Goal: Task Accomplishment & Management: Complete application form

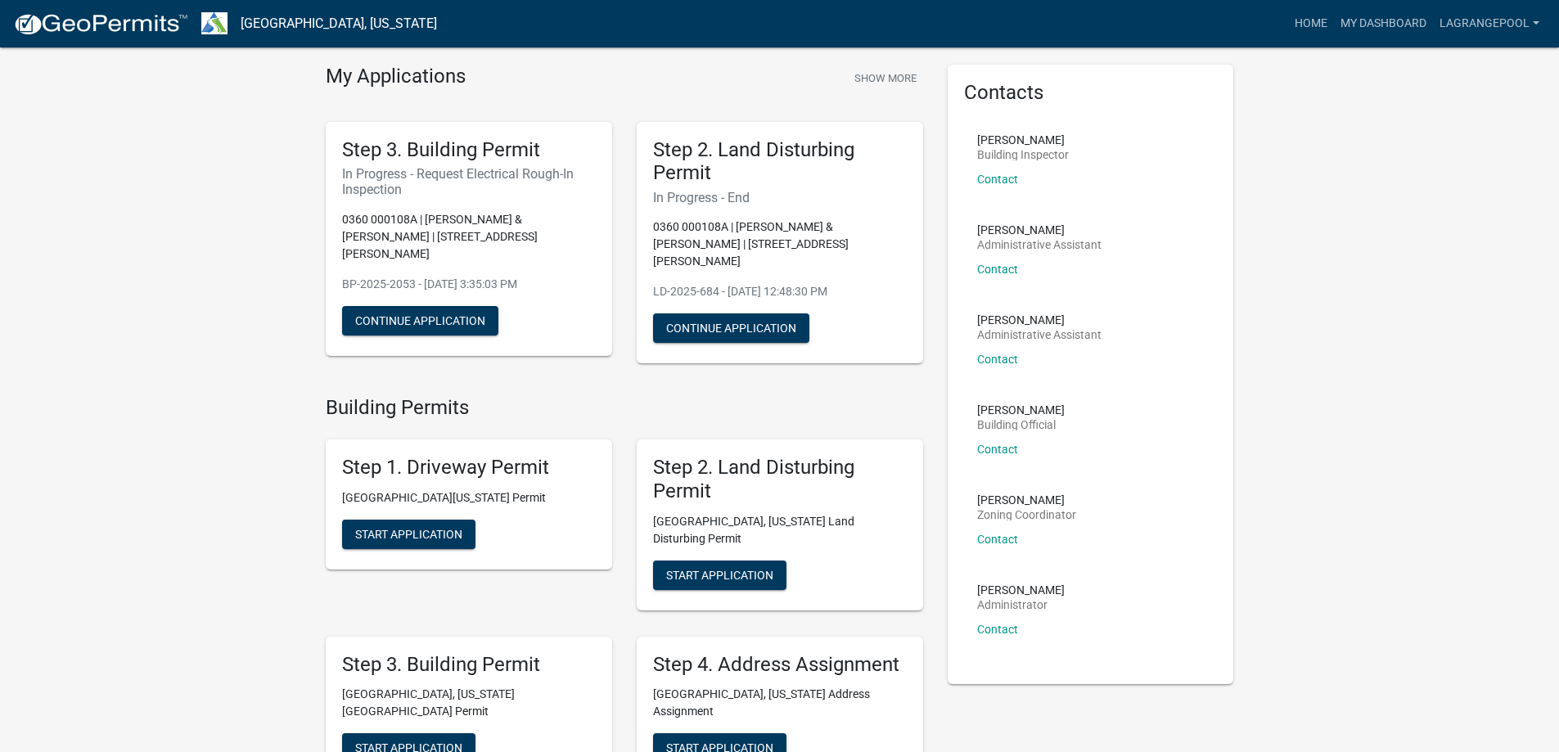
scroll to position [82, 0]
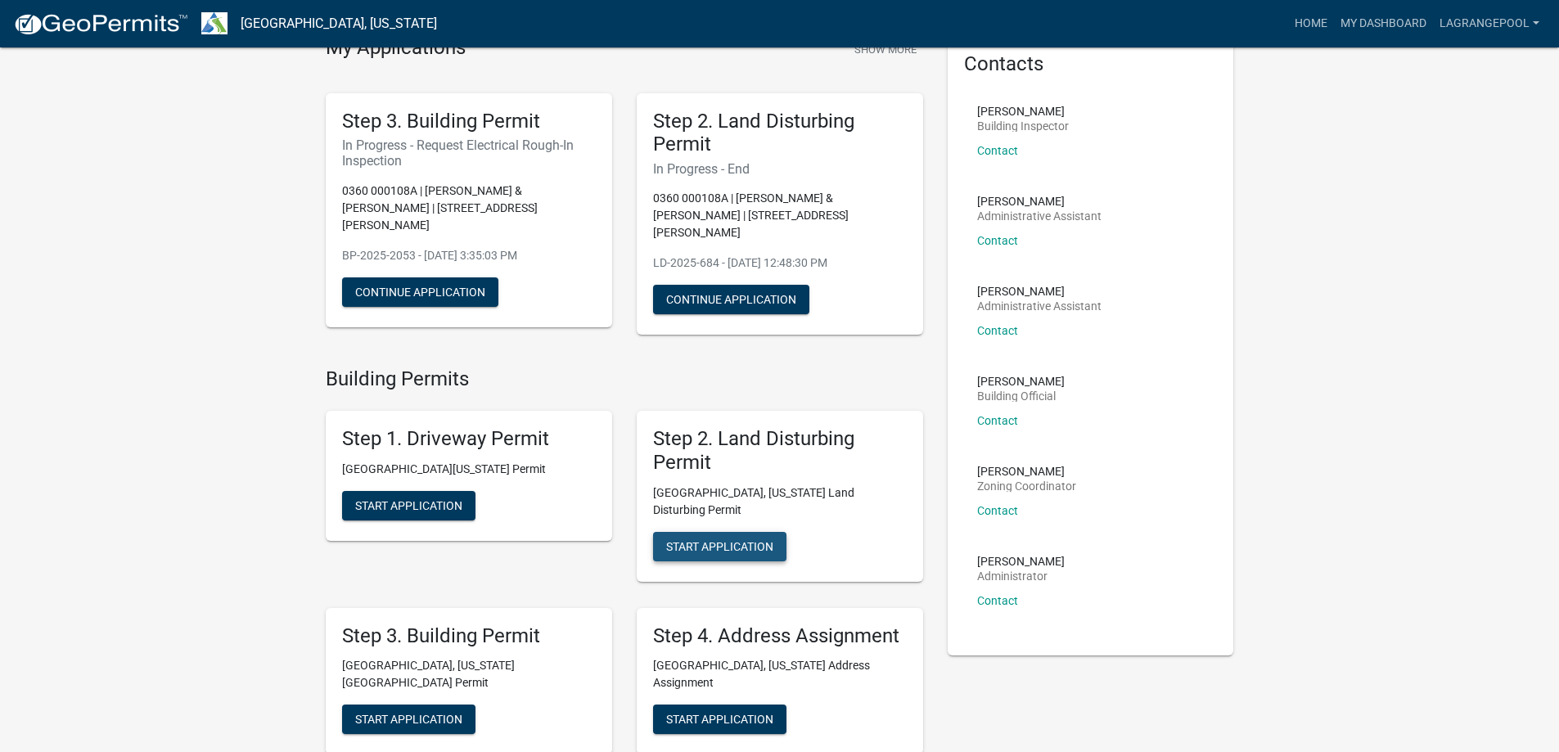
click at [737, 539] on span "Start Application" at bounding box center [719, 545] width 107 height 13
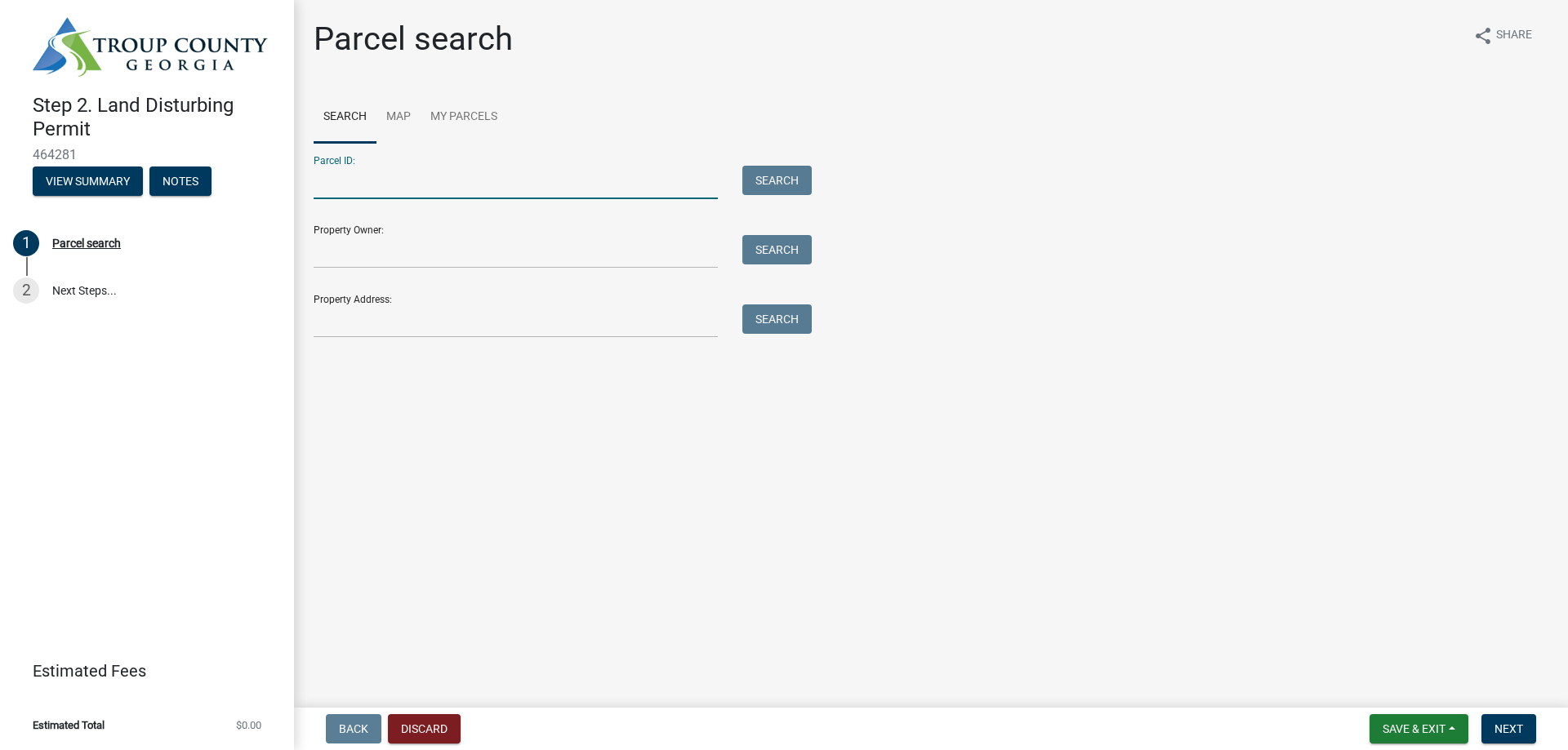
click at [369, 187] on input "Parcel ID:" at bounding box center [515, 183] width 404 height 34
click at [405, 256] on input "Property Owner:" at bounding box center [515, 252] width 404 height 34
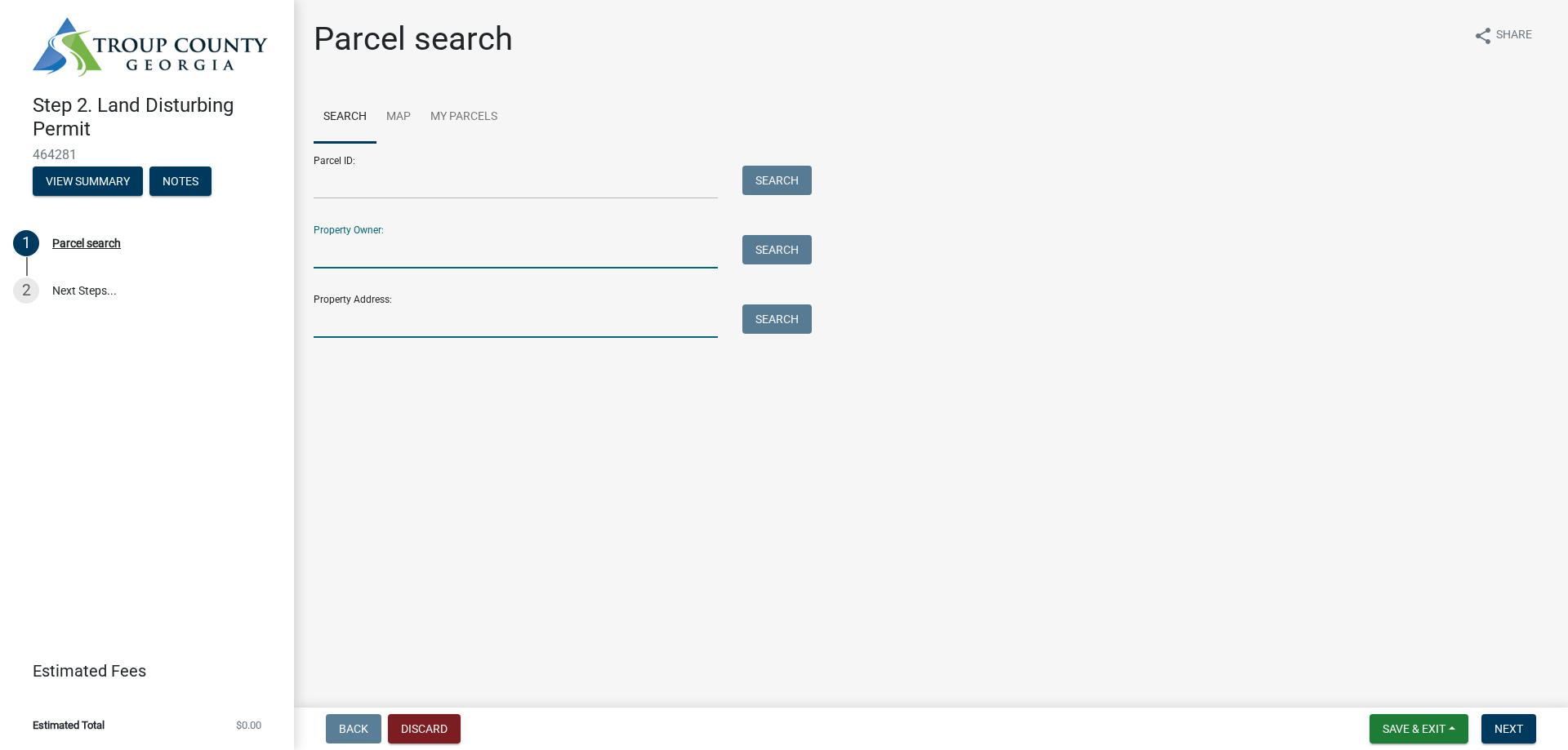
click at [406, 317] on input "Property Address:" at bounding box center [515, 321] width 404 height 34
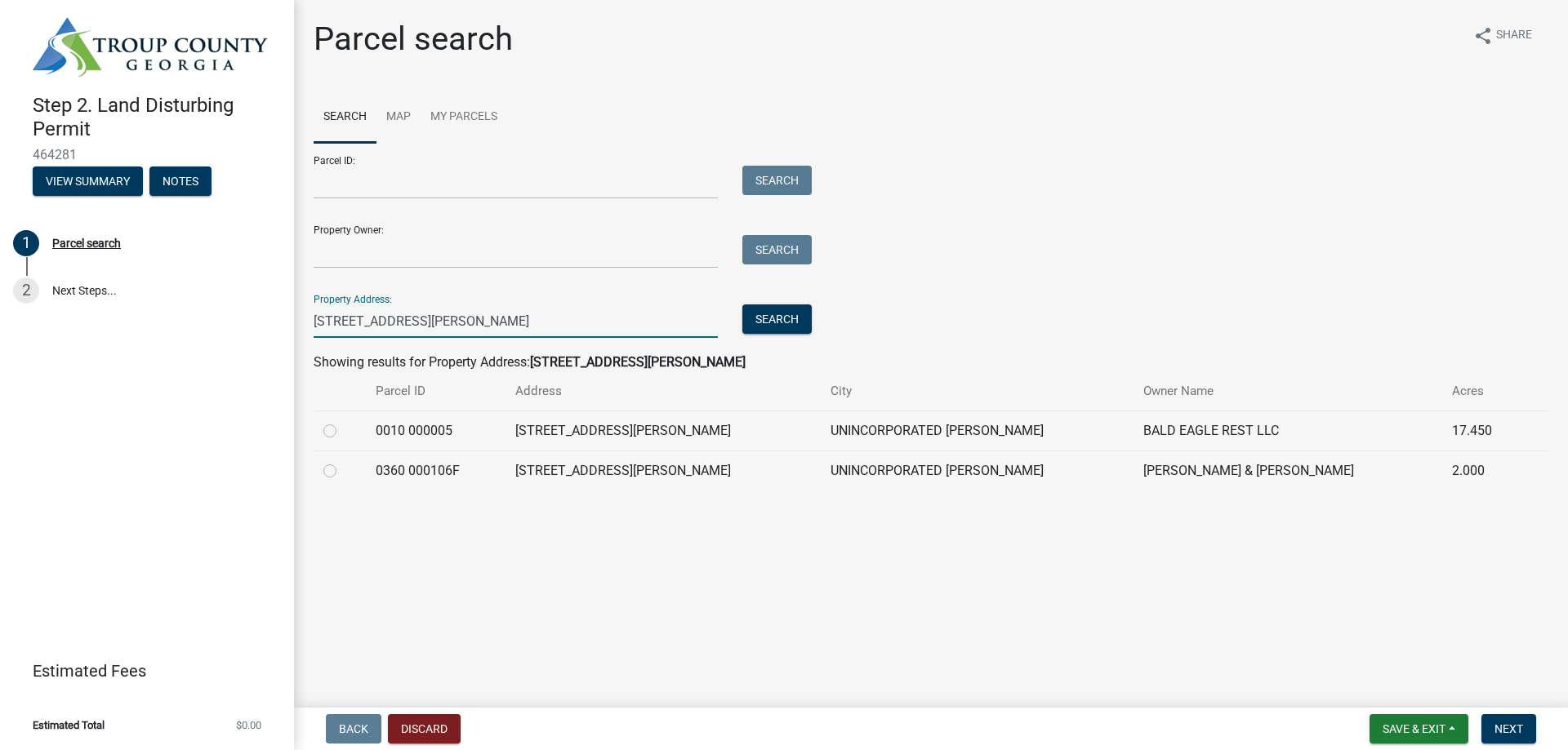
type input "[STREET_ADDRESS][PERSON_NAME]"
click at [343, 461] on label at bounding box center [343, 461] width 0 height 0
click at [343, 472] on 000106F "radio" at bounding box center [348, 466] width 11 height 11
radio 000106F "true"
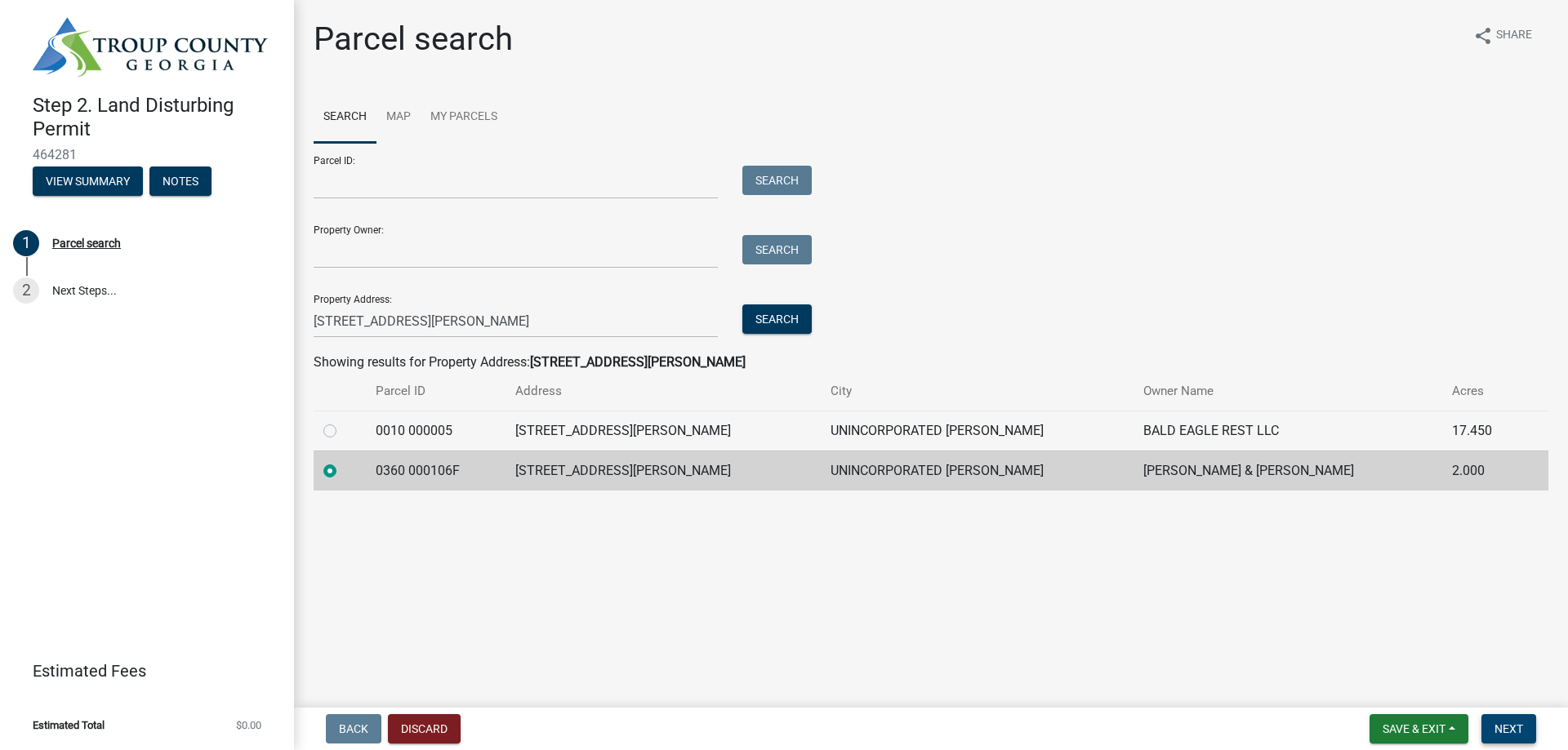
click at [1504, 723] on span "Next" at bounding box center [1508, 728] width 29 height 13
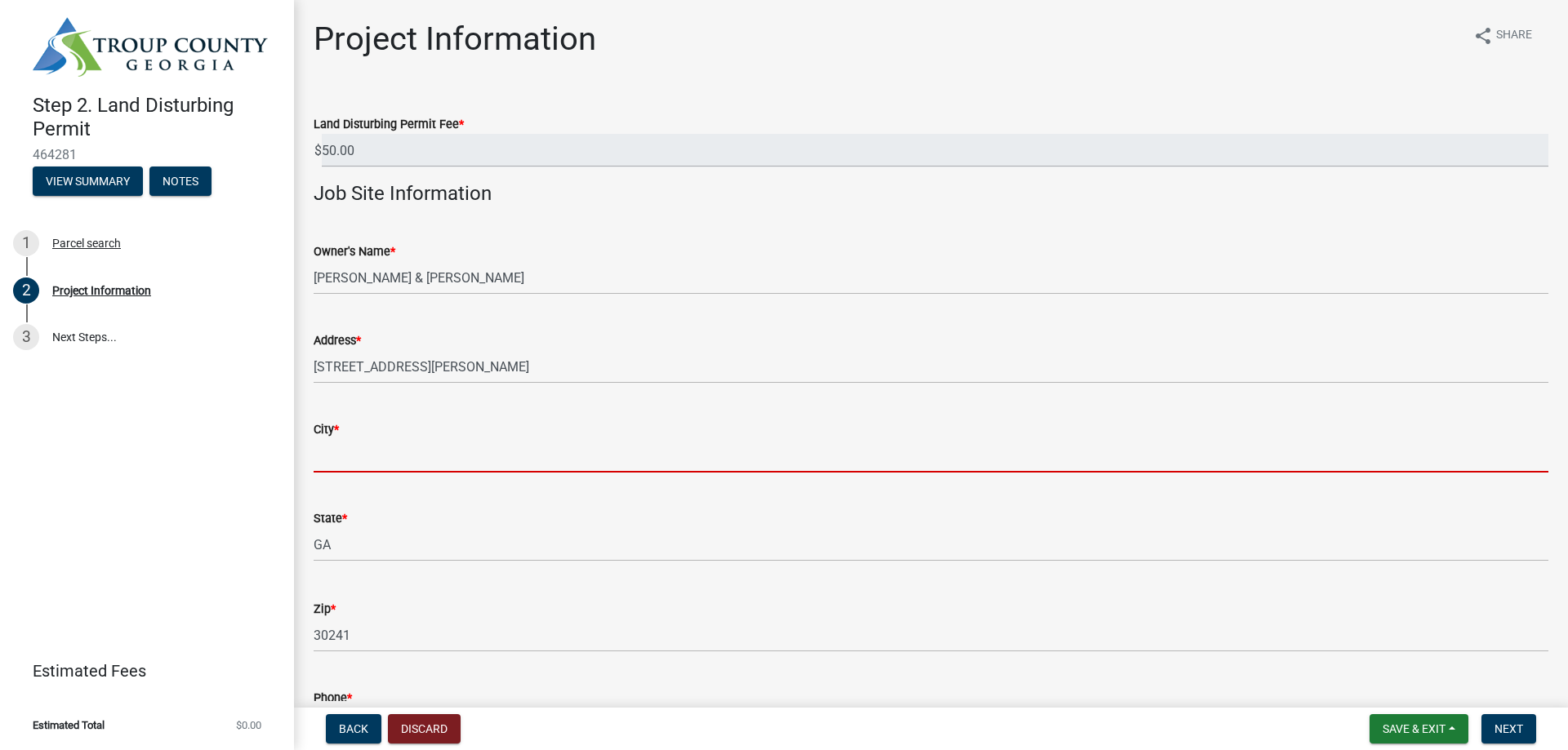
click at [400, 448] on input "City *" at bounding box center [931, 456] width 1235 height 34
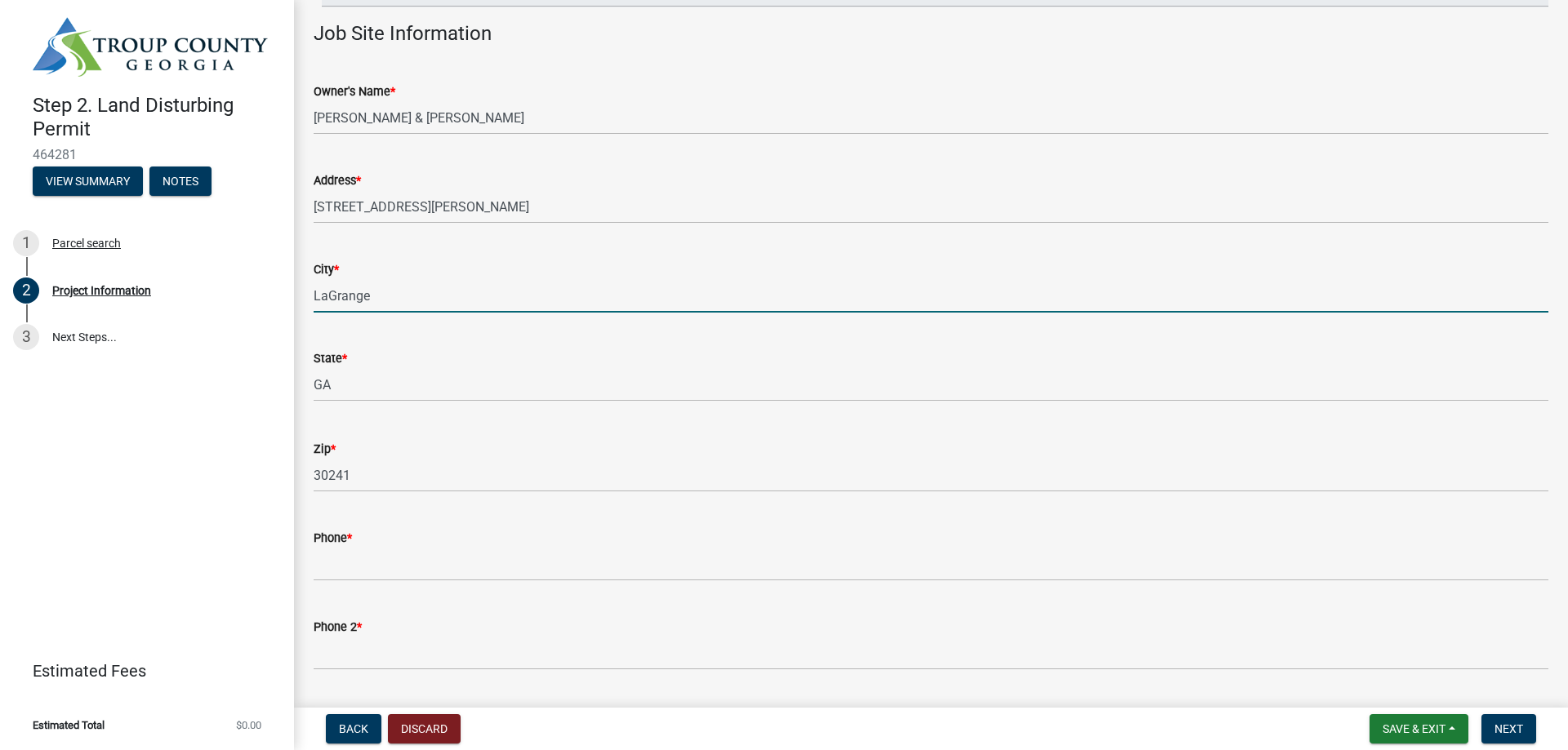
scroll to position [164, 0]
type input "LaGrange"
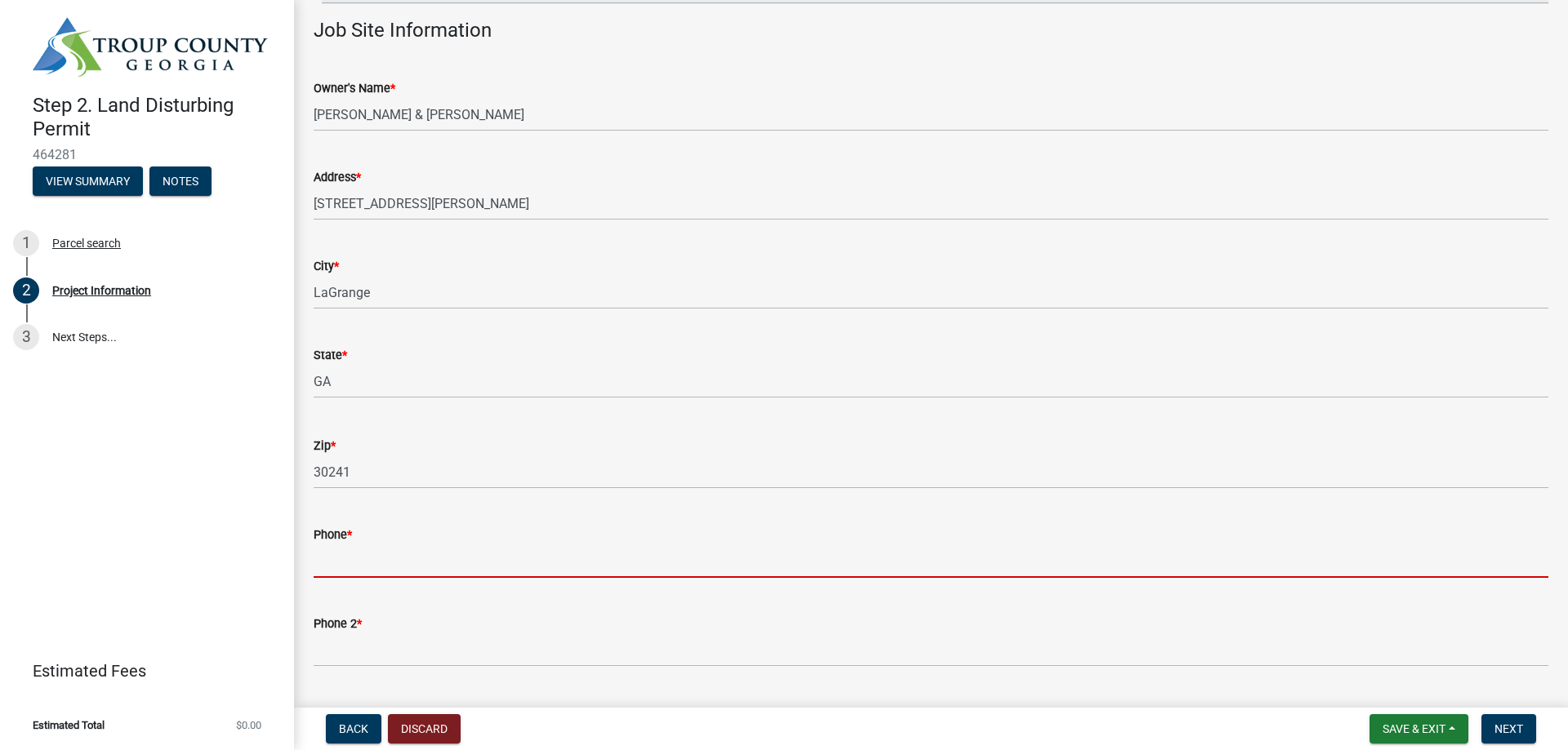
click at [409, 551] on input "Phone *" at bounding box center [931, 562] width 1235 height 34
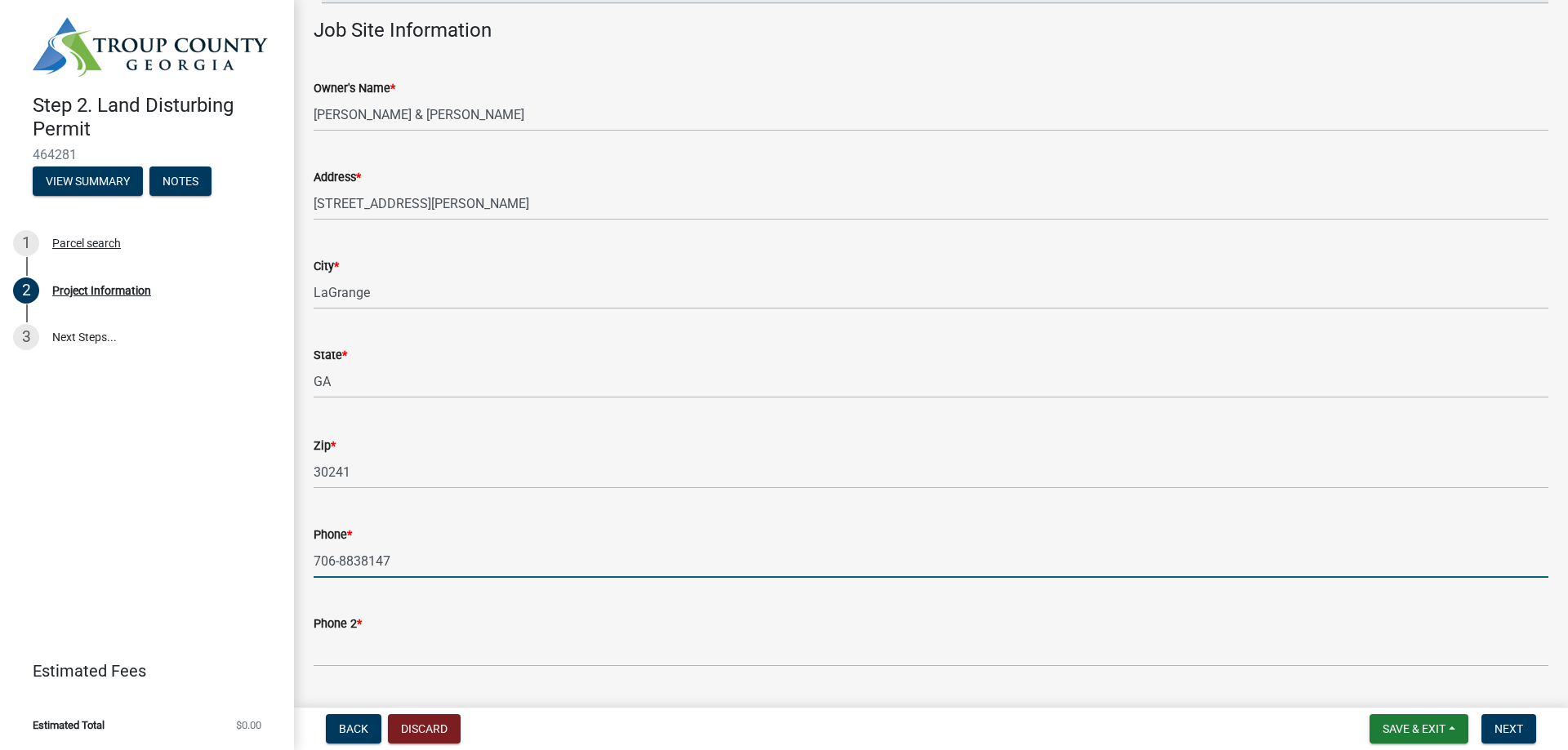
click at [362, 560] on input "706-8838147" at bounding box center [931, 562] width 1235 height 34
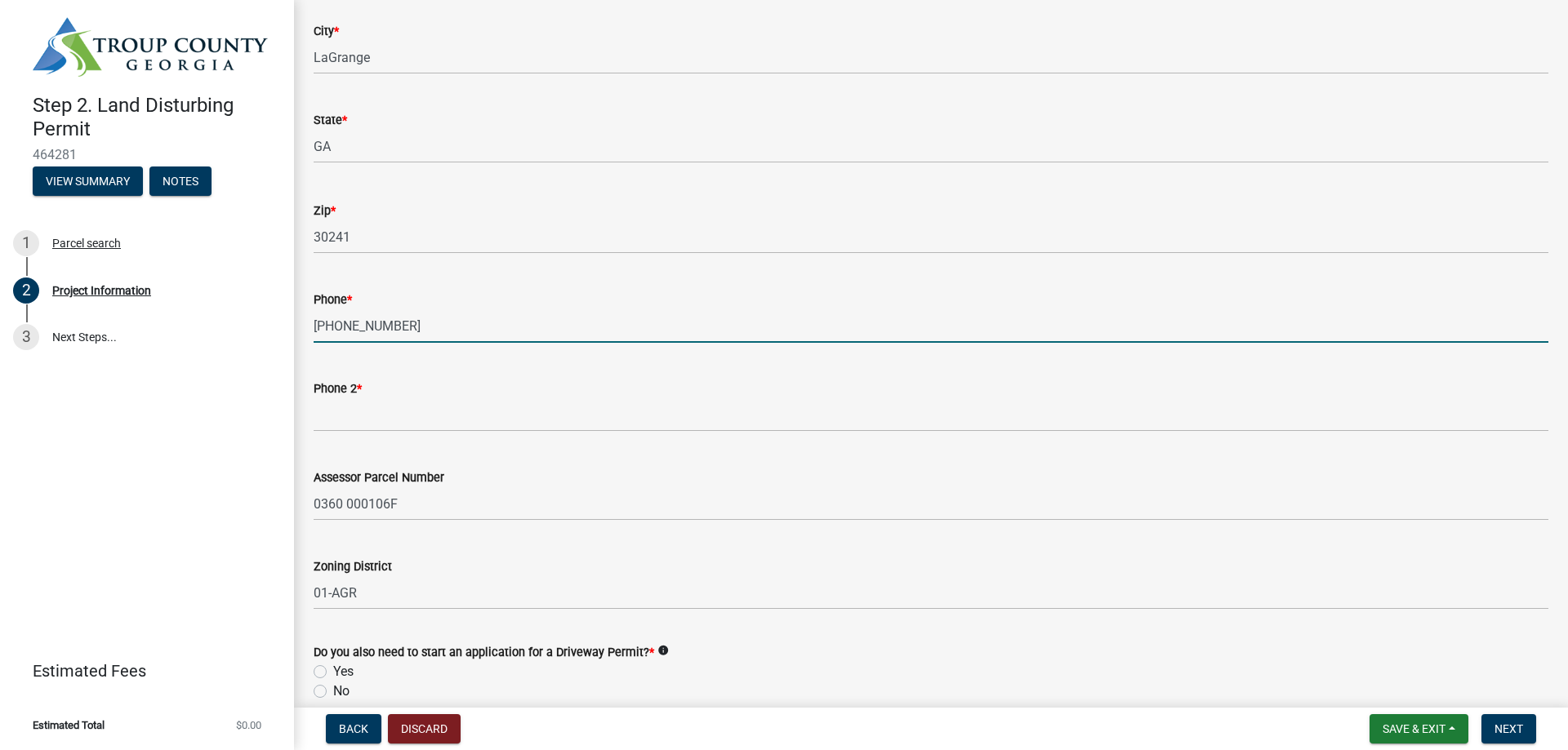
scroll to position [408, 0]
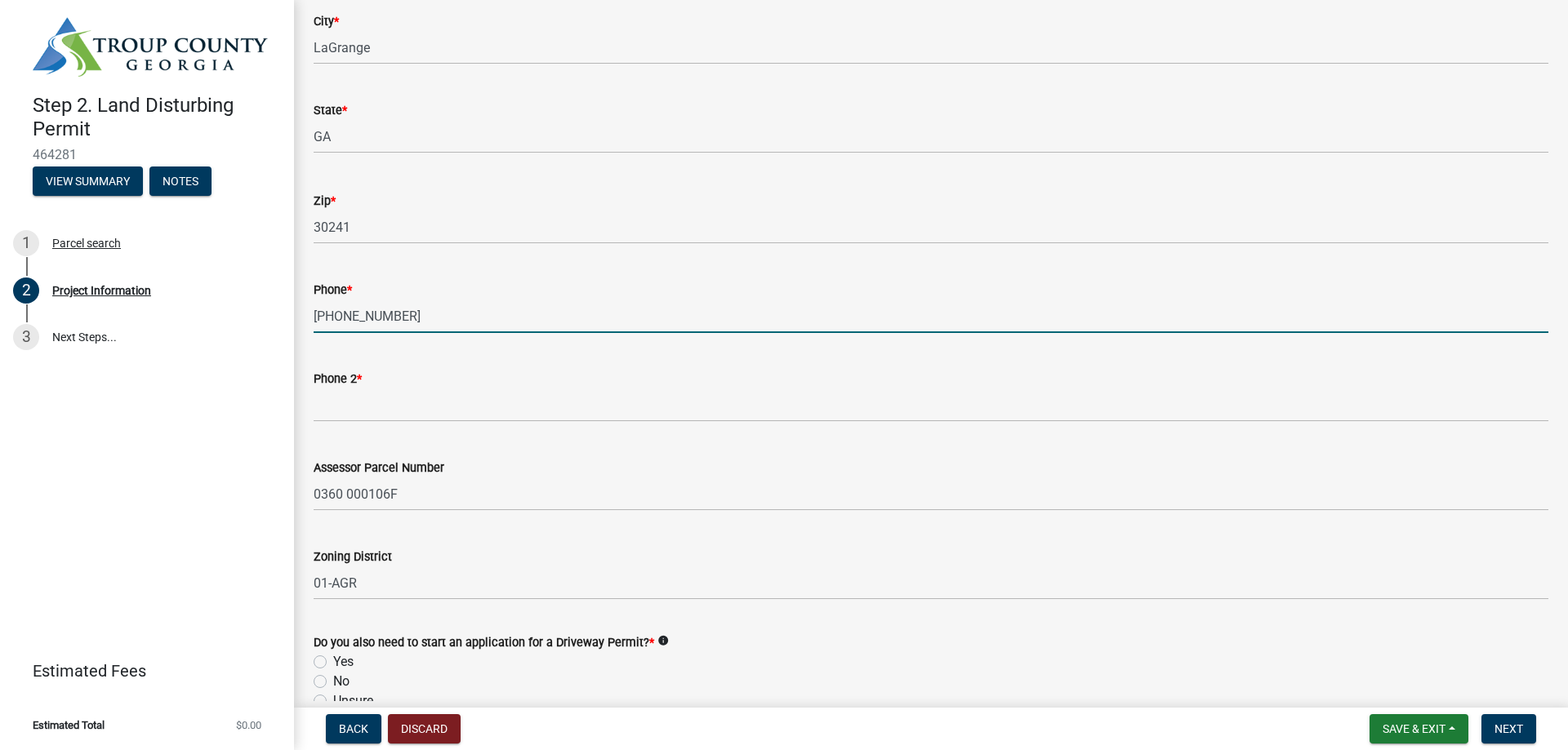
type input "[PHONE_NUMBER]"
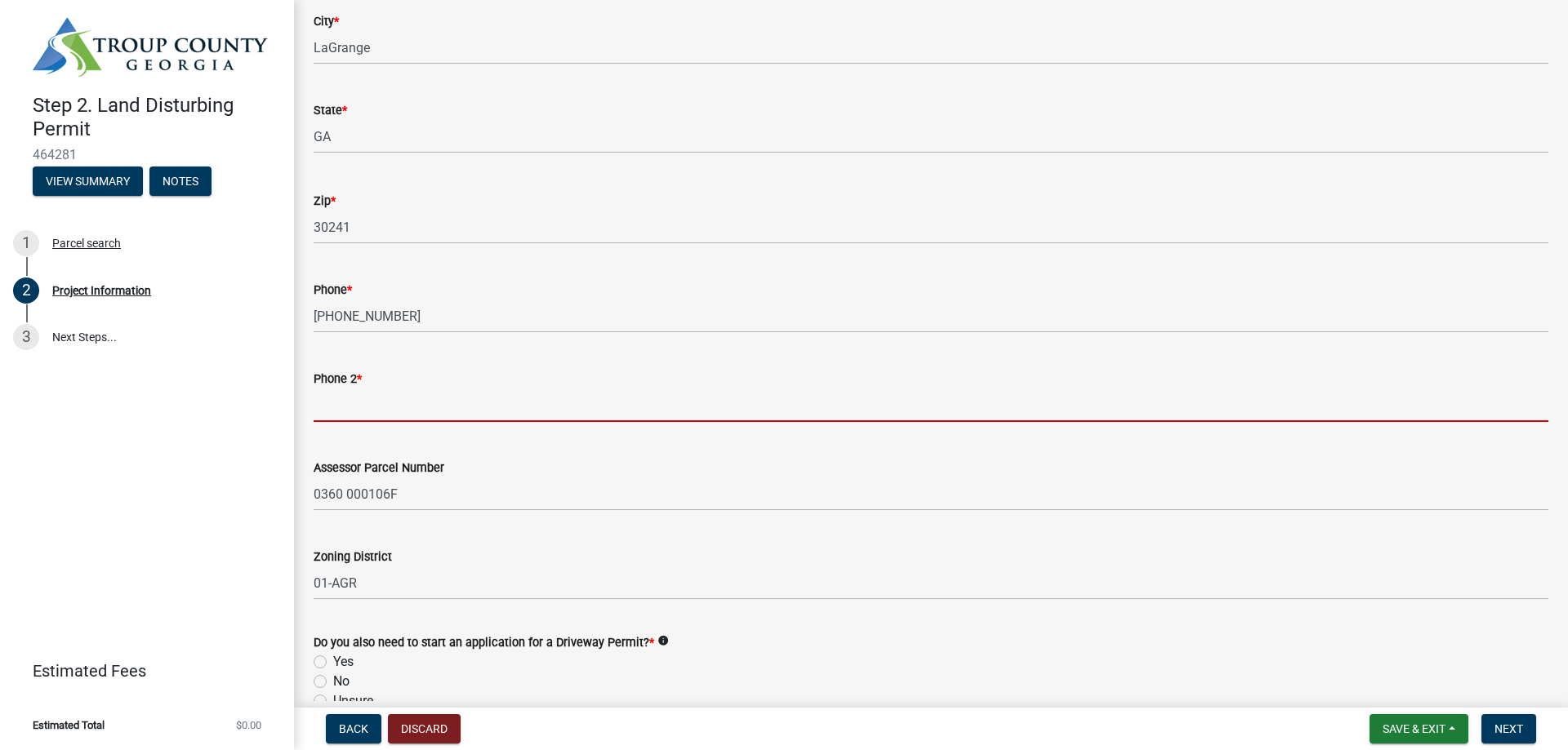
click at [356, 410] on input "Phone 2 *" at bounding box center [931, 406] width 1235 height 34
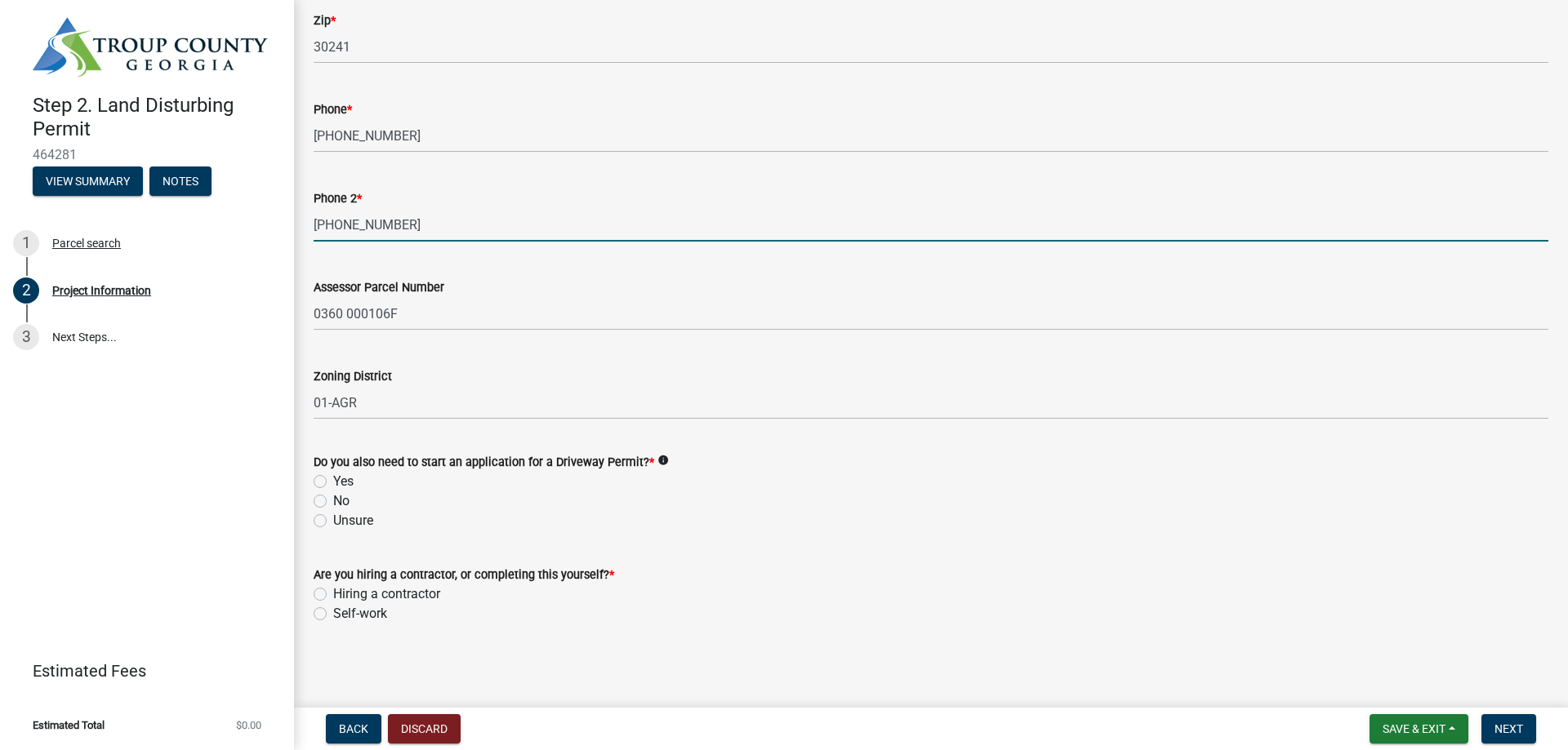
scroll to position [589, 0]
type input "[PHONE_NUMBER]"
click at [333, 499] on label "No" at bounding box center [341, 501] width 16 height 20
click at [333, 499] on input "No" at bounding box center [338, 496] width 11 height 11
radio input "true"
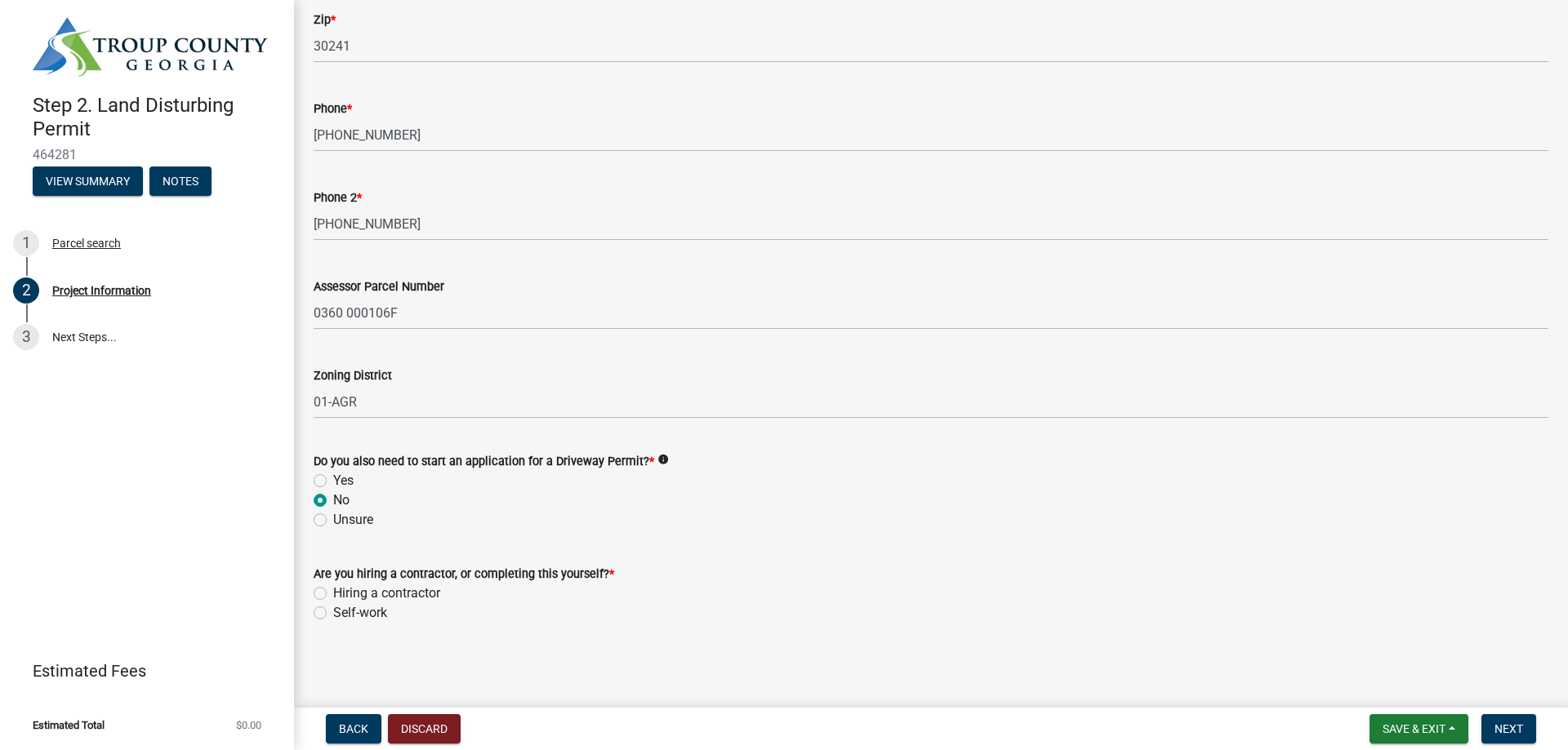
click at [333, 596] on label "Hiring a contractor" at bounding box center [386, 593] width 107 height 20
click at [333, 594] on input "Hiring a contractor" at bounding box center [338, 588] width 11 height 11
radio input "true"
click at [333, 596] on label "Hiring a contractor" at bounding box center [386, 593] width 107 height 20
click at [333, 594] on input "Hiring a contractor" at bounding box center [338, 588] width 11 height 11
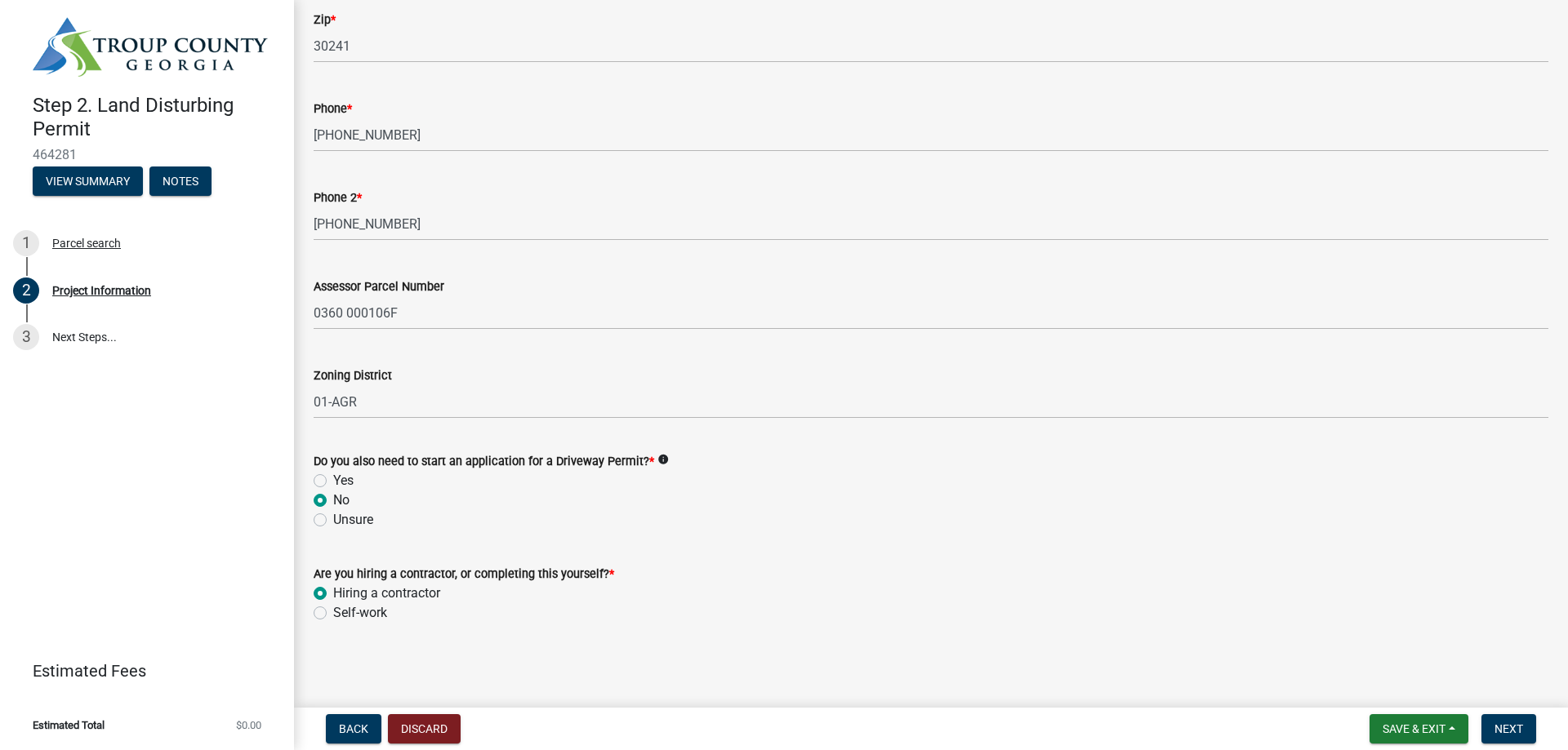
click at [333, 618] on label "Self-work" at bounding box center [360, 613] width 54 height 20
click at [333, 614] on input "Self-work" at bounding box center [338, 608] width 11 height 11
radio input "true"
click at [333, 596] on label "Hiring a contractor" at bounding box center [386, 593] width 107 height 20
click at [333, 594] on input "Hiring a contractor" at bounding box center [338, 588] width 11 height 11
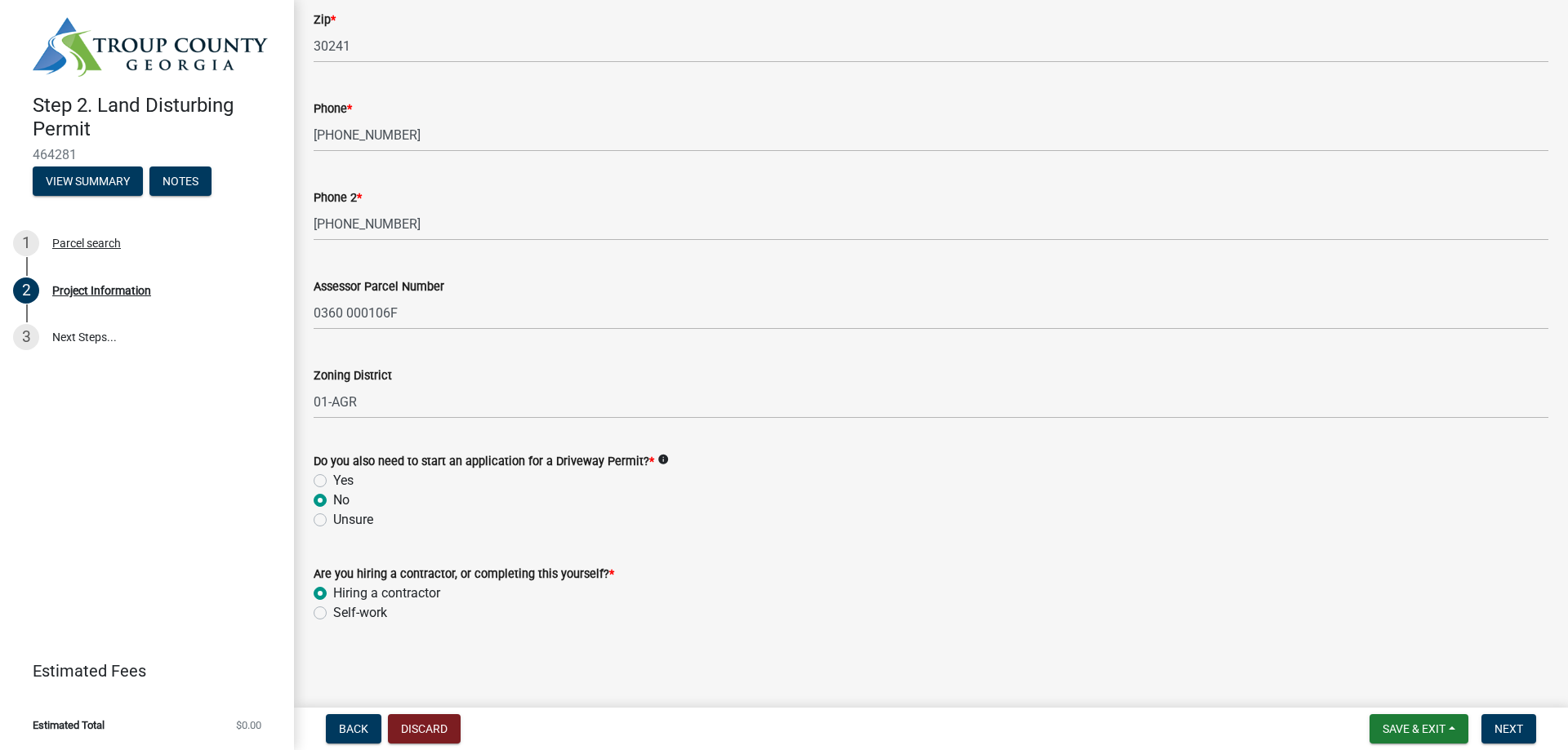
radio input "true"
click at [1513, 727] on span "Next" at bounding box center [1508, 728] width 29 height 13
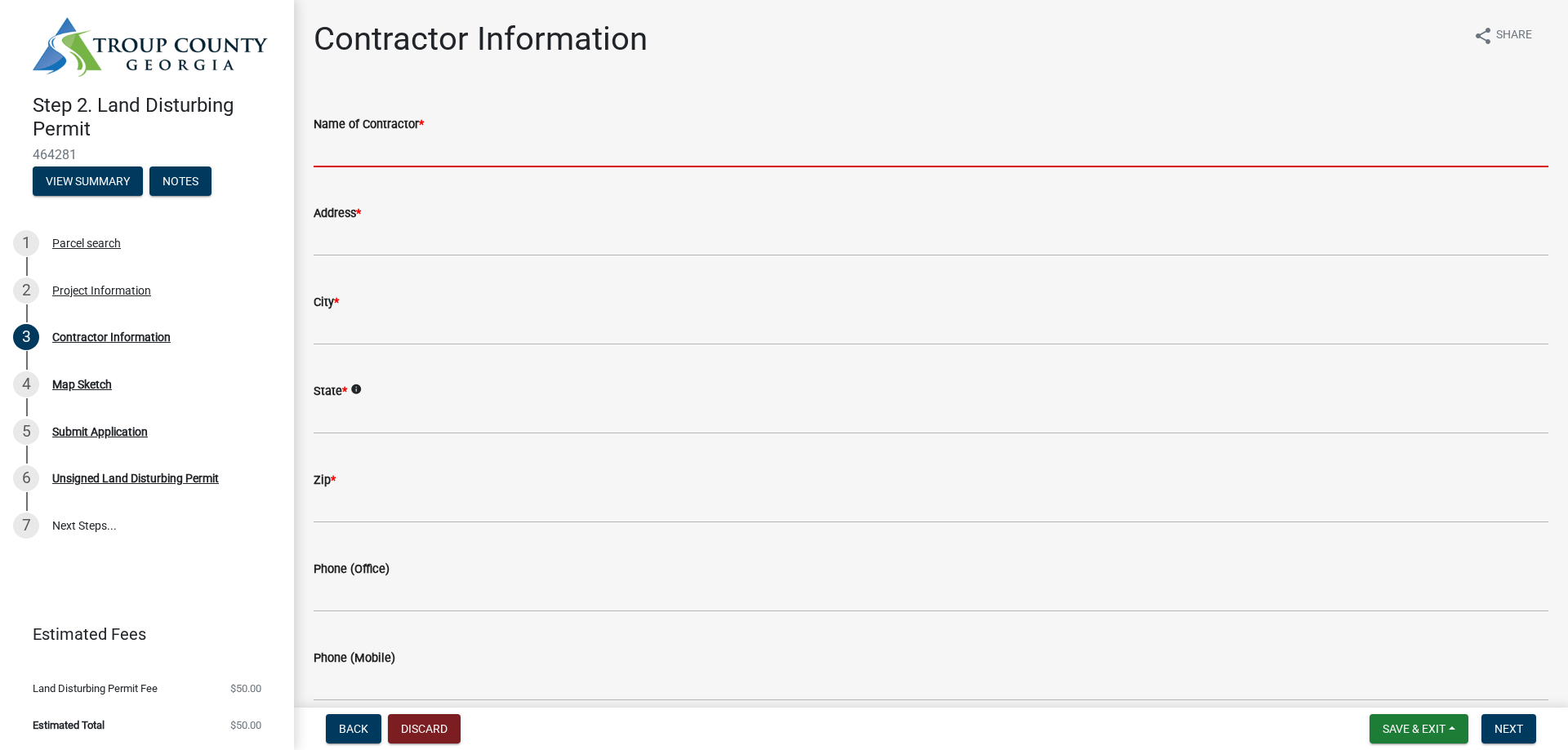
click at [419, 151] on input "Name of Contractor *" at bounding box center [931, 151] width 1235 height 34
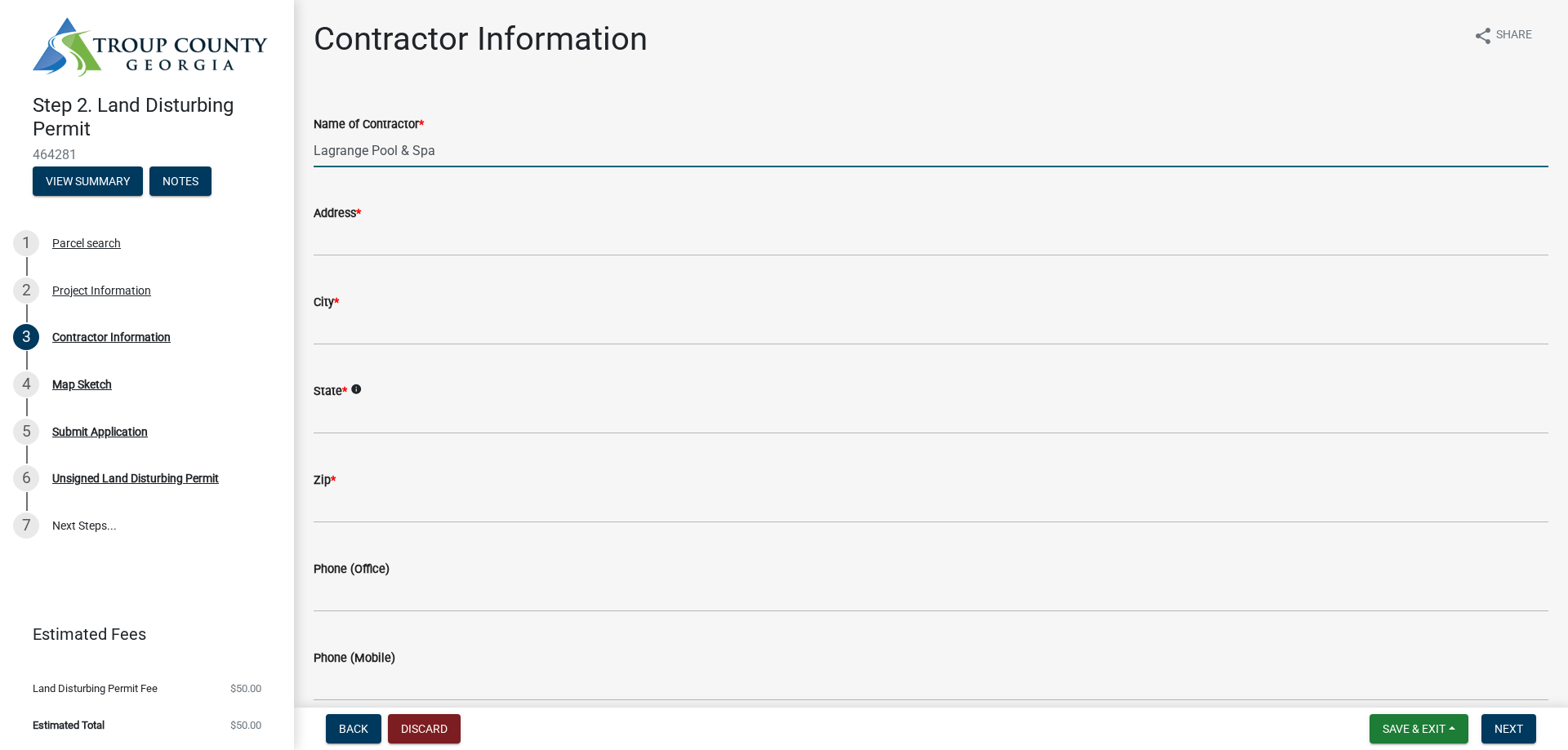
type input "Lagrange Pool & Spa"
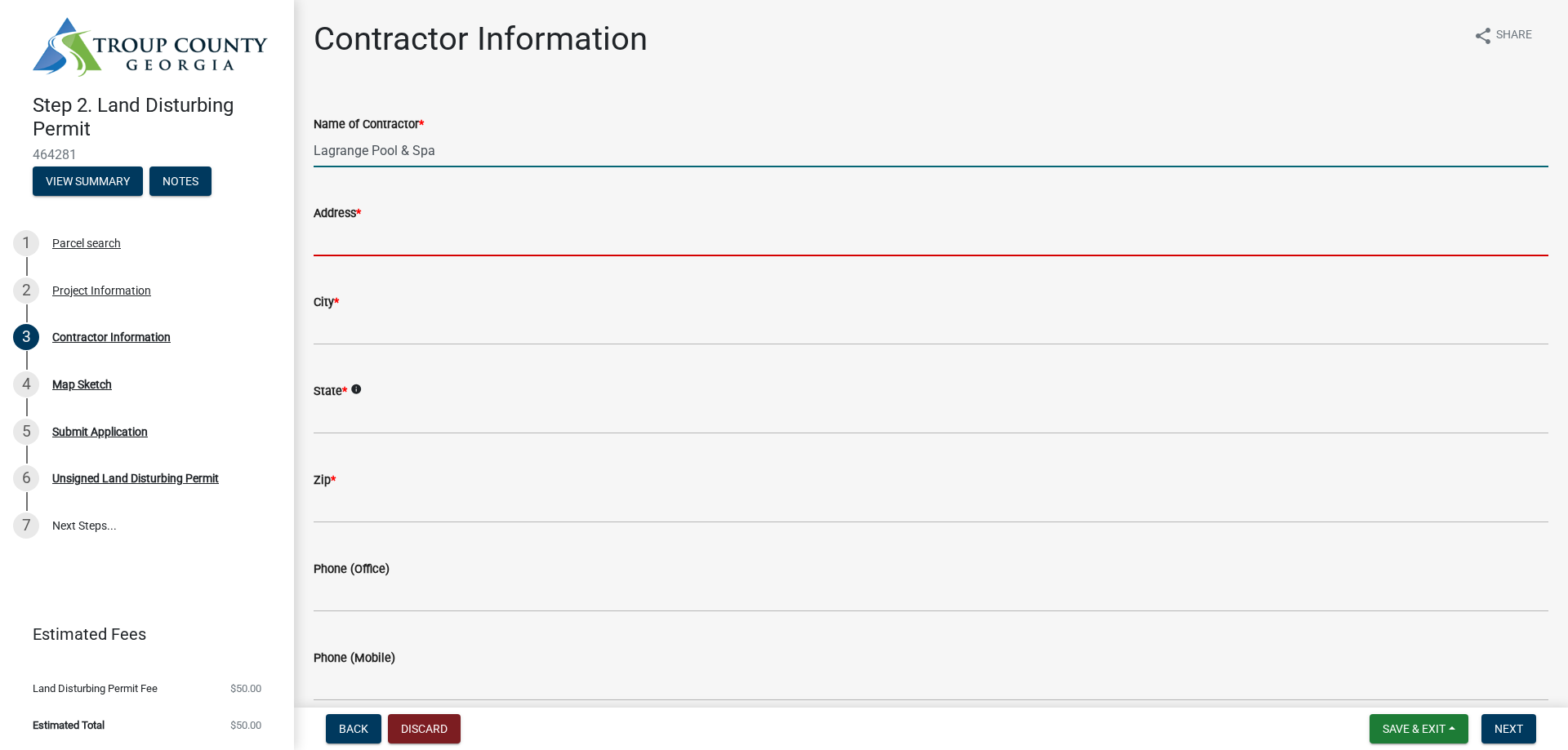
click at [396, 232] on input "Address *" at bounding box center [931, 239] width 1235 height 34
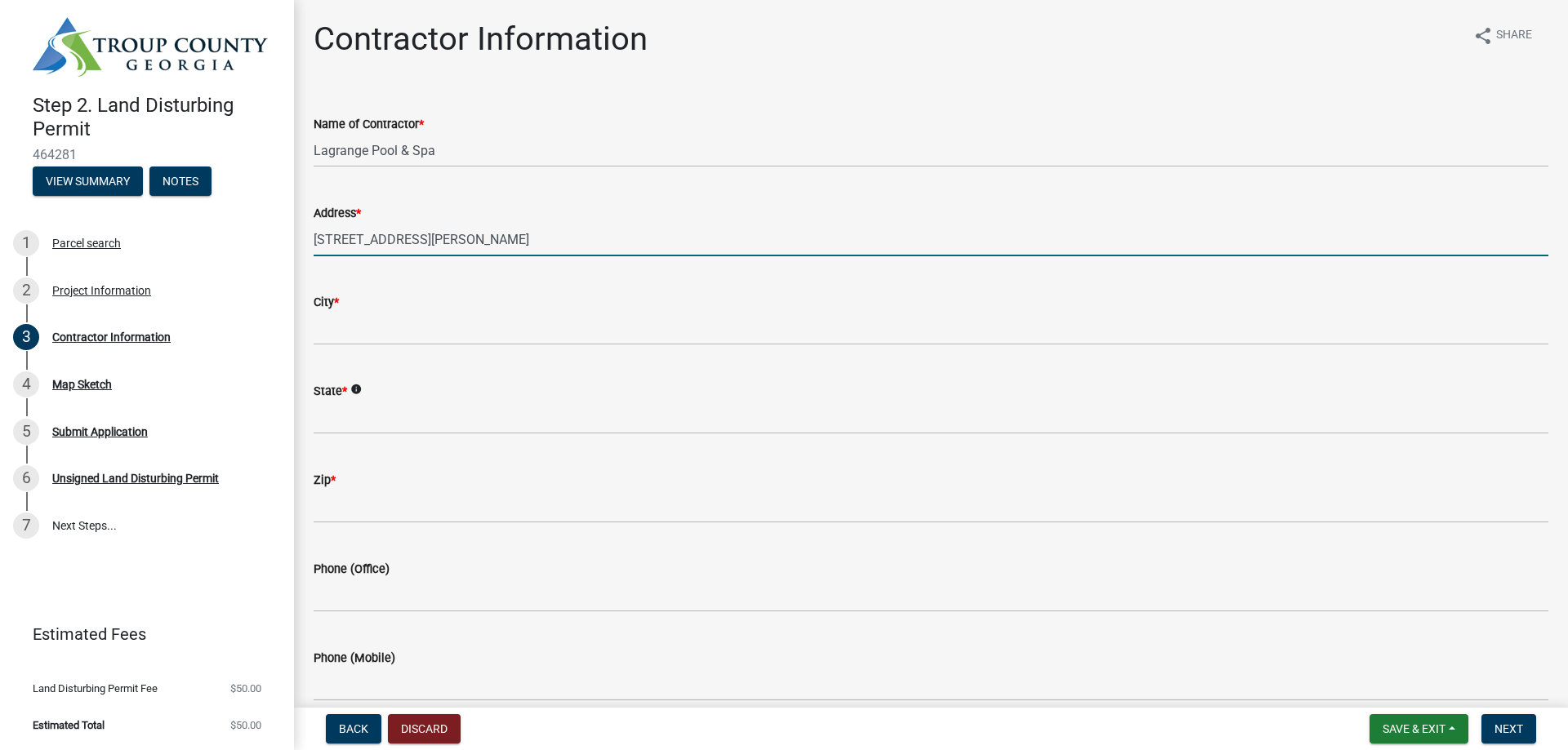
type input "[STREET_ADDRESS][PERSON_NAME]"
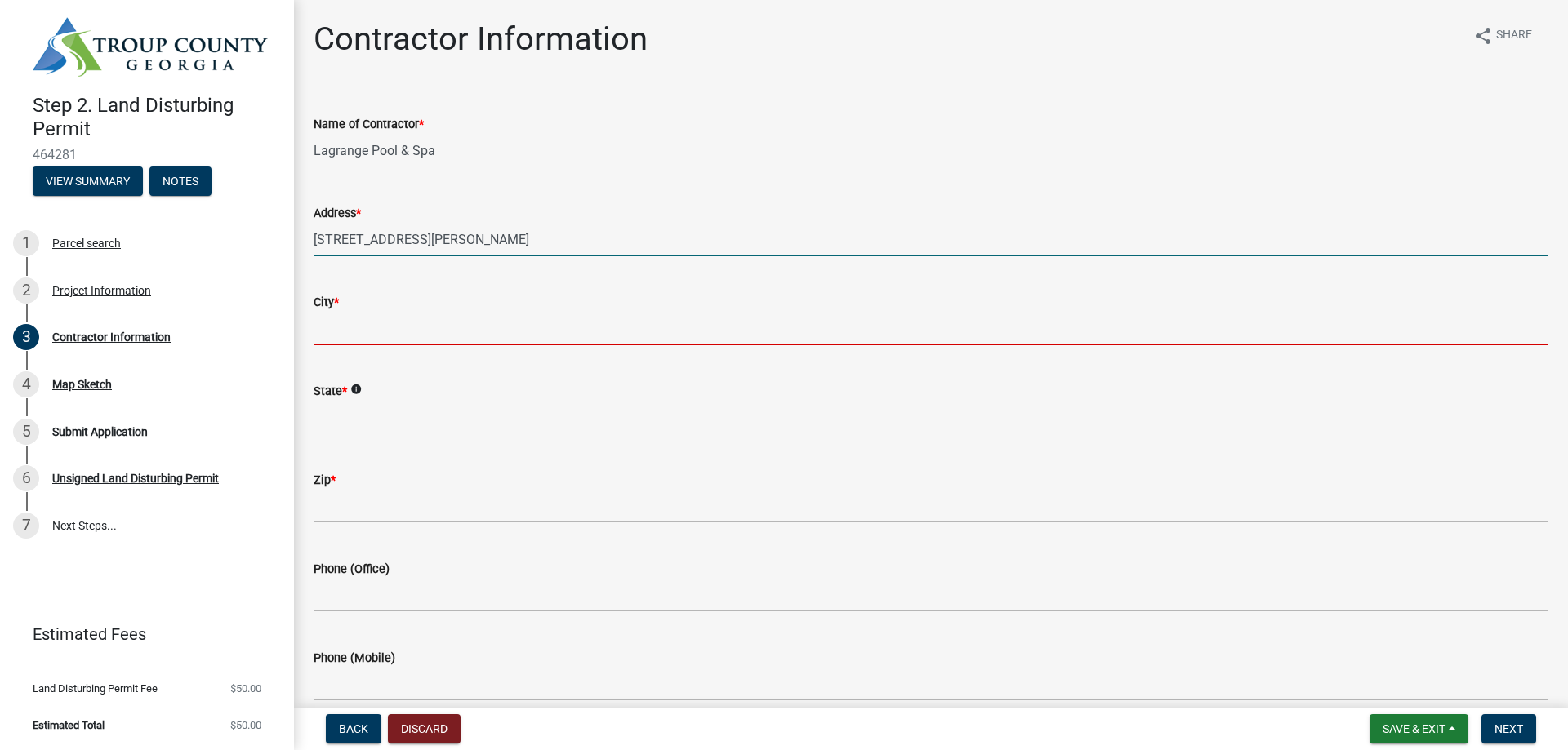
click at [390, 338] on input "City *" at bounding box center [931, 329] width 1235 height 34
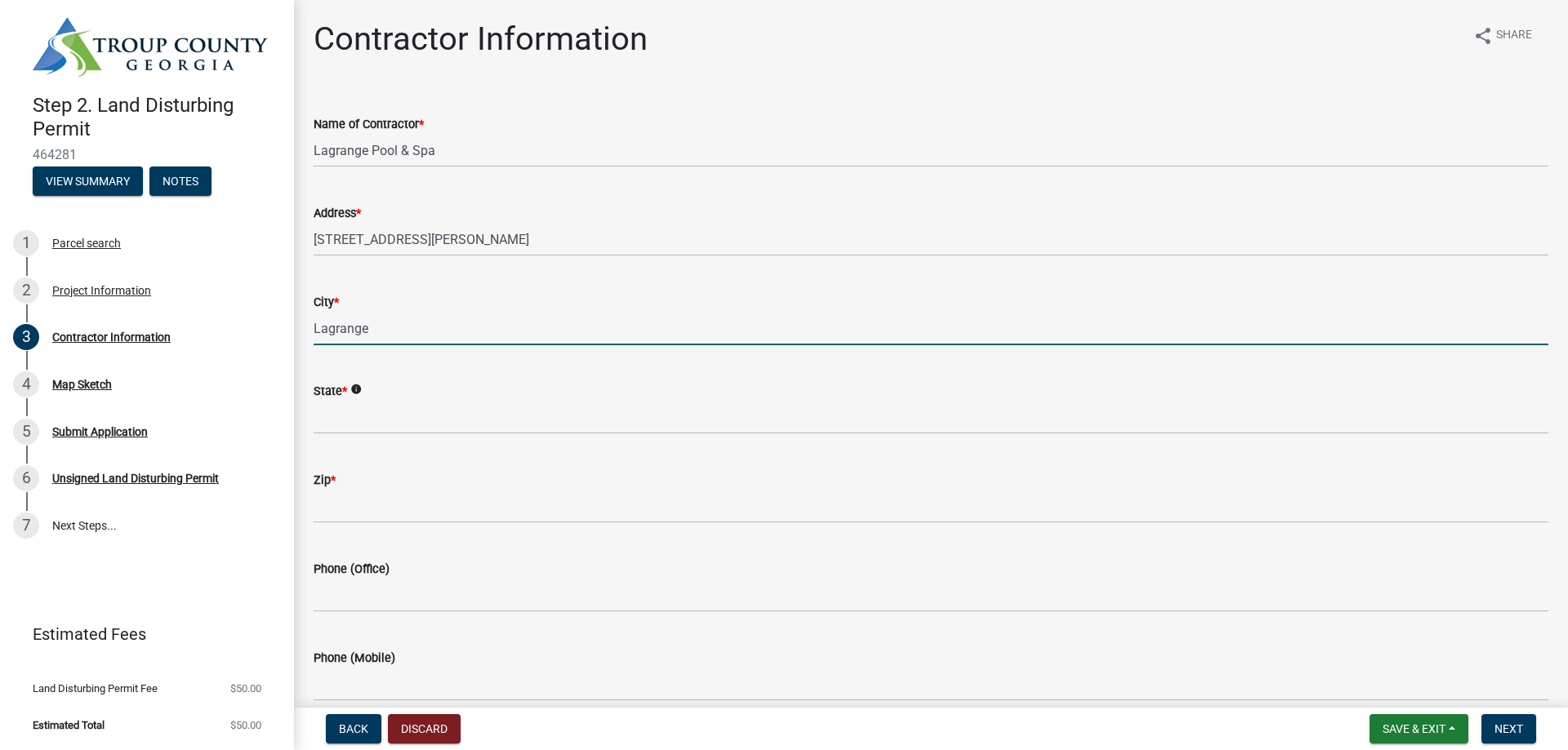
type input "Lagrange"
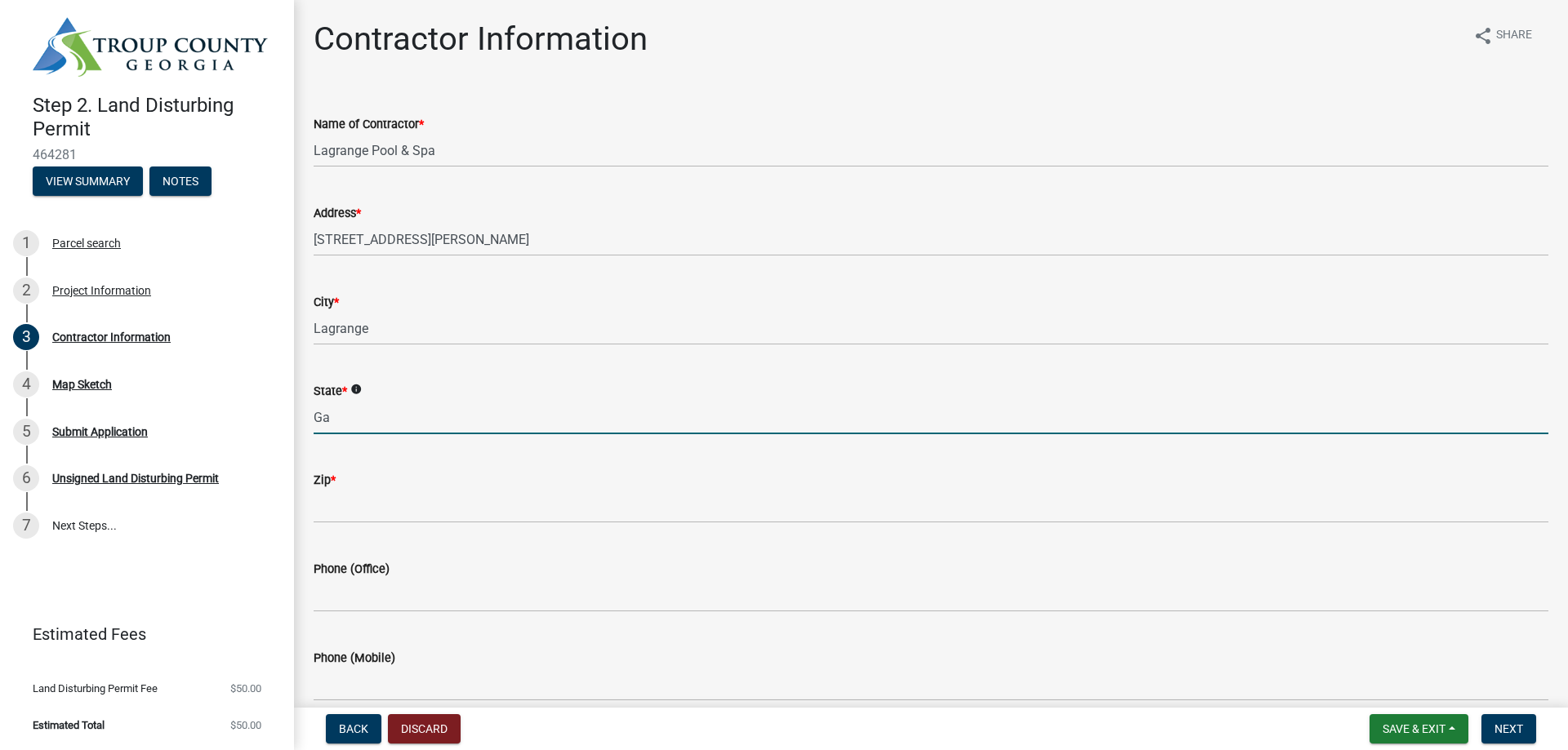
type input "Ga"
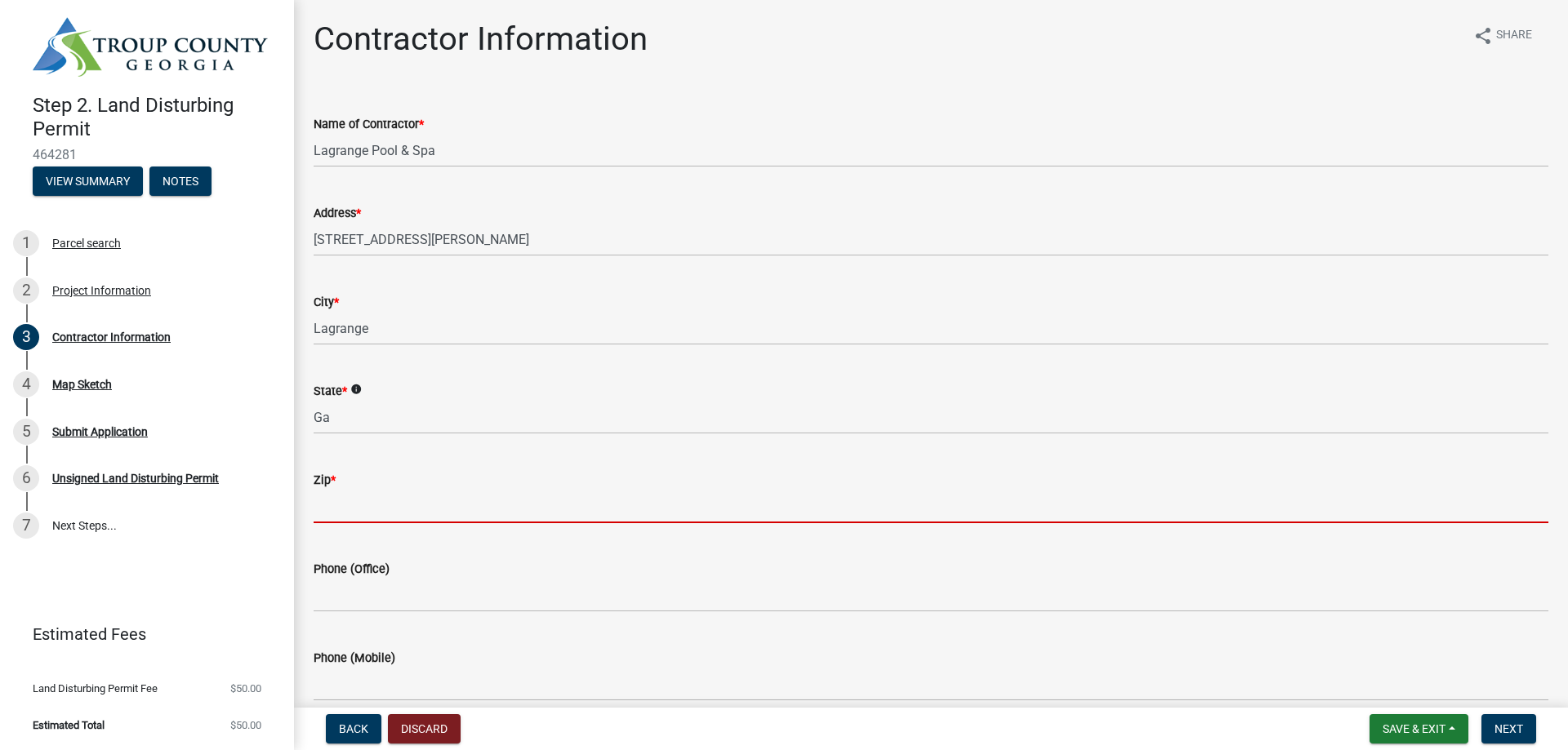
click at [461, 497] on input "Zip *" at bounding box center [931, 507] width 1235 height 34
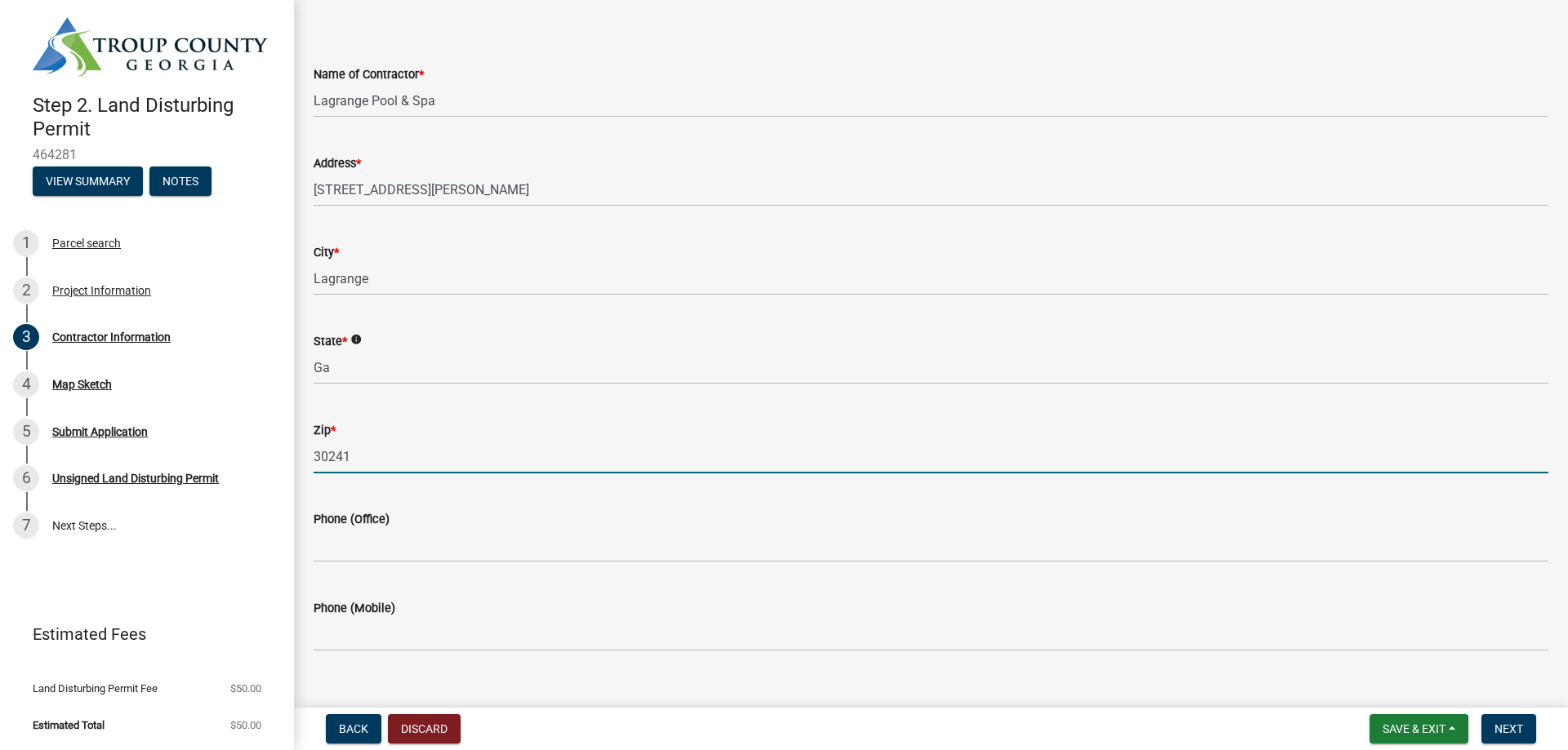
scroll to position [77, 0]
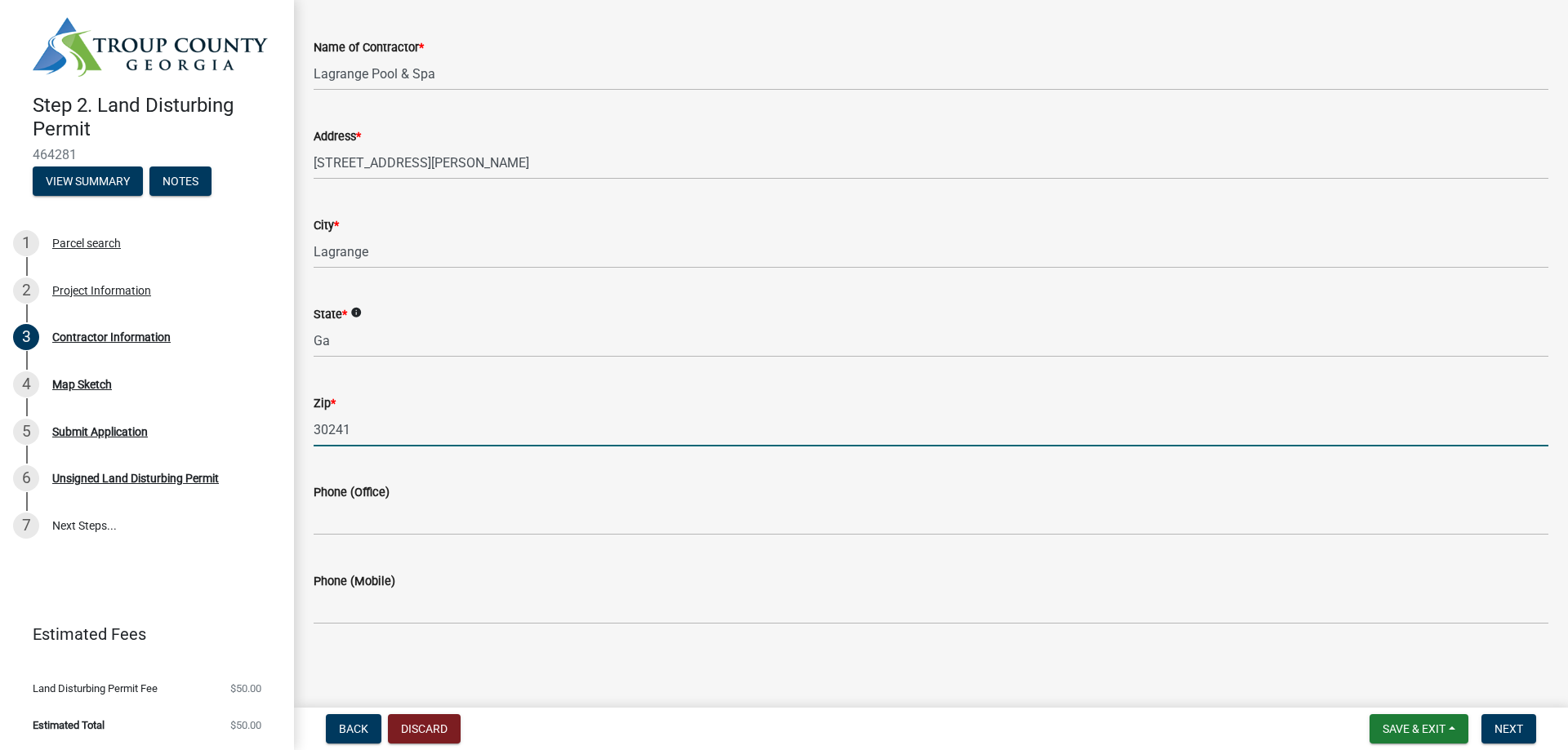
type input "30241"
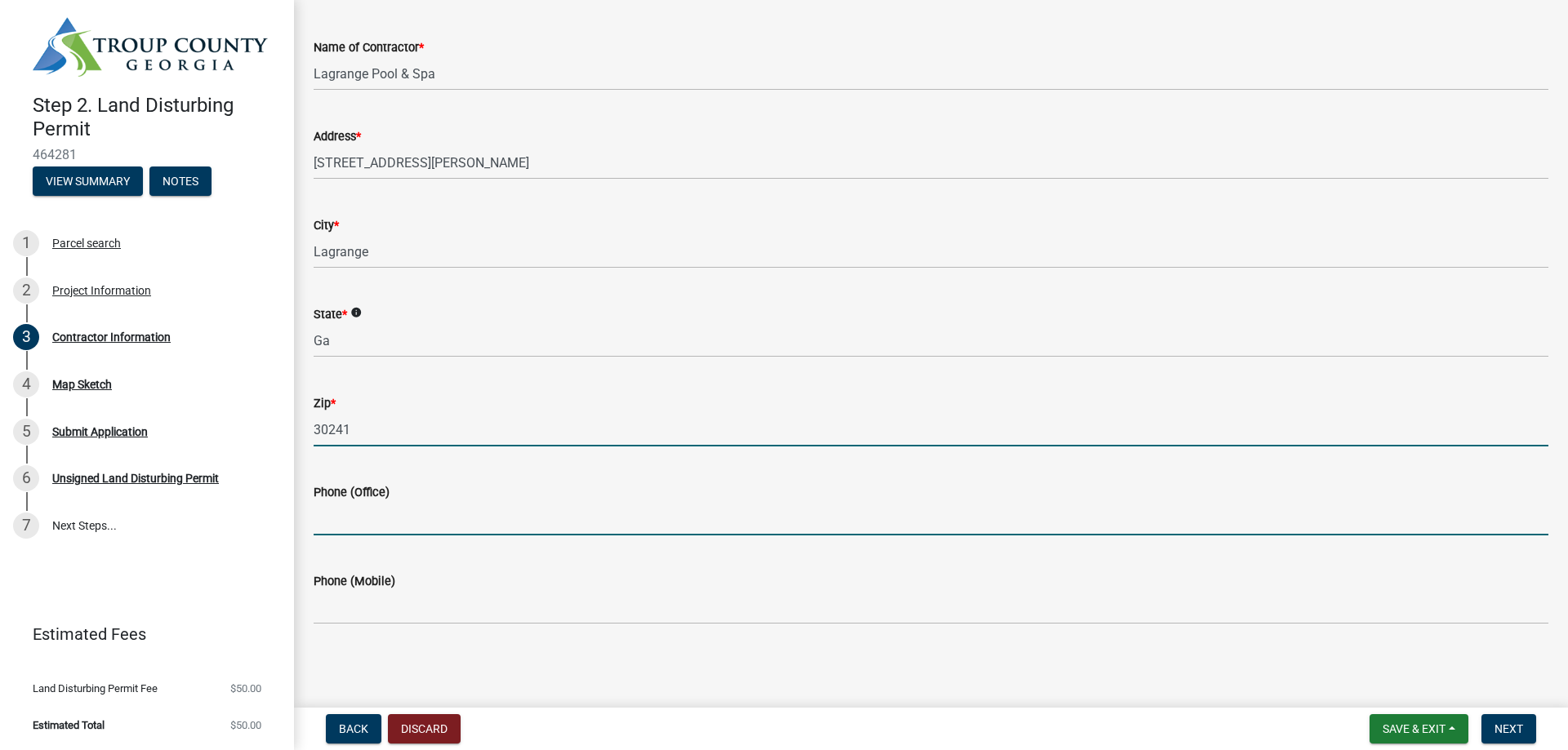
click at [421, 513] on input "Phone (Office)" at bounding box center [931, 519] width 1235 height 34
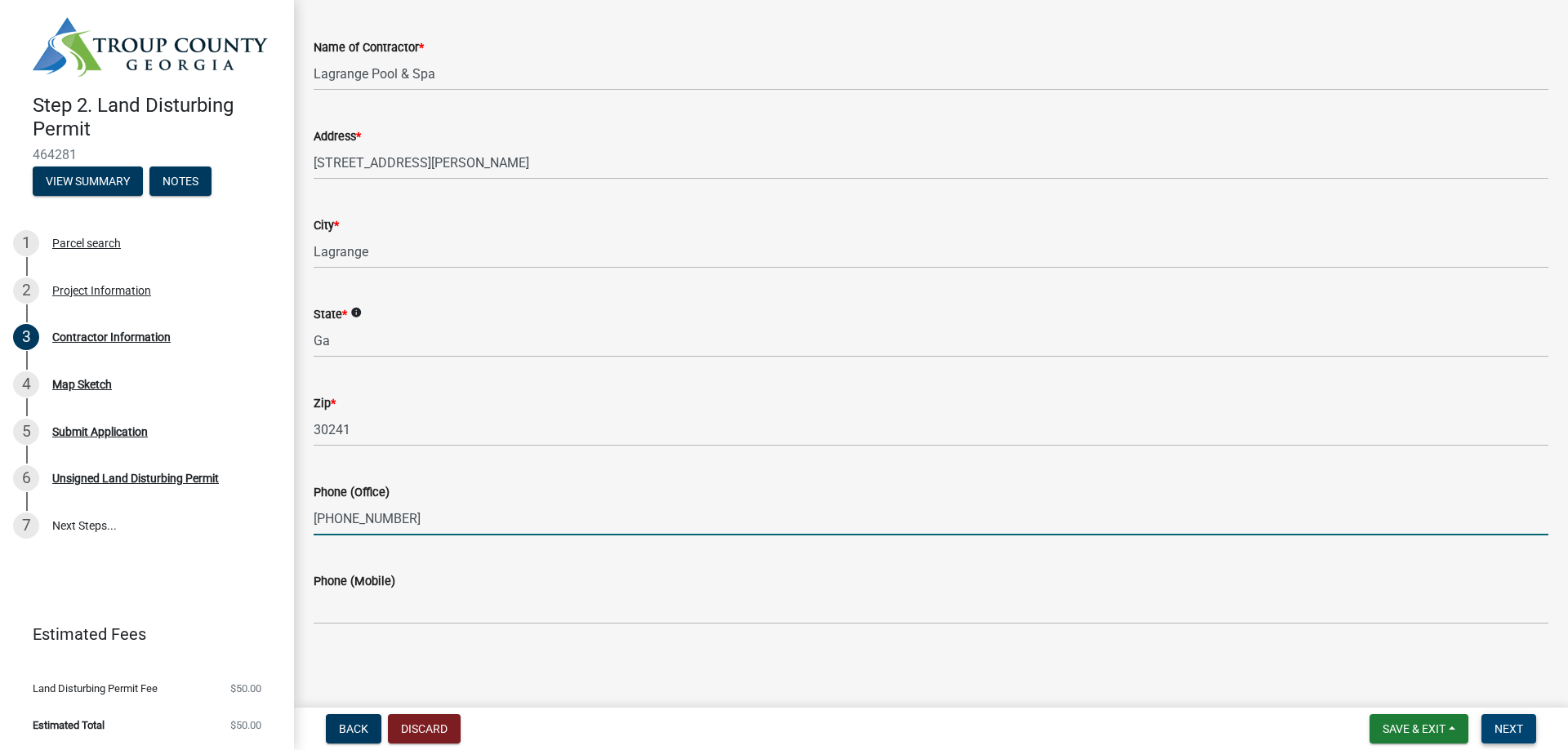
type input "[PHONE_NUMBER]"
click at [1521, 724] on span "Next" at bounding box center [1508, 728] width 29 height 13
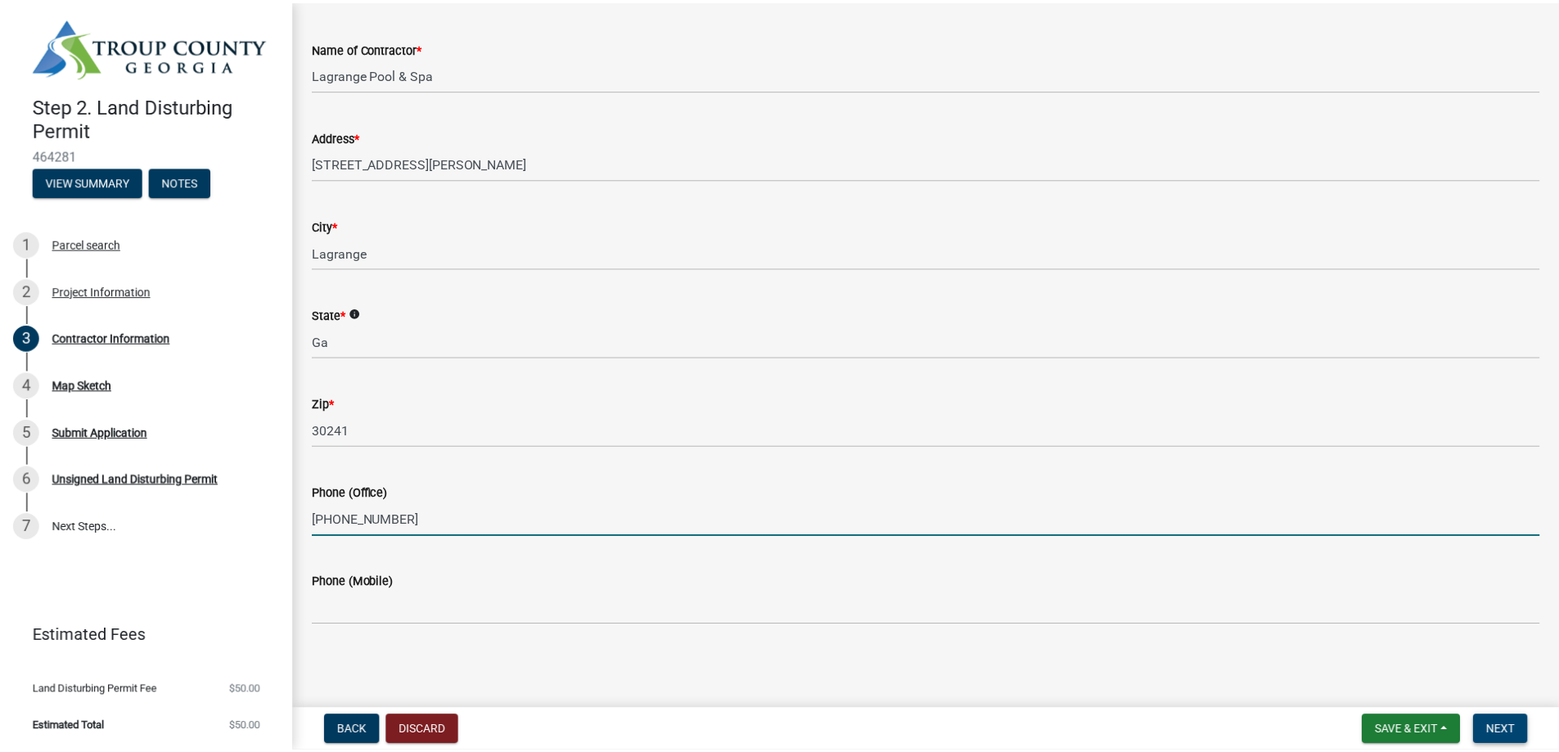
scroll to position [0, 0]
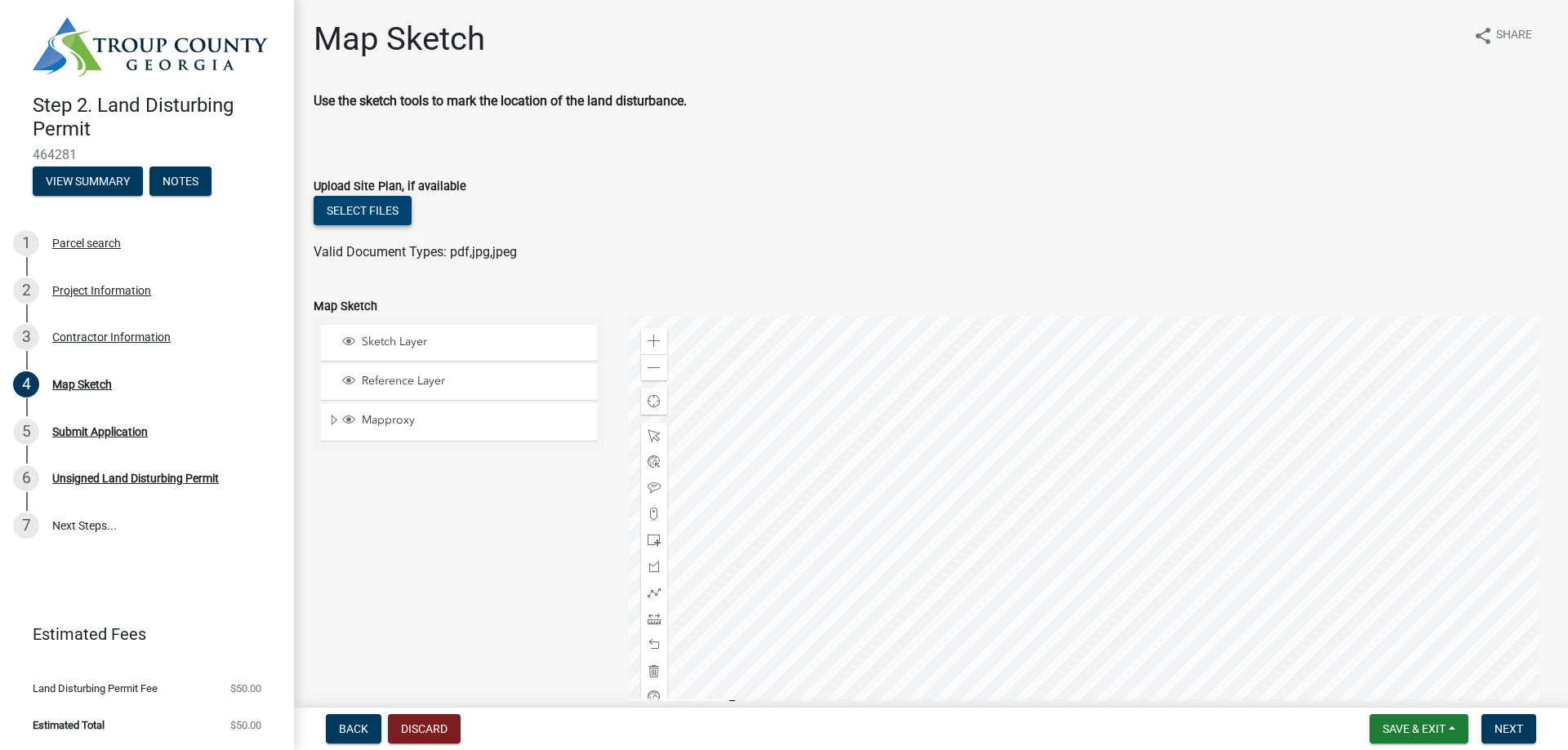
click at [371, 209] on button "Select files" at bounding box center [362, 209] width 98 height 29
click at [362, 211] on button "Select files" at bounding box center [362, 209] width 98 height 29
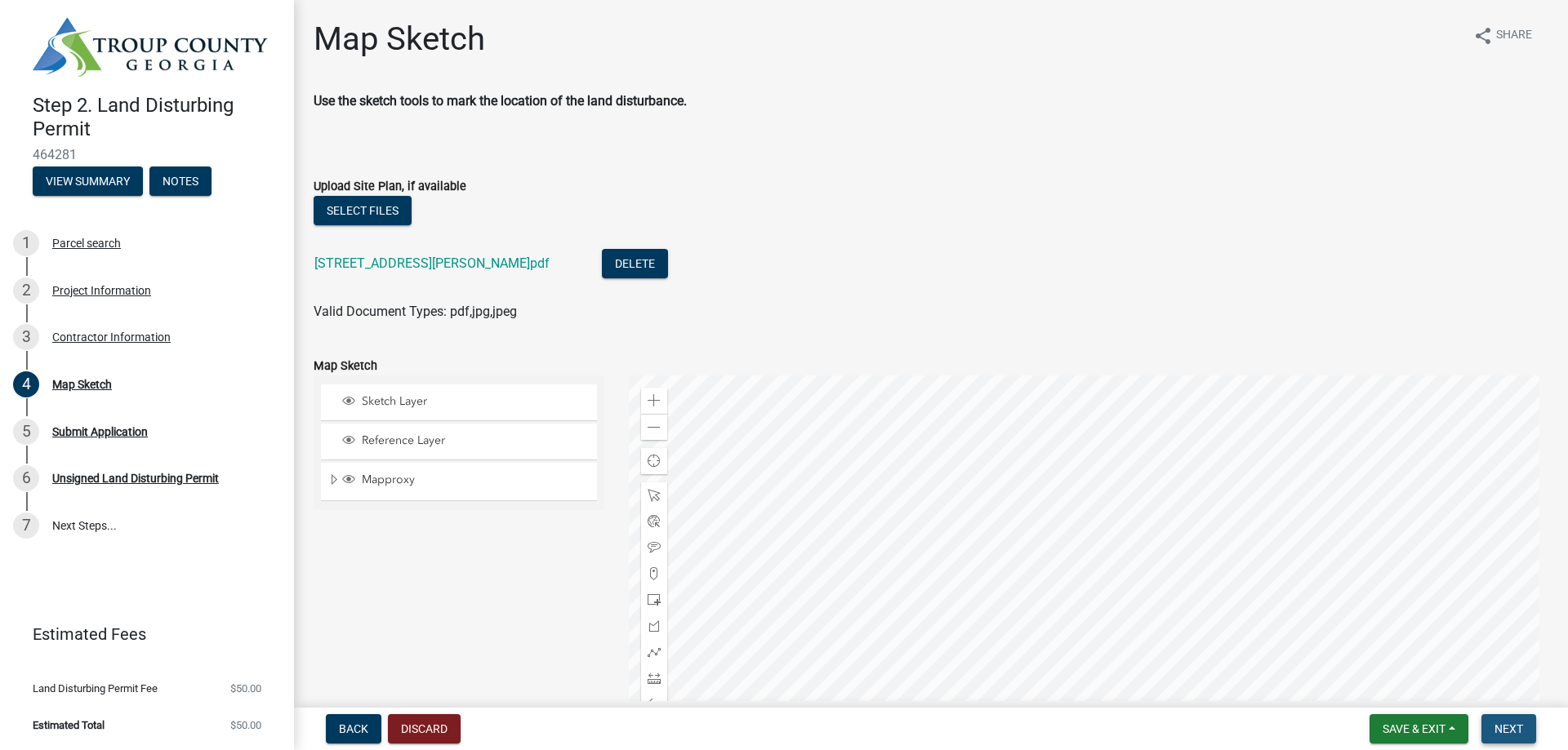
click at [1522, 729] on span "Next" at bounding box center [1508, 728] width 29 height 13
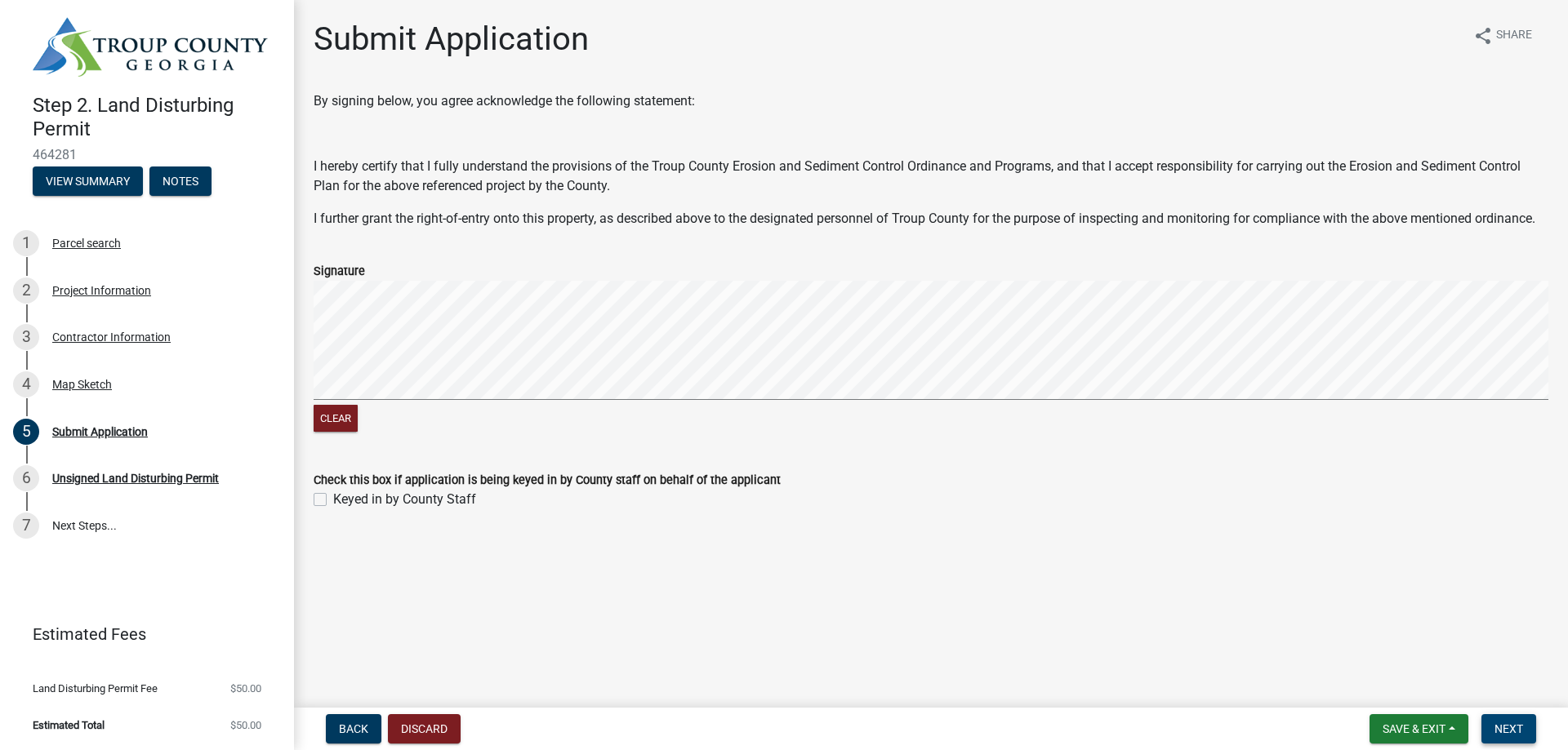
click at [1504, 723] on span "Next" at bounding box center [1508, 728] width 29 height 13
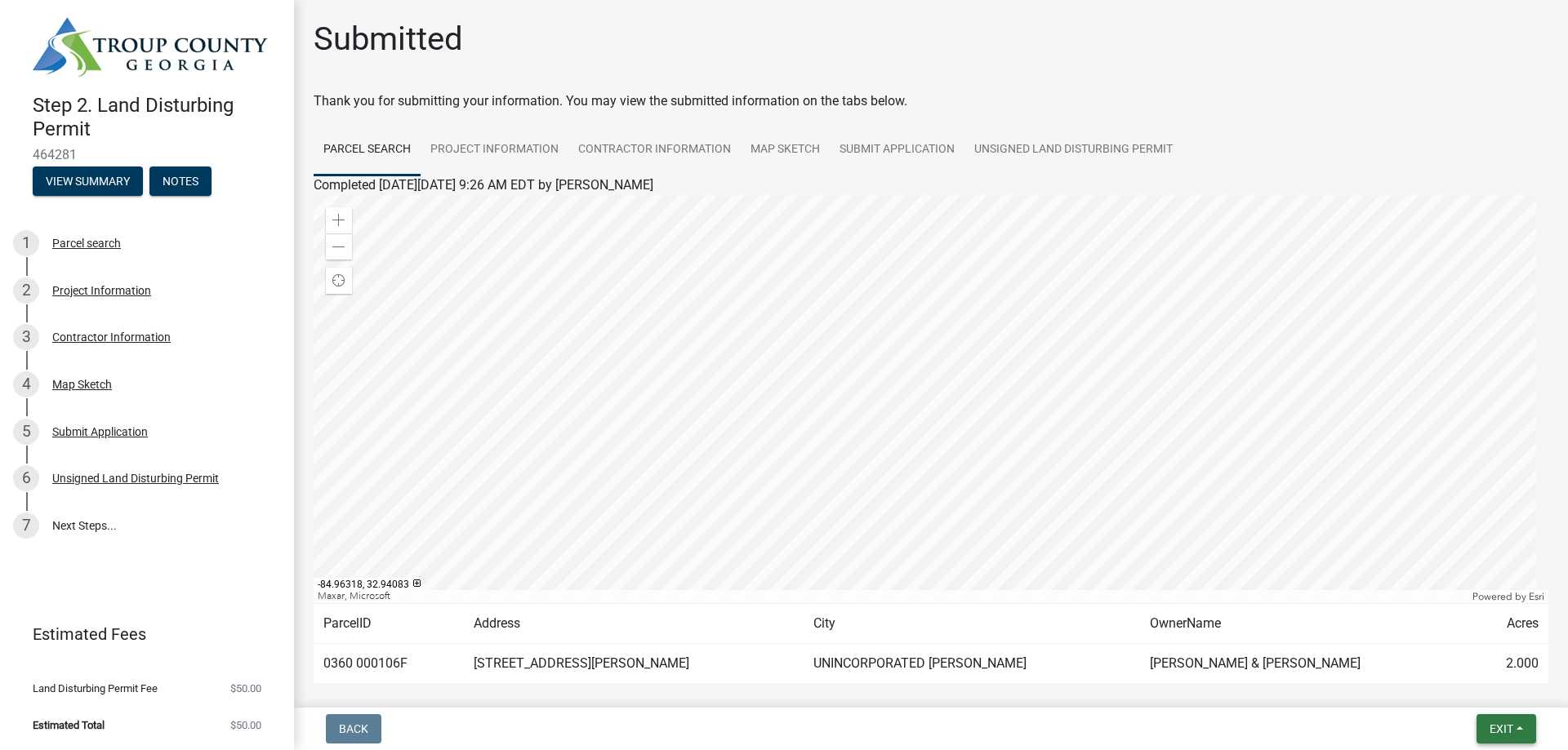
click at [1501, 733] on span "Exit" at bounding box center [1501, 728] width 24 height 13
click at [1461, 683] on button "Save & Exit" at bounding box center [1470, 686] width 131 height 39
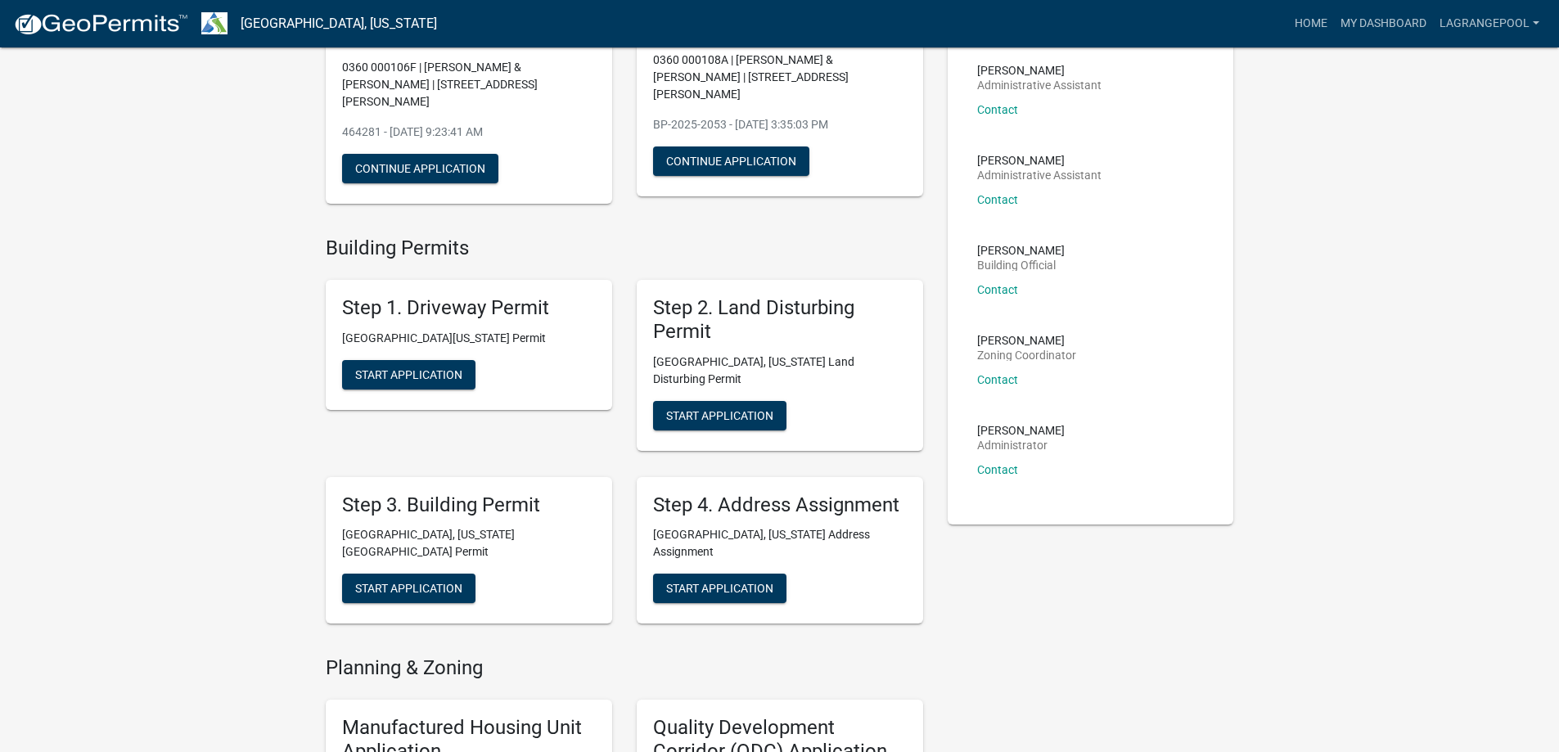
scroll to position [246, 0]
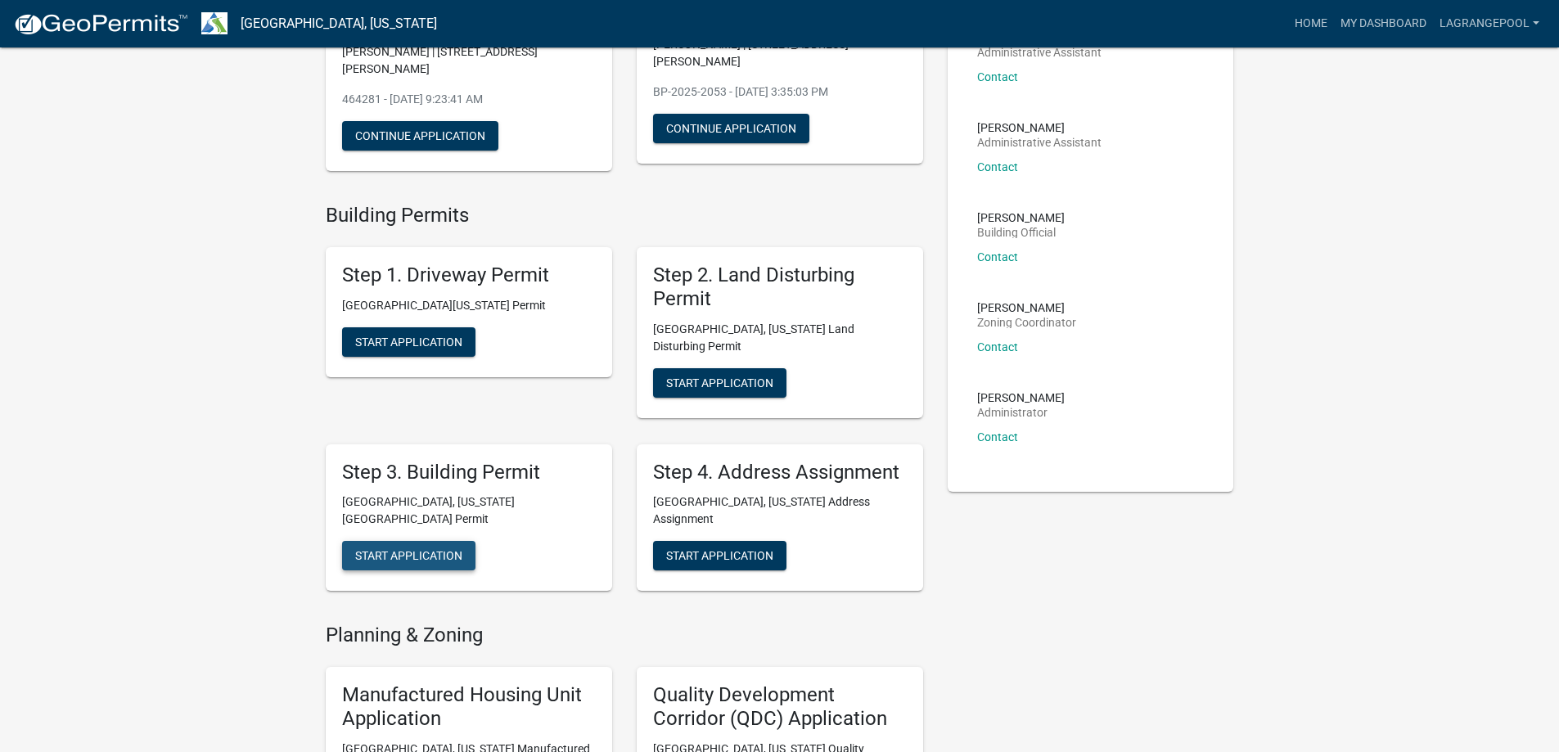
click at [384, 549] on span "Start Application" at bounding box center [408, 555] width 107 height 13
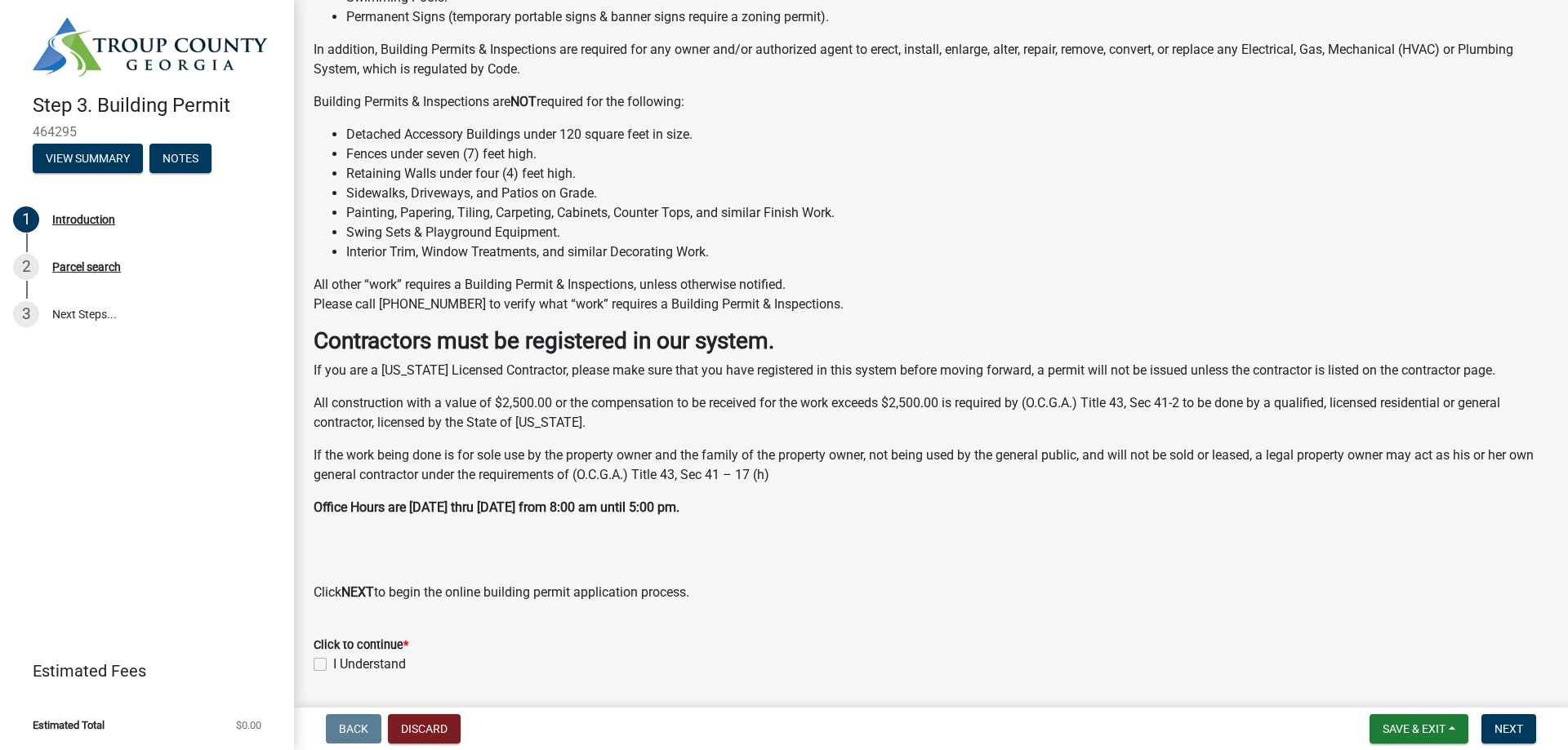
scroll to position [276, 0]
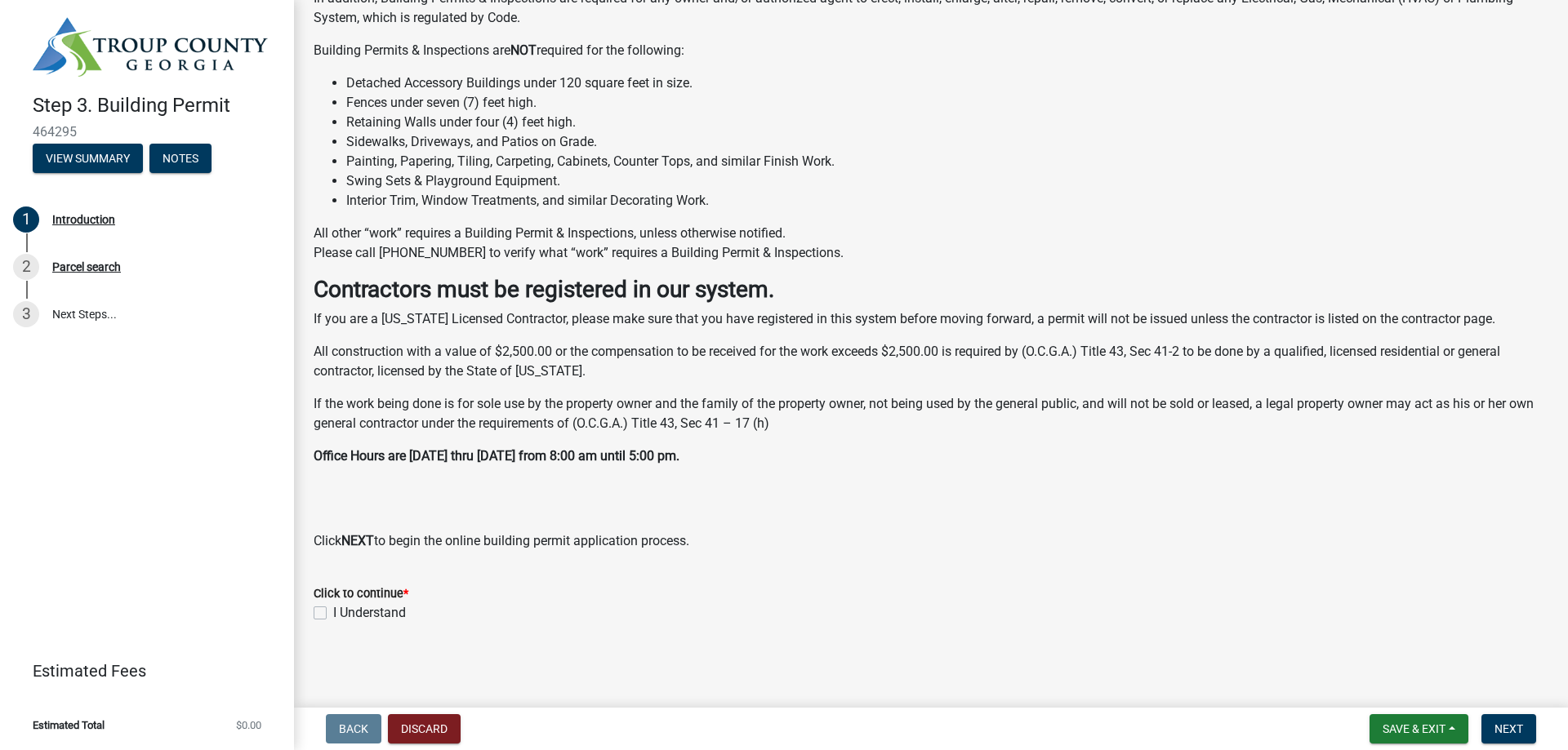
click at [333, 614] on label "I Understand" at bounding box center [369, 613] width 73 height 20
click at [333, 614] on input "I Understand" at bounding box center [338, 608] width 11 height 11
checkbox input "true"
click at [1515, 722] on span "Next" at bounding box center [1508, 728] width 29 height 13
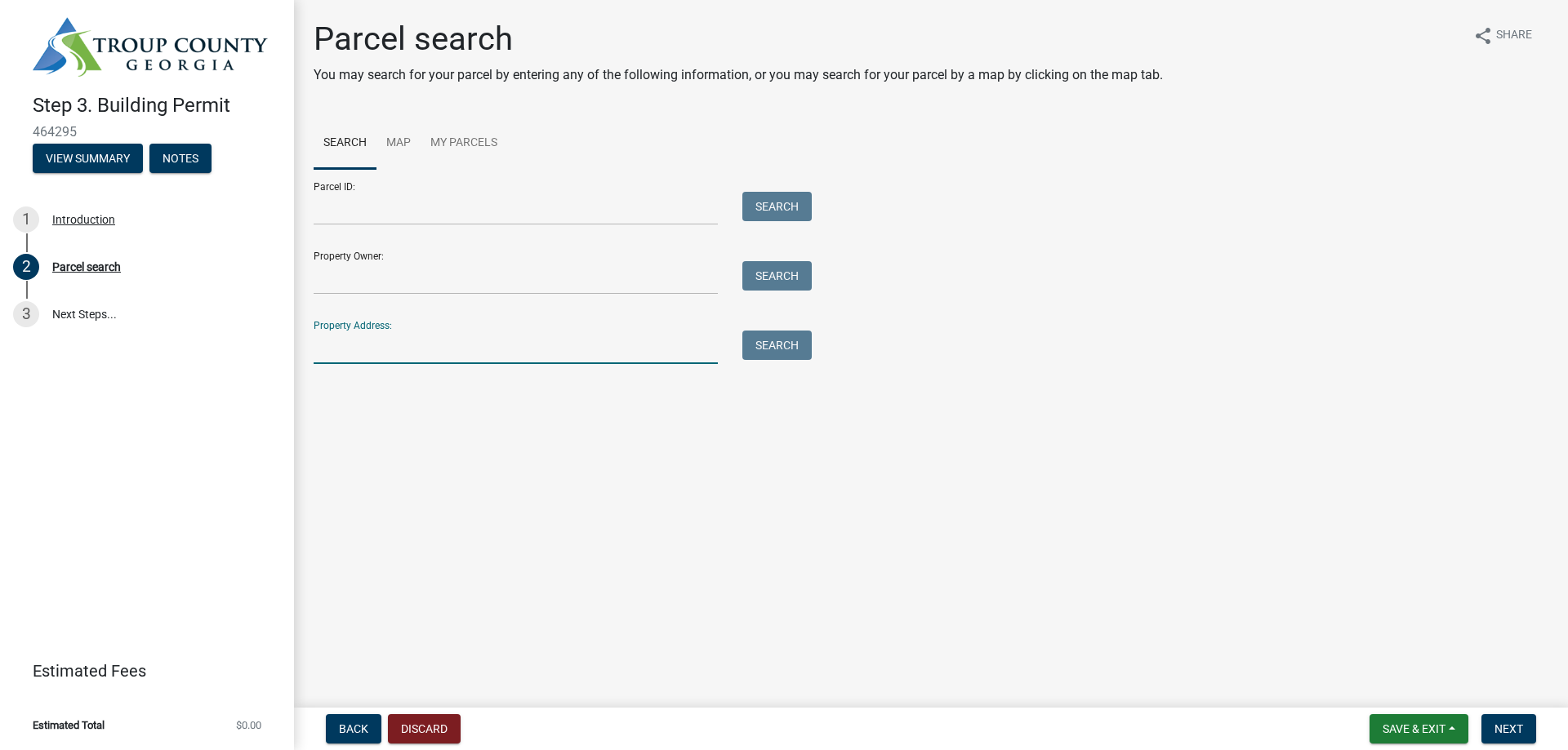
click at [467, 353] on input "Property Address:" at bounding box center [515, 347] width 404 height 34
type input "[STREET_ADDRESS][PERSON_NAME]"
click at [796, 344] on button "Search" at bounding box center [777, 344] width 70 height 29
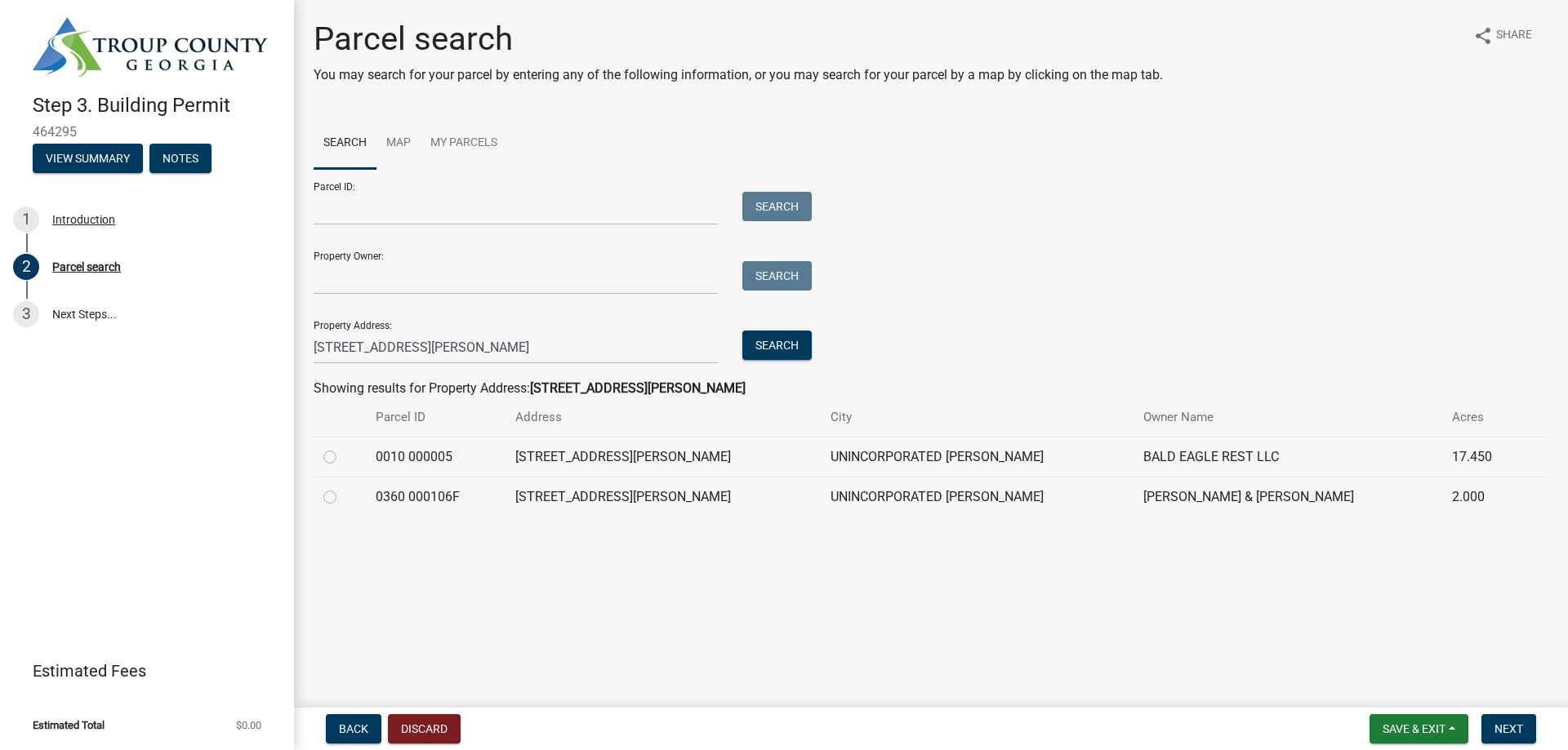
click at [343, 488] on label at bounding box center [343, 488] width 0 height 0
click at [343, 498] on 000106F "radio" at bounding box center [348, 493] width 11 height 11
radio 000106F "true"
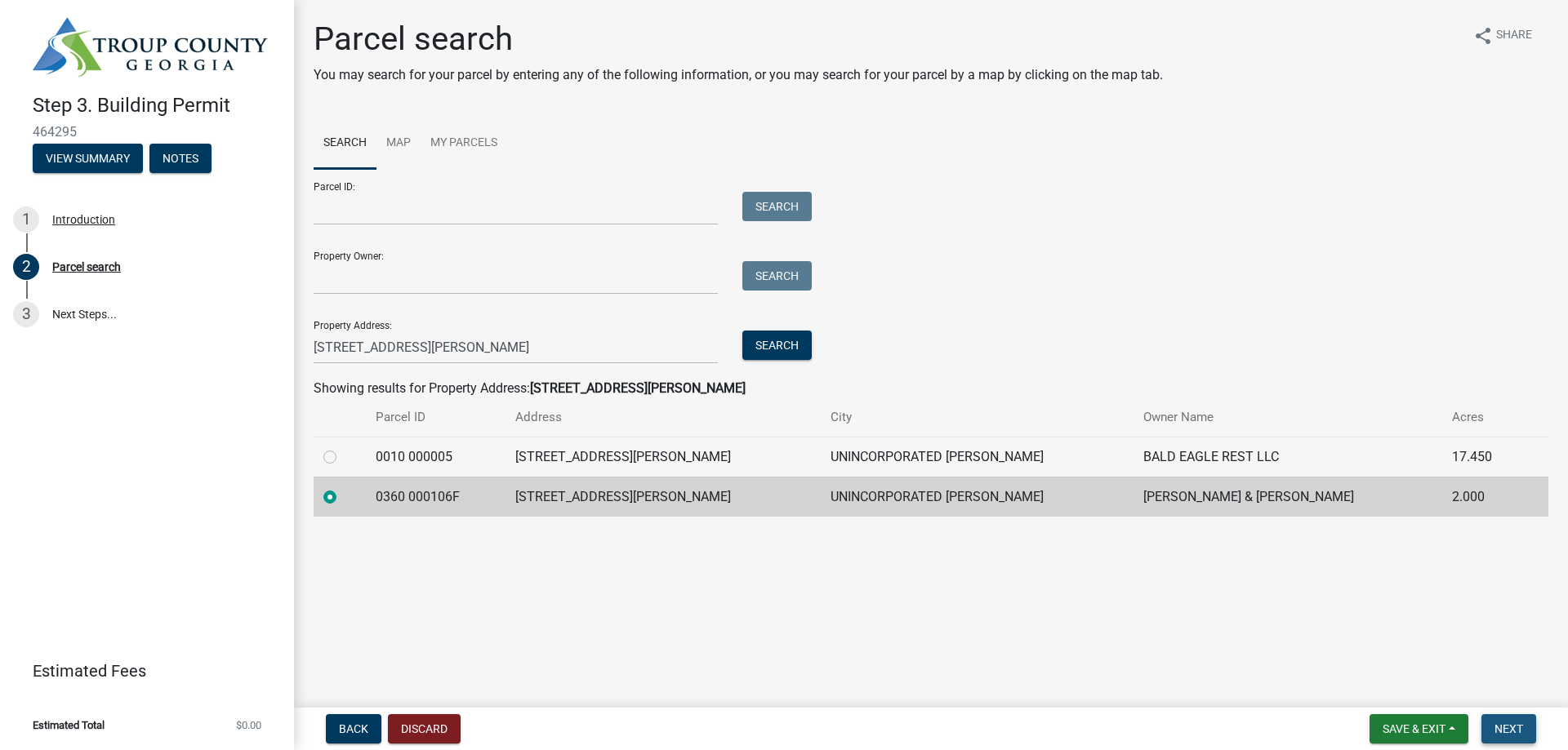
click at [1509, 720] on button "Next" at bounding box center [1508, 728] width 55 height 29
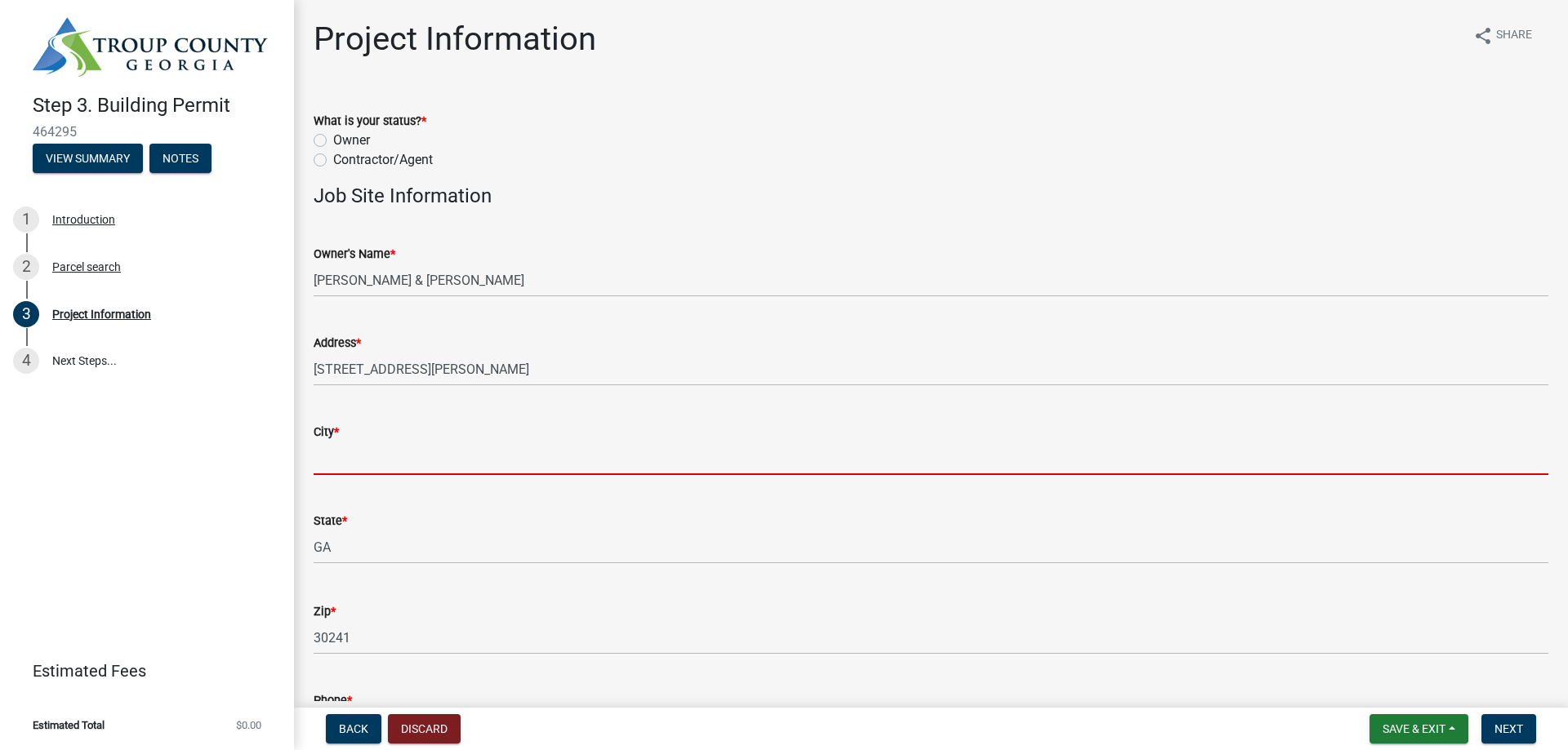
click at [419, 457] on input "City *" at bounding box center [931, 459] width 1235 height 34
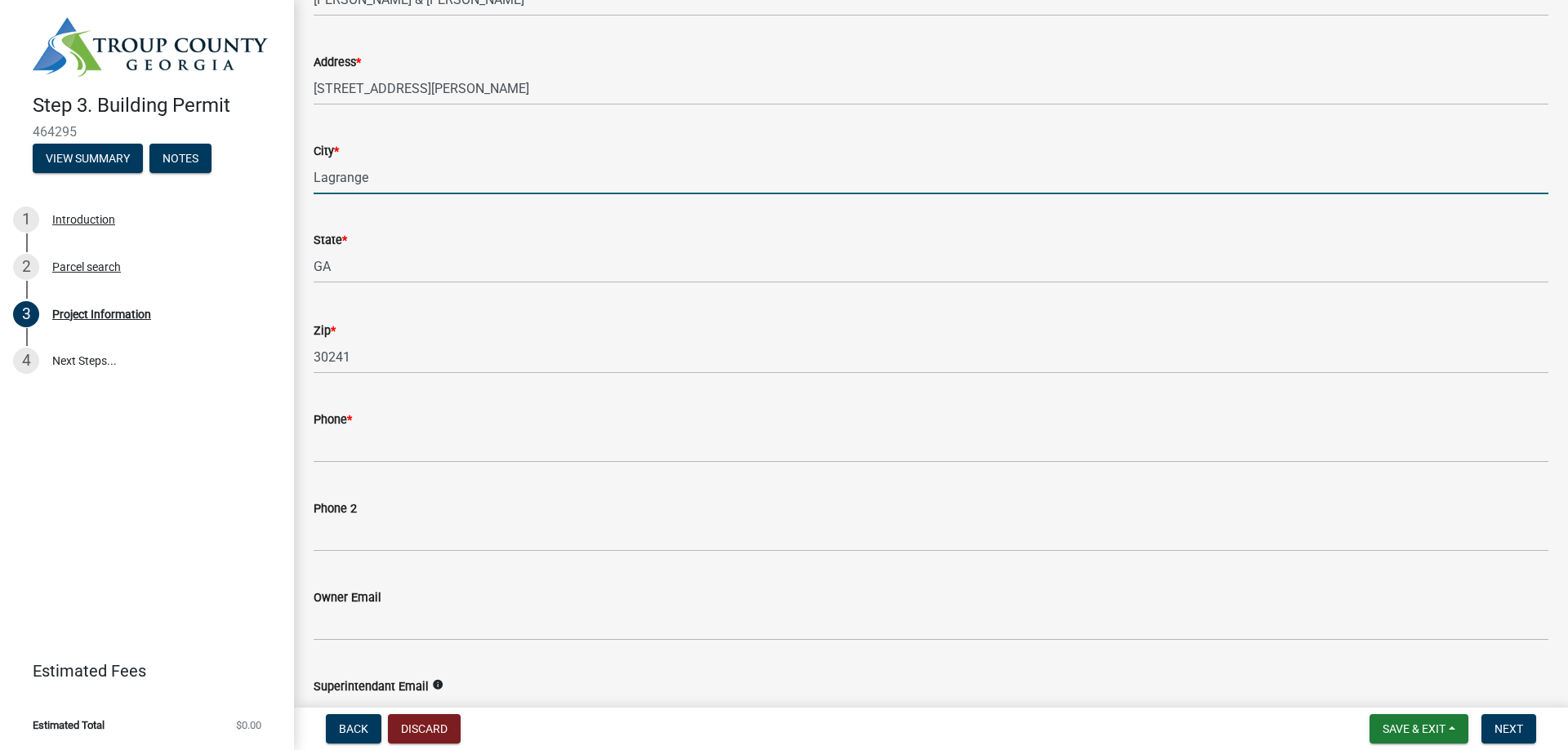
scroll to position [408, 0]
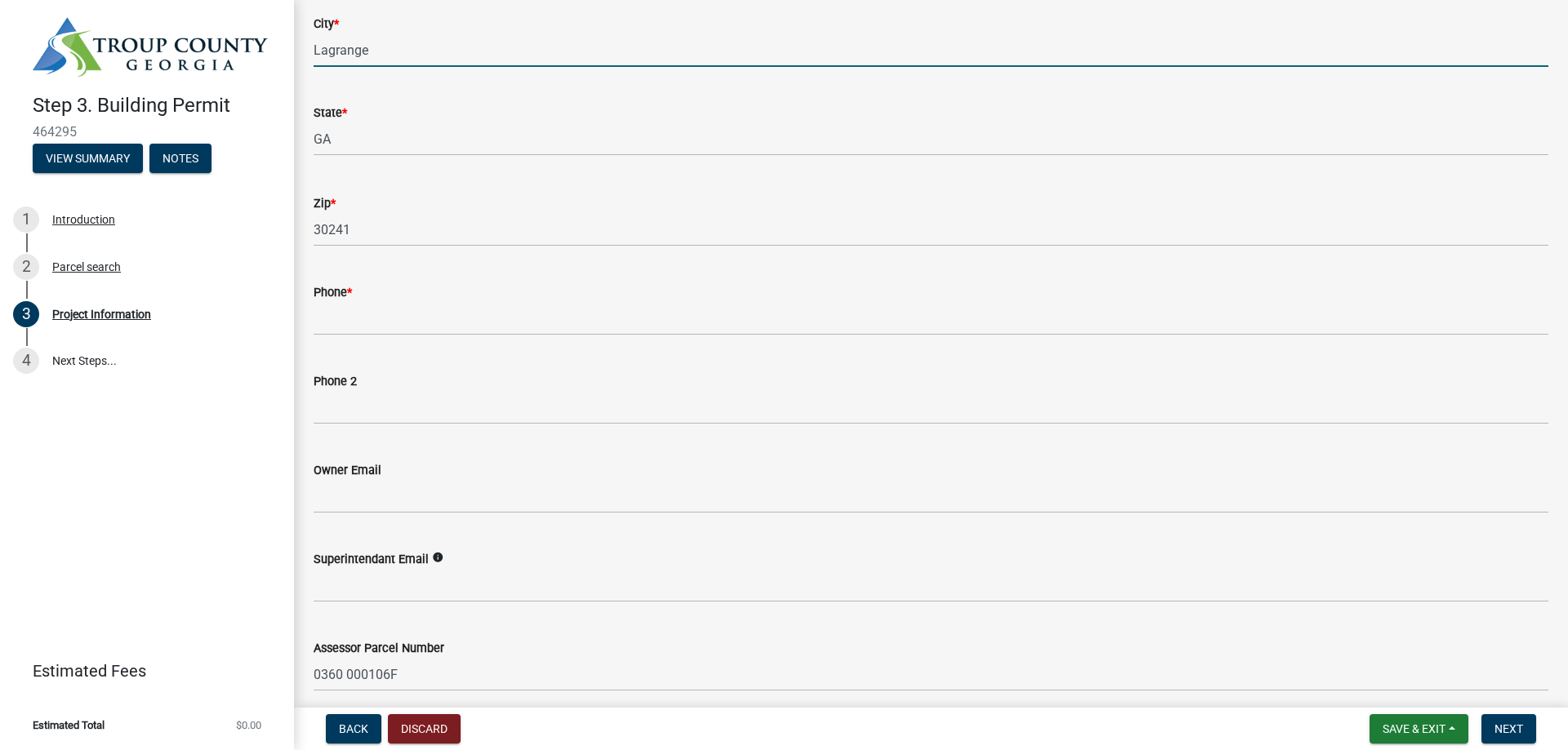
type input "Lagrange"
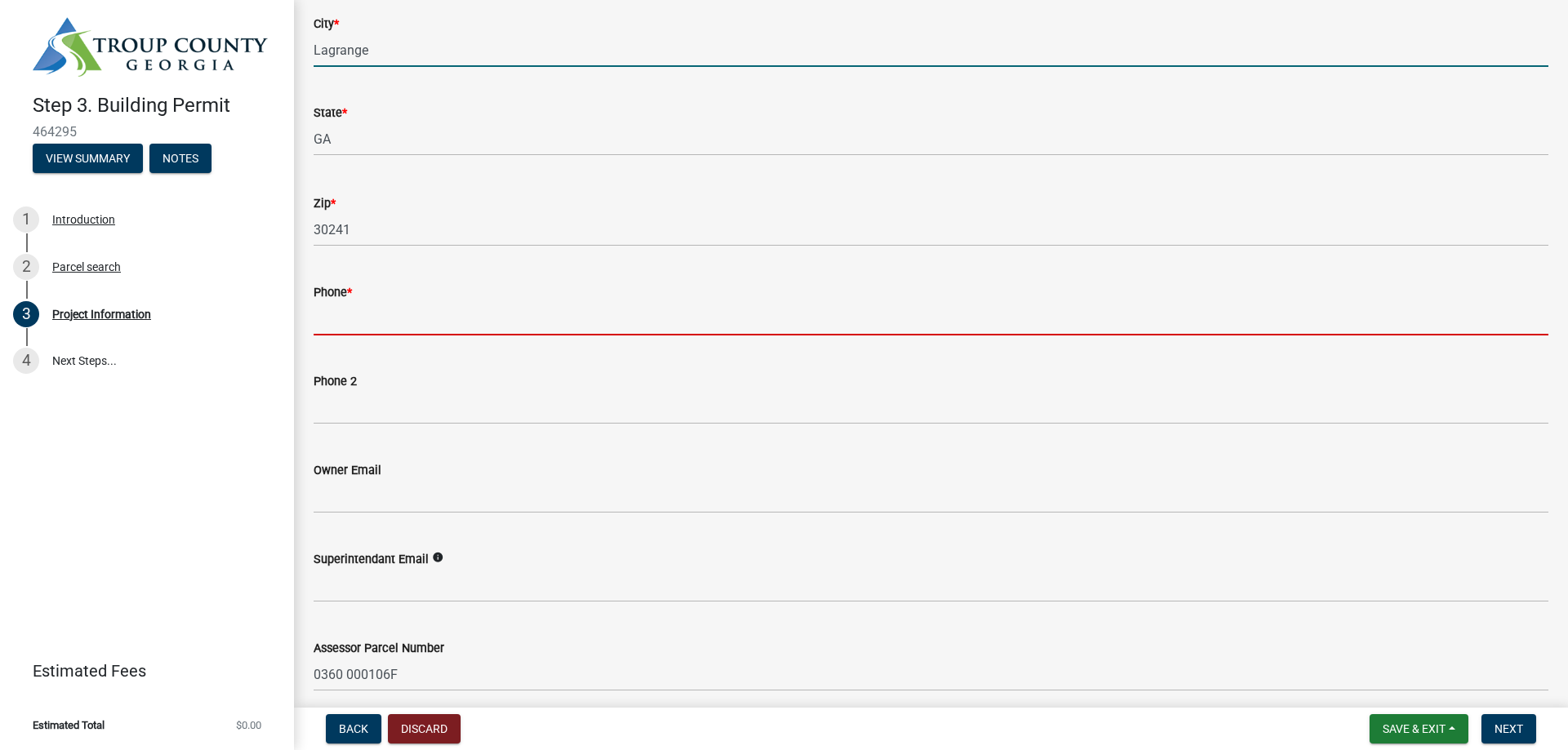
click at [403, 312] on input "Phone *" at bounding box center [931, 319] width 1235 height 34
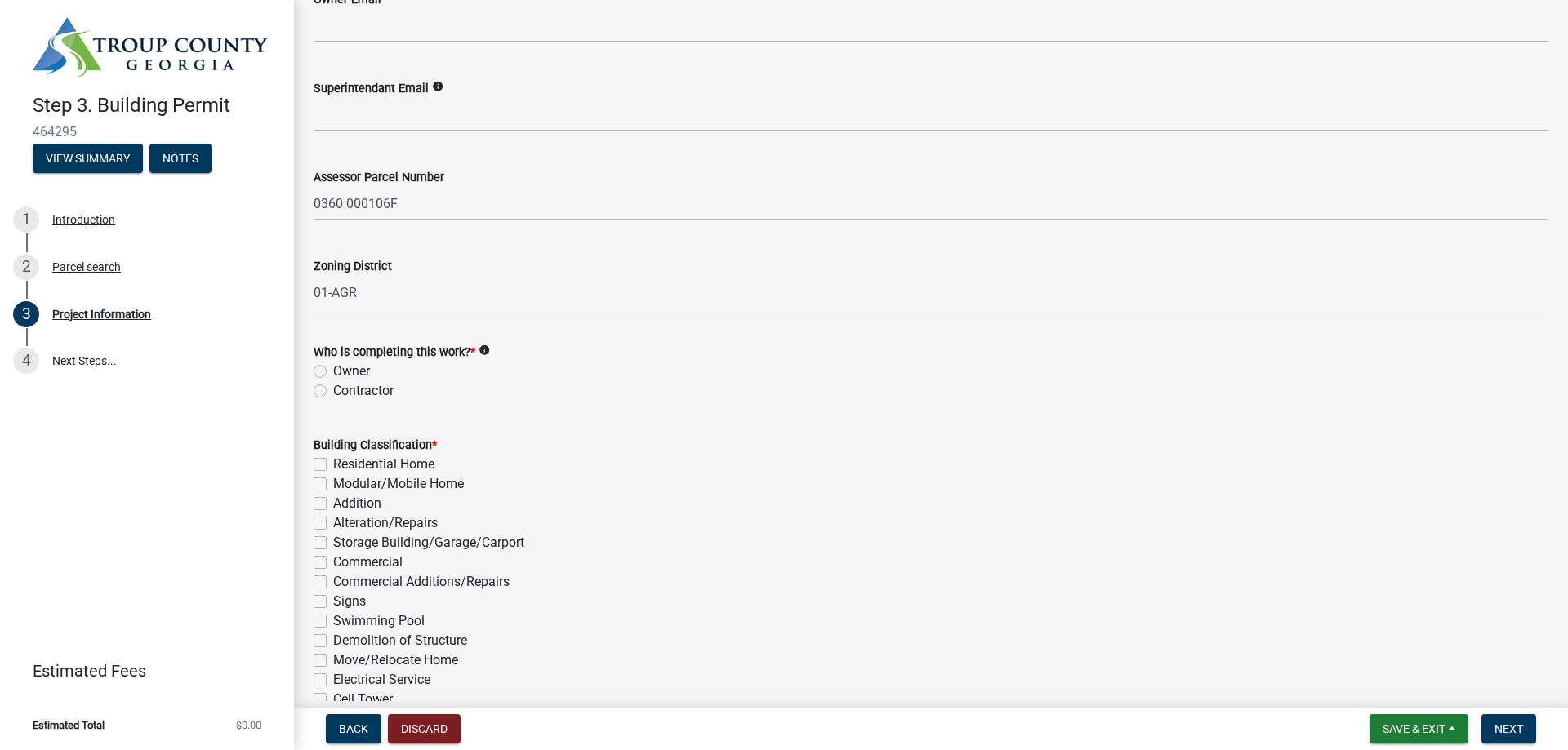
scroll to position [898, 0]
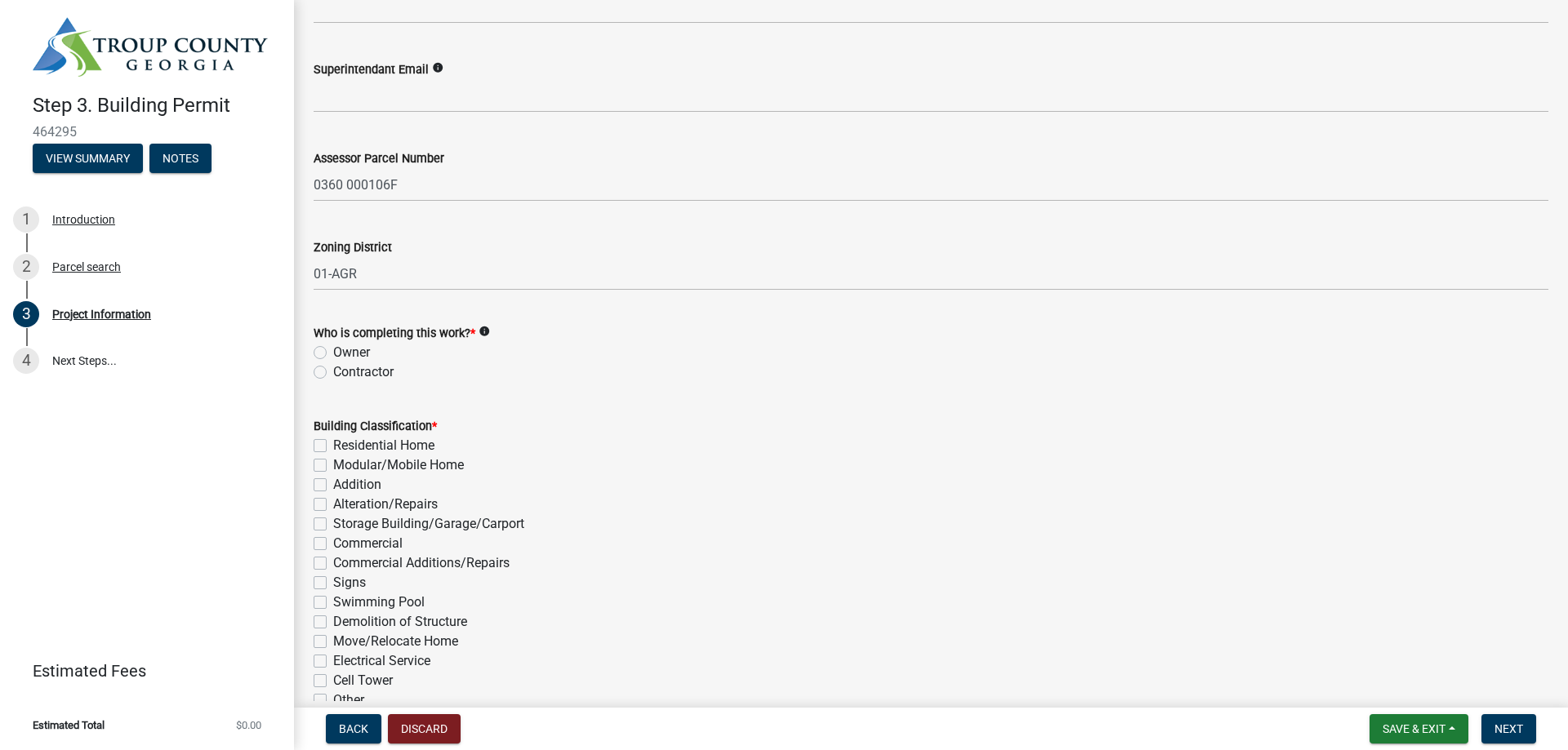
type input "[PHONE_NUMBER]"
click at [333, 371] on label "Contractor" at bounding box center [363, 372] width 61 height 20
click at [333, 371] on input "Contractor" at bounding box center [338, 367] width 11 height 11
radio input "true"
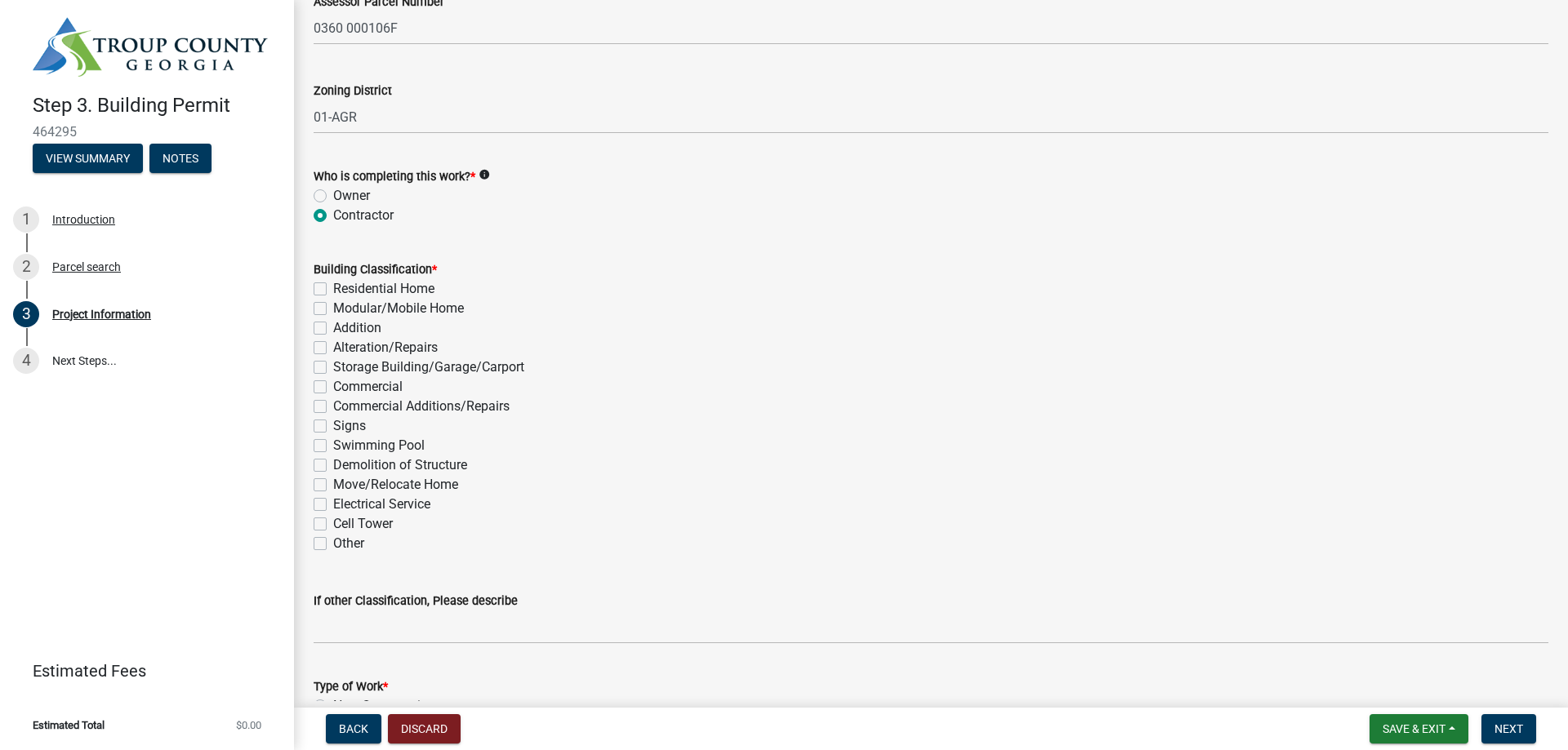
scroll to position [1061, 0]
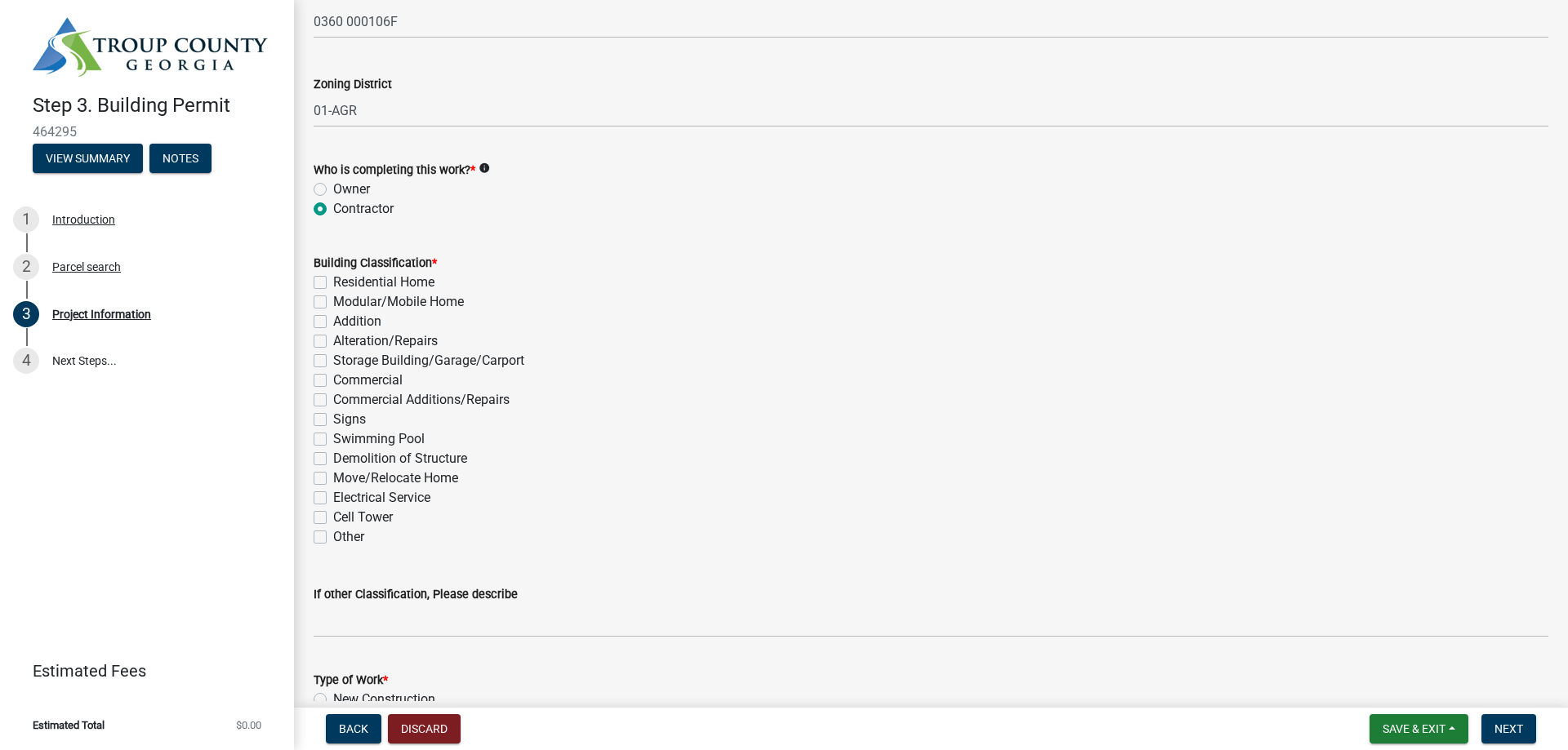
click at [333, 440] on label "Swimming Pool" at bounding box center [379, 440] width 92 height 20
click at [333, 440] on input "Swimming Pool" at bounding box center [338, 435] width 11 height 11
checkbox input "true"
checkbox input "false"
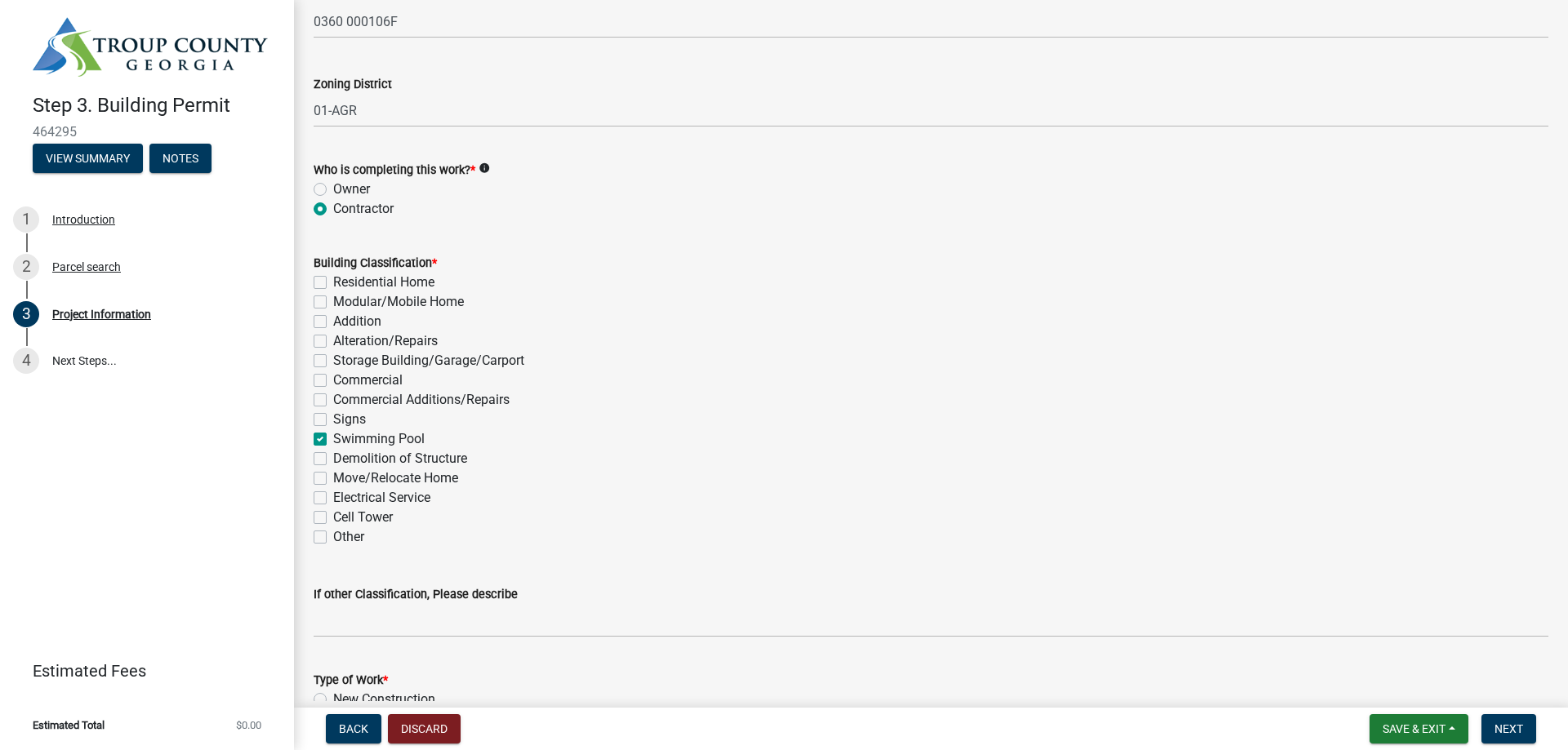
checkbox input "false"
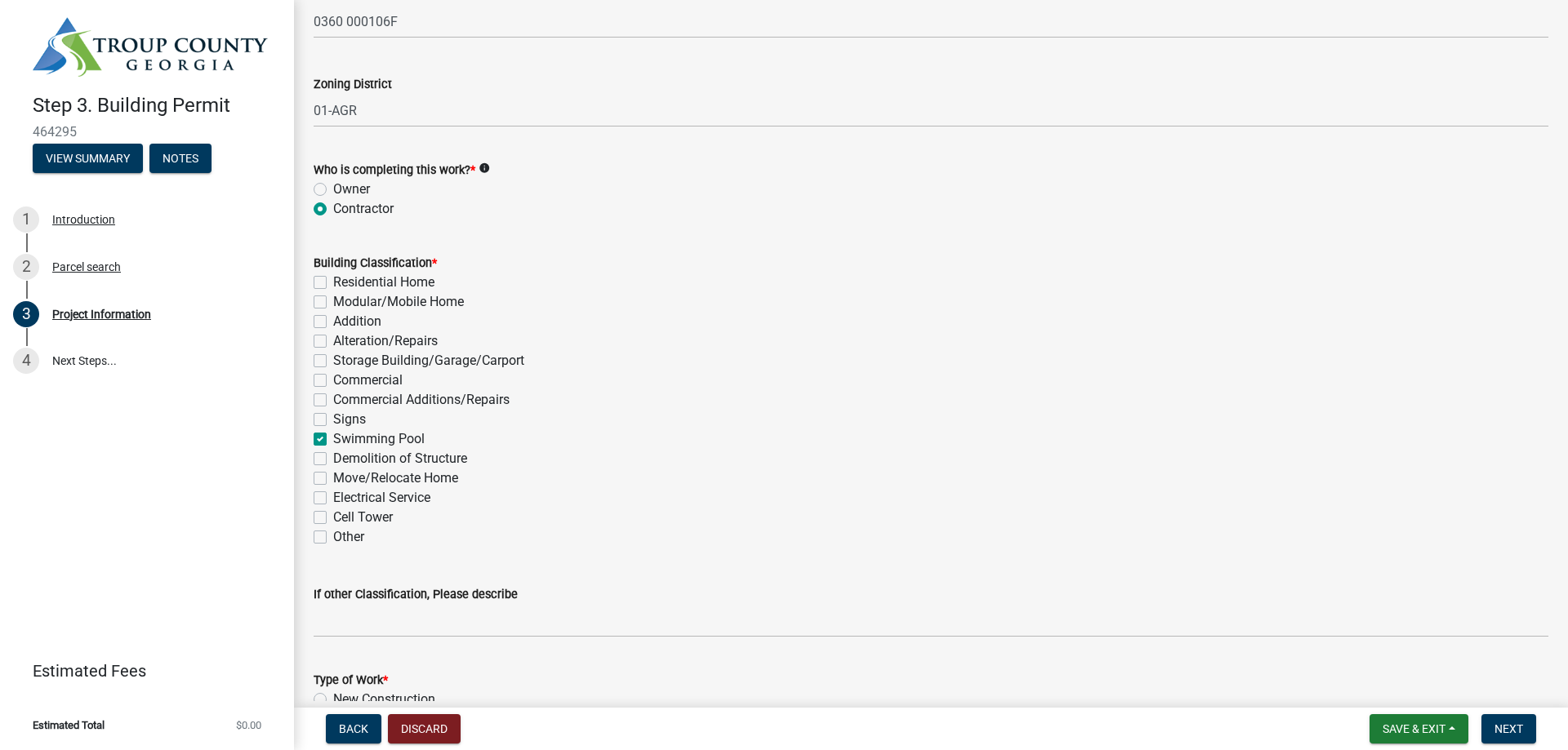
checkbox input "false"
checkbox input "true"
checkbox input "false"
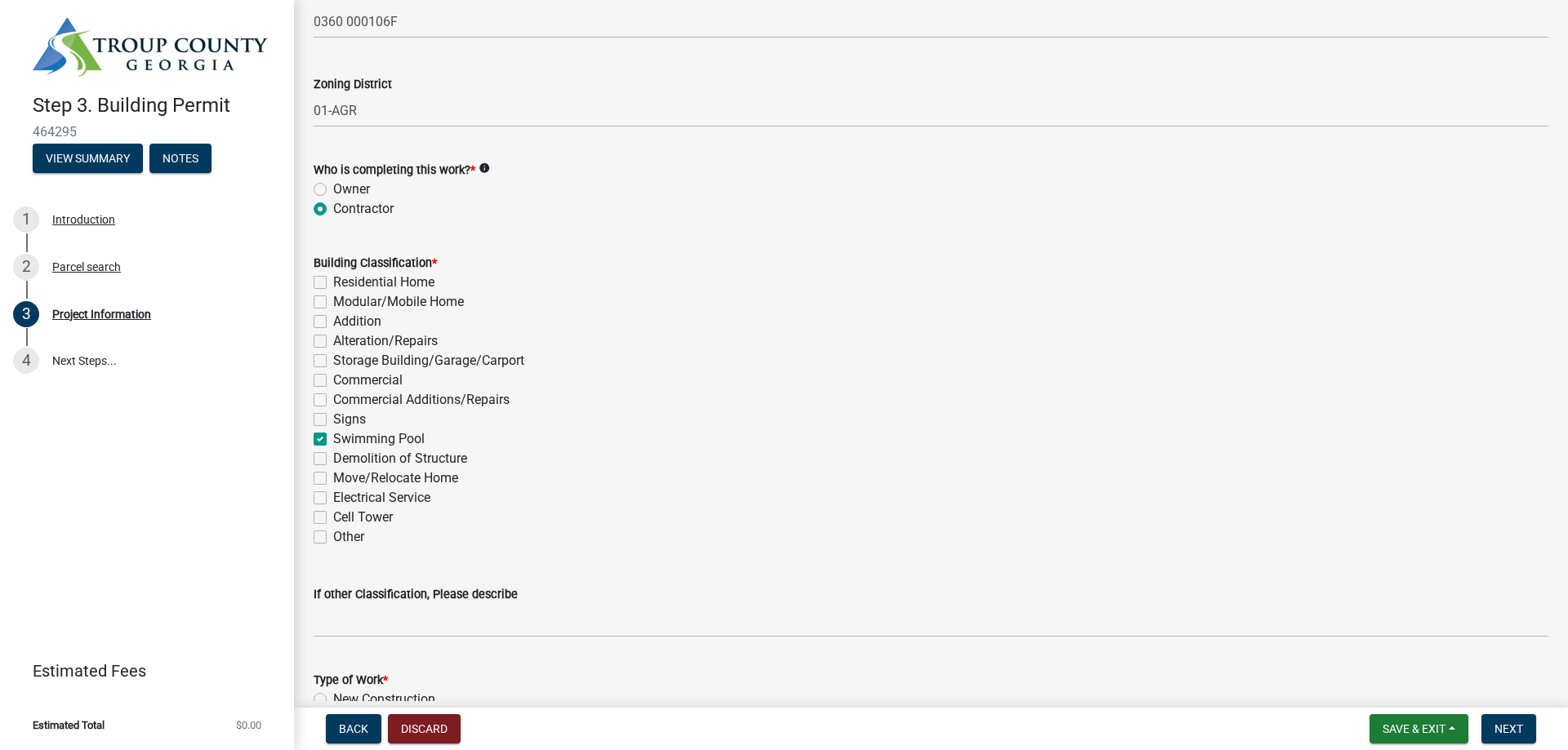
checkbox input "false"
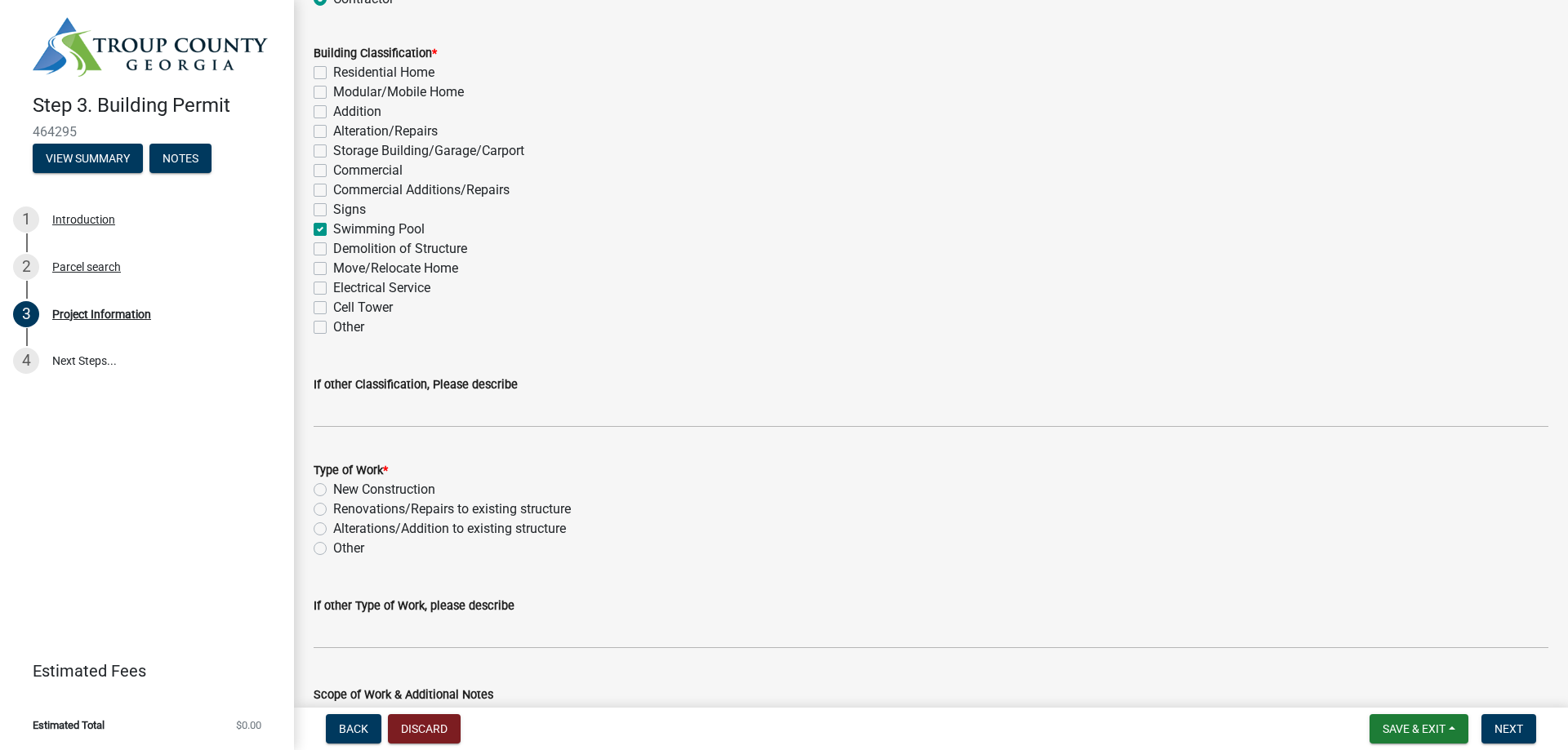
scroll to position [1307, 0]
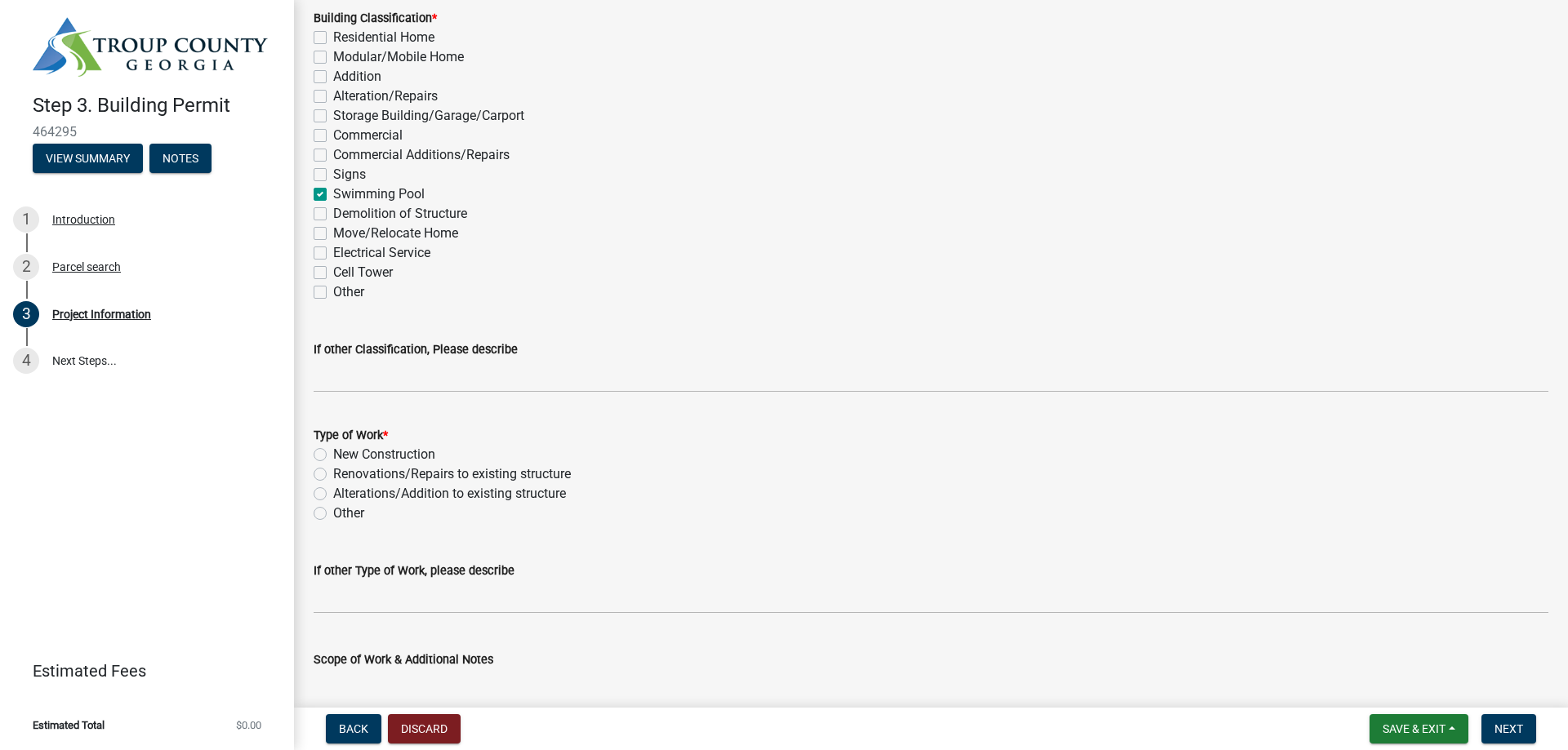
click at [333, 453] on label "New Construction" at bounding box center [384, 455] width 102 height 20
click at [333, 453] on input "New Construction" at bounding box center [338, 450] width 11 height 11
radio input "true"
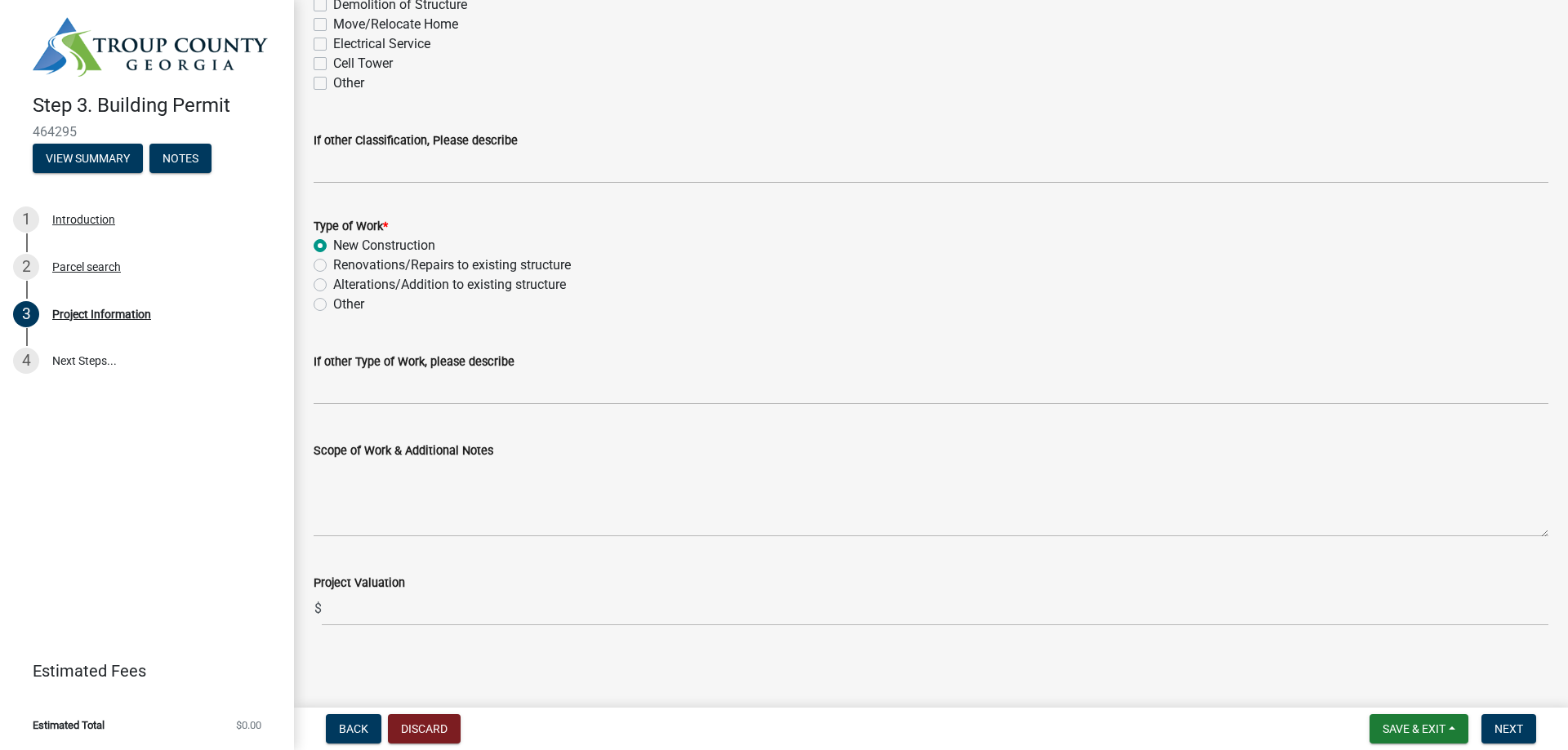
scroll to position [1518, 0]
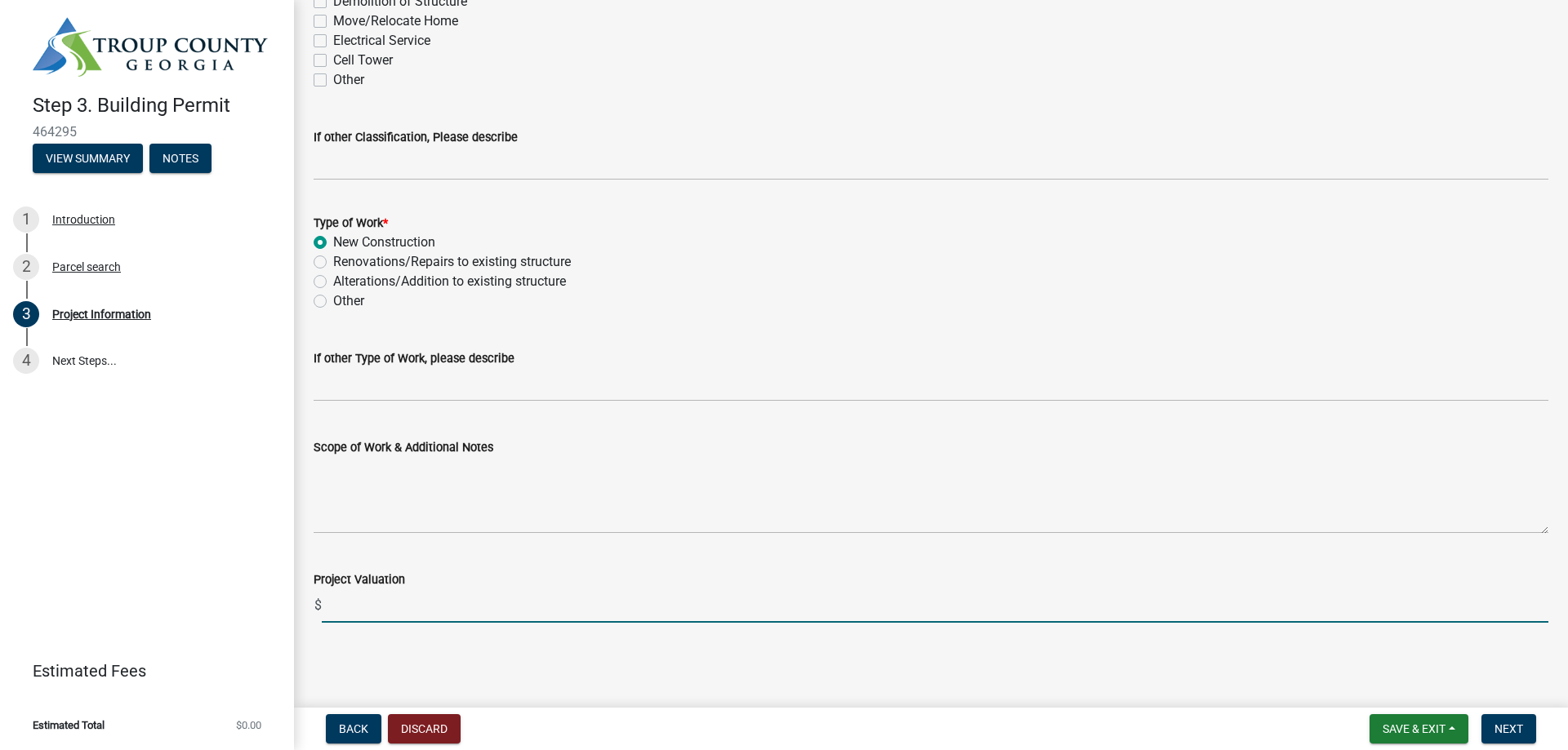
click at [402, 612] on input "text" at bounding box center [934, 606] width 1226 height 34
type input "88400"
click at [1509, 733] on span "Next" at bounding box center [1508, 728] width 29 height 13
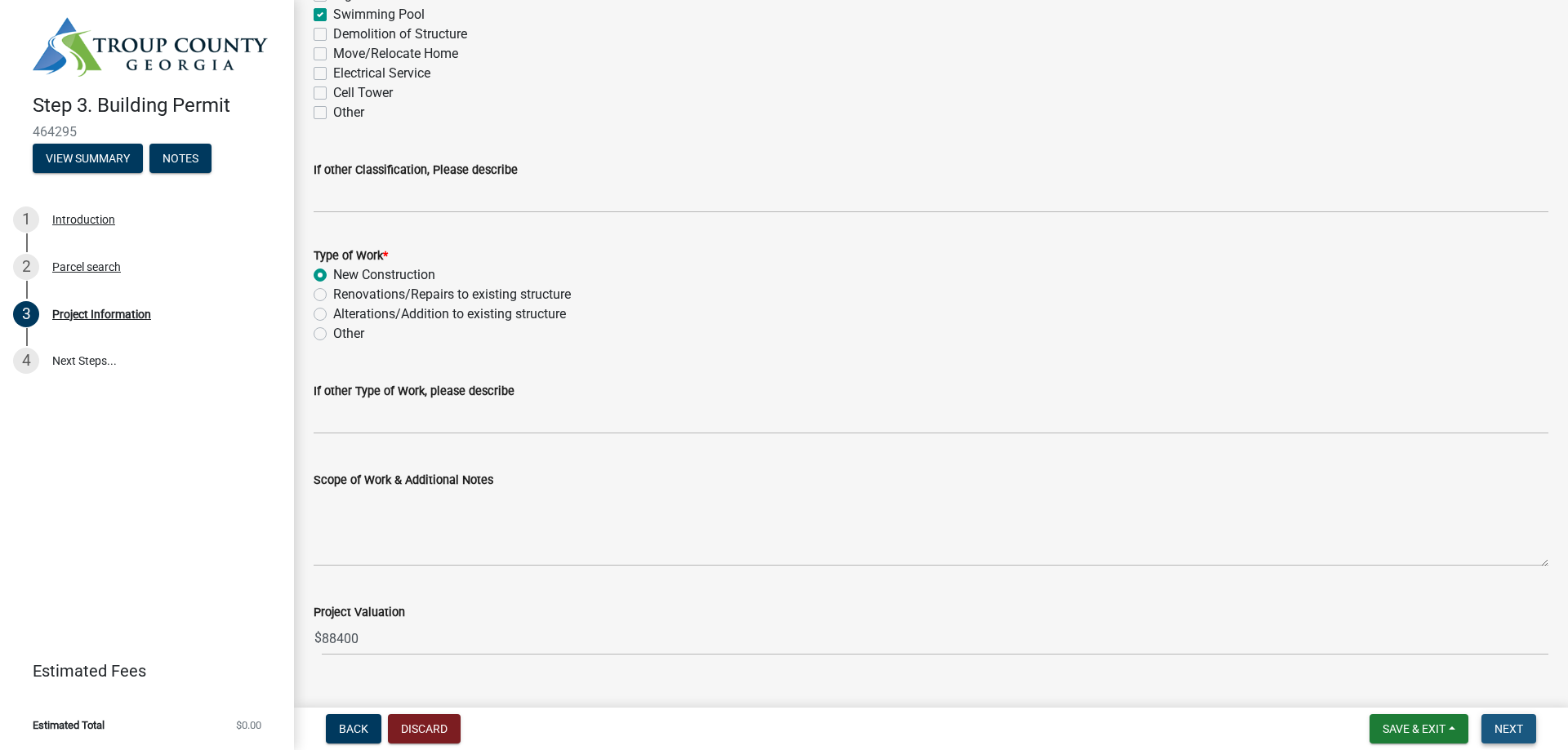
scroll to position [1551, 0]
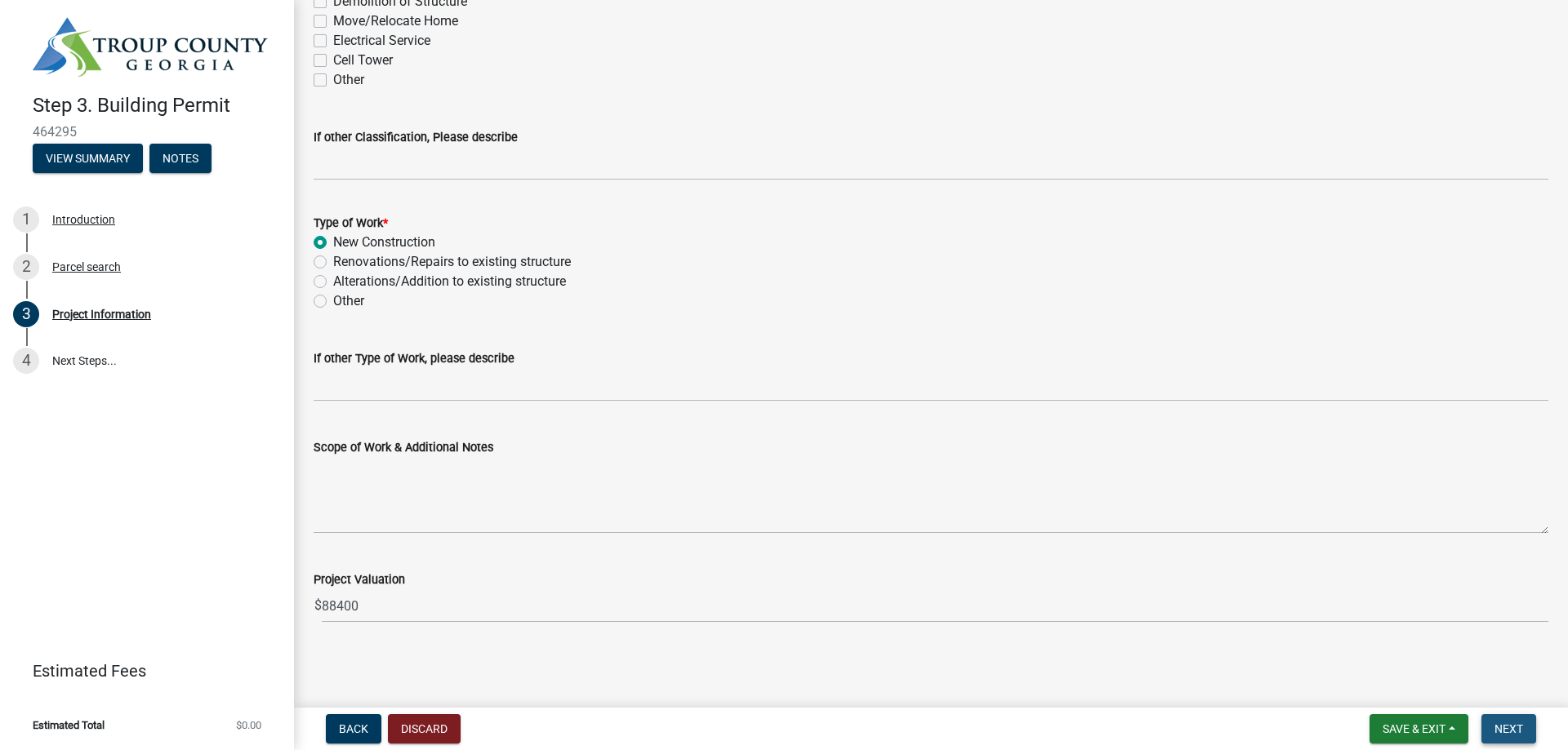
click at [1499, 729] on span "Next" at bounding box center [1508, 728] width 29 height 13
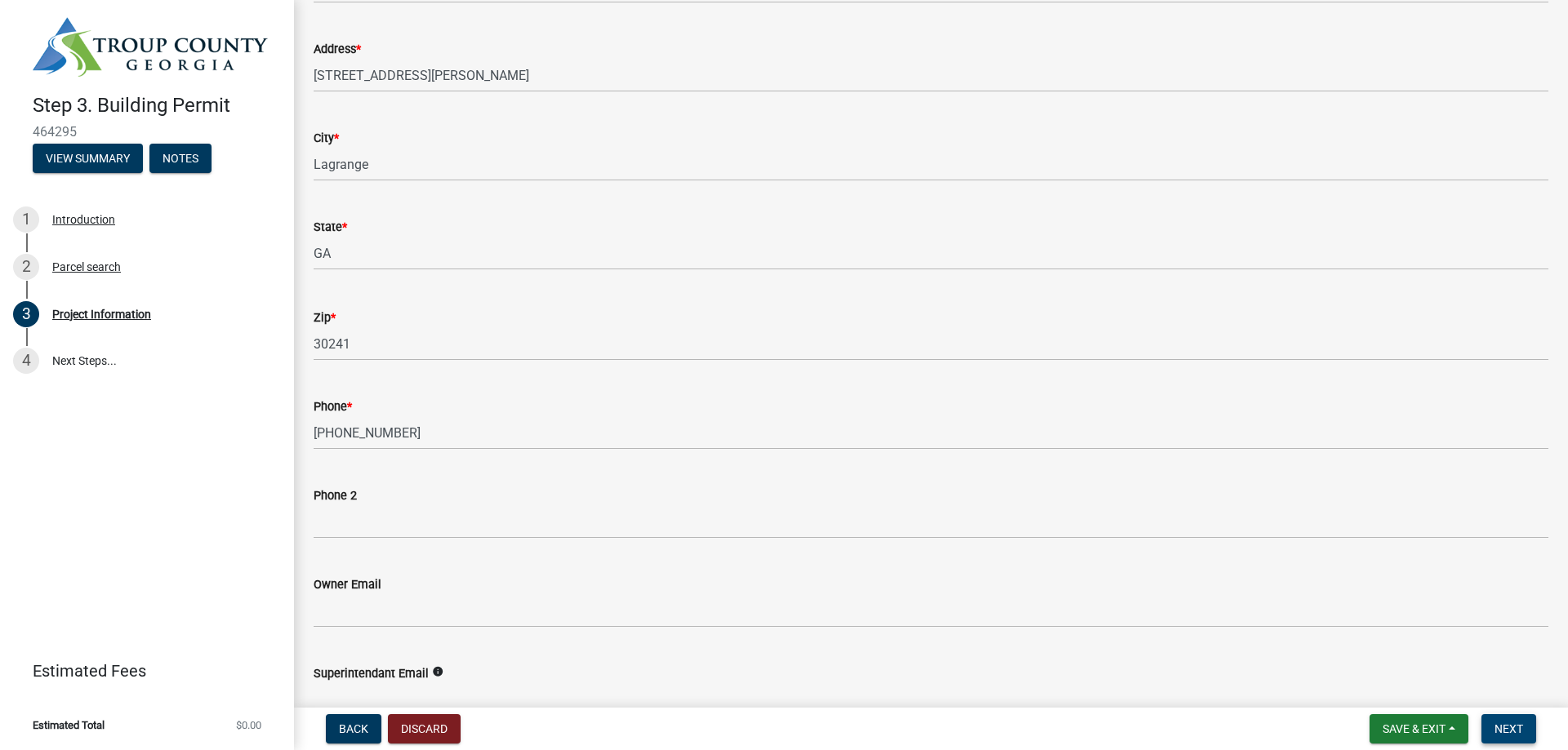
scroll to position [0, 0]
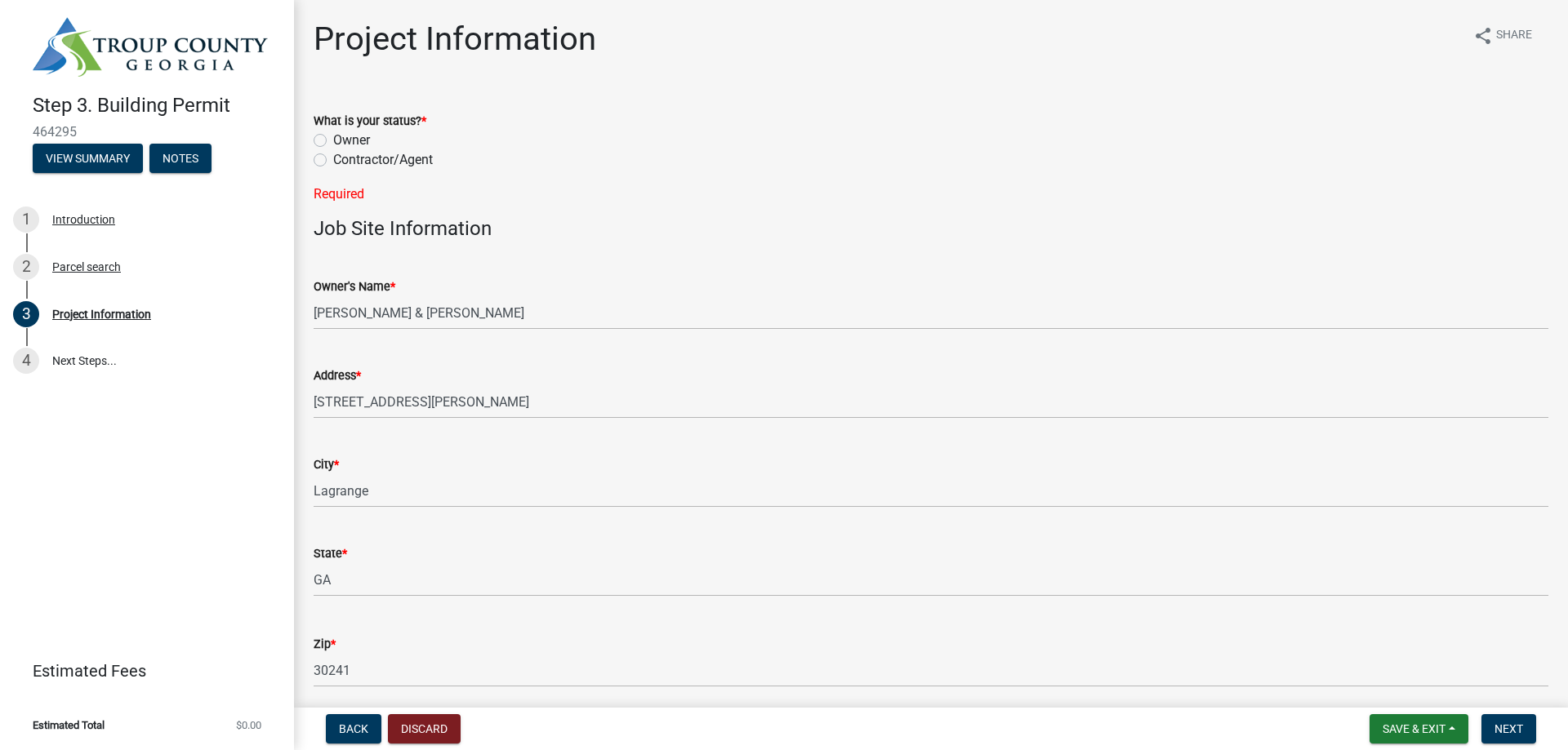
click at [333, 158] on label "Contractor/Agent" at bounding box center [383, 161] width 100 height 20
click at [333, 158] on input "Contractor/Agent" at bounding box center [338, 156] width 11 height 11
radio input "true"
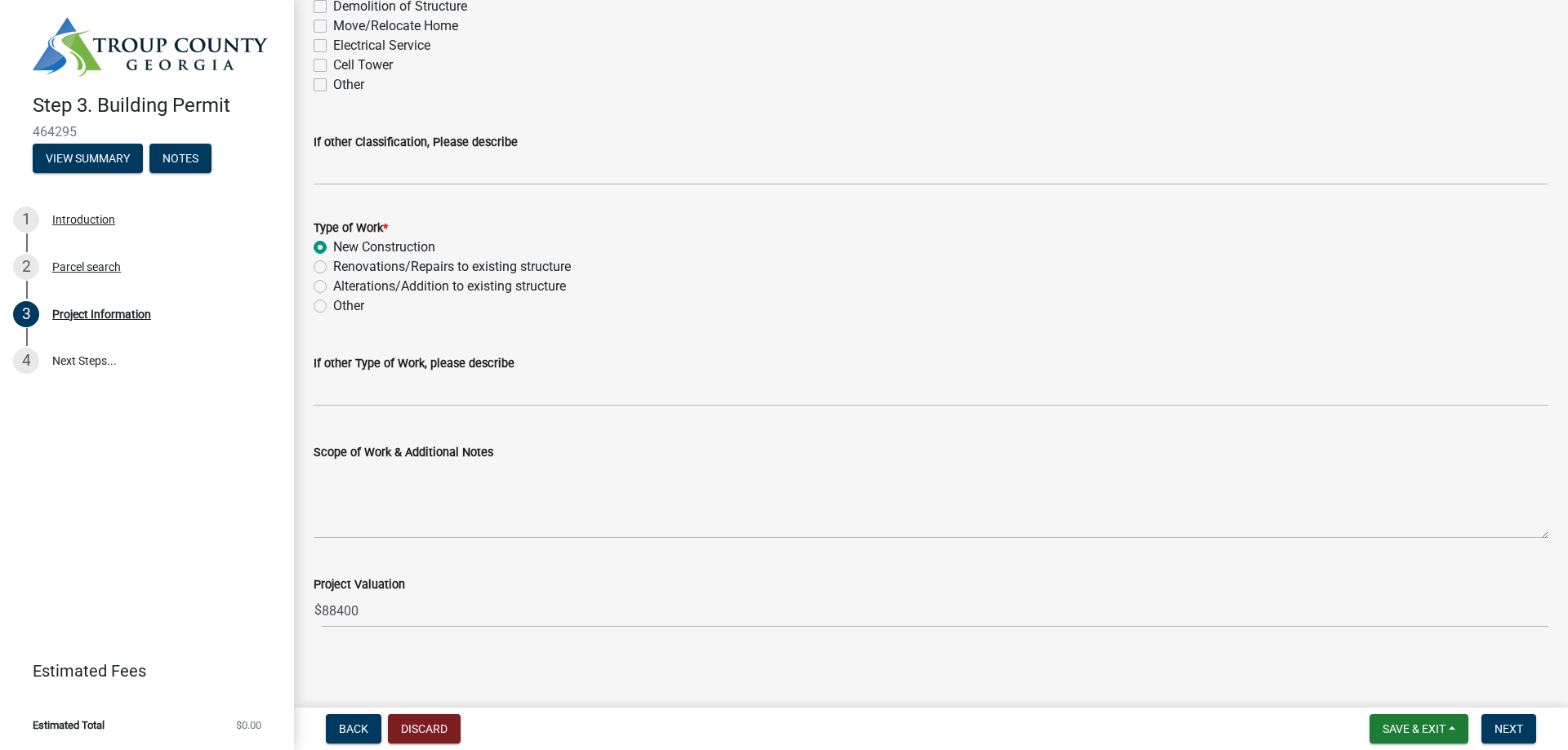
scroll to position [1518, 0]
click at [1502, 731] on span "Next" at bounding box center [1508, 728] width 29 height 13
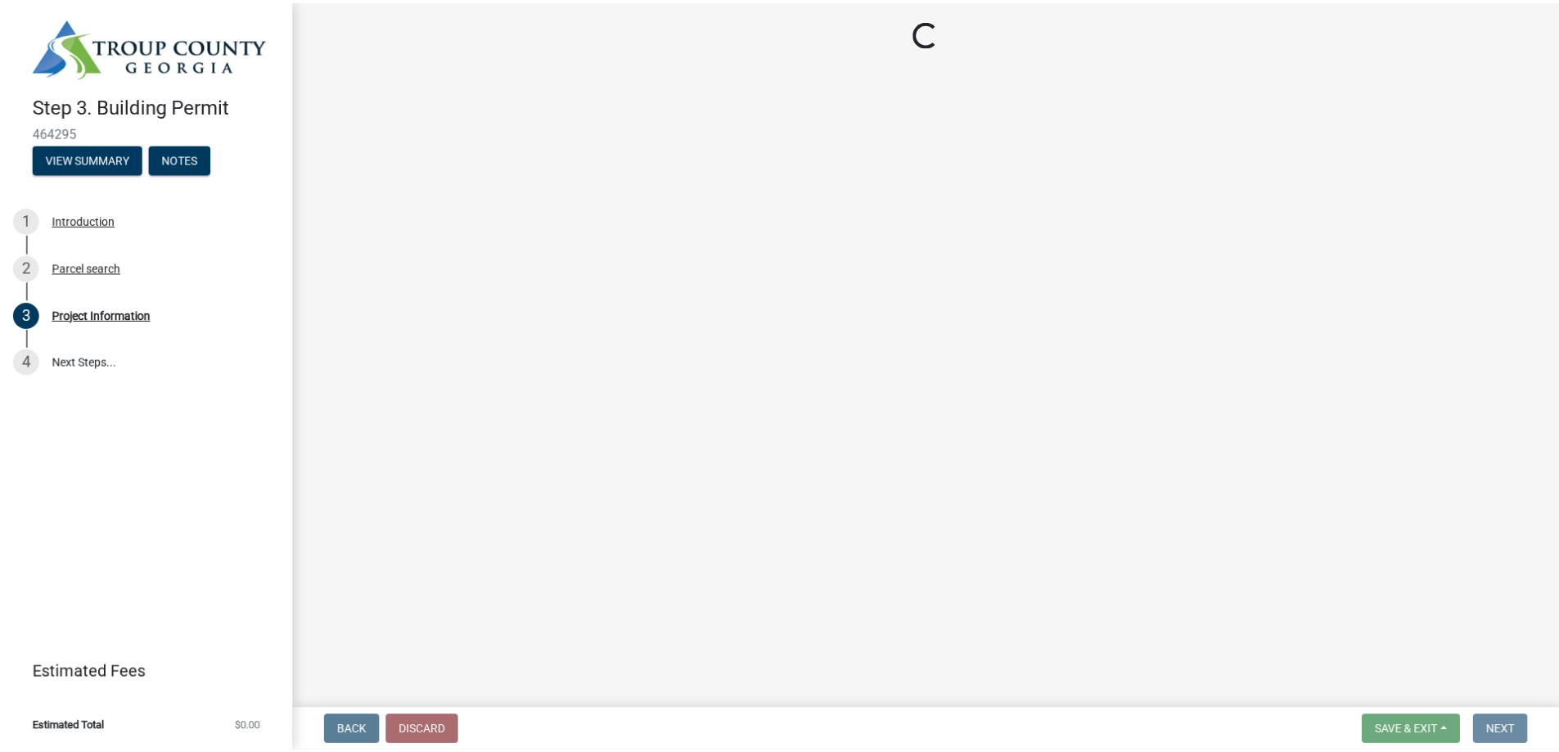
scroll to position [0, 0]
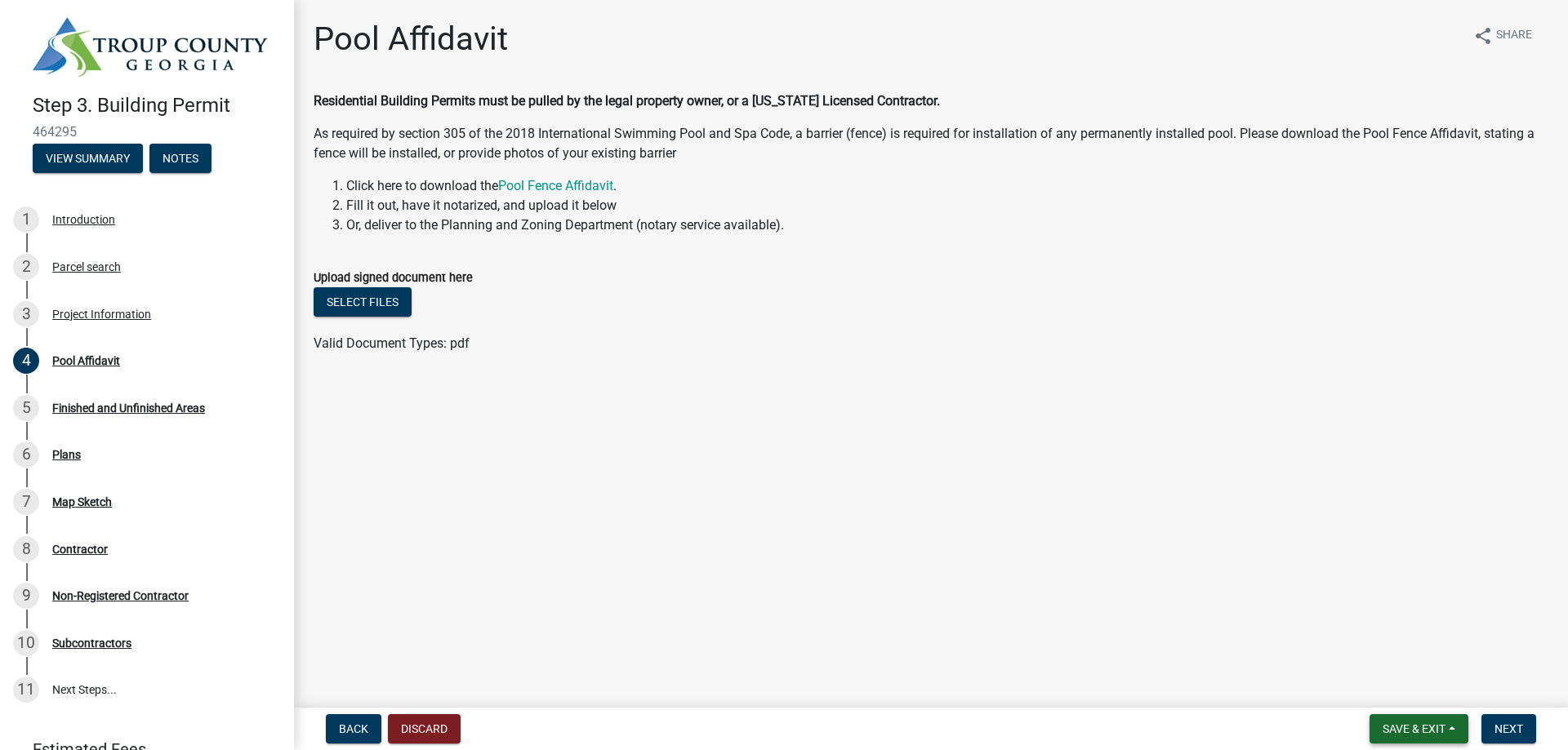
click at [1401, 727] on span "Save & Exit" at bounding box center [1413, 728] width 63 height 13
click at [1371, 681] on button "Save & Exit" at bounding box center [1402, 686] width 131 height 39
